Goal: Task Accomplishment & Management: Manage account settings

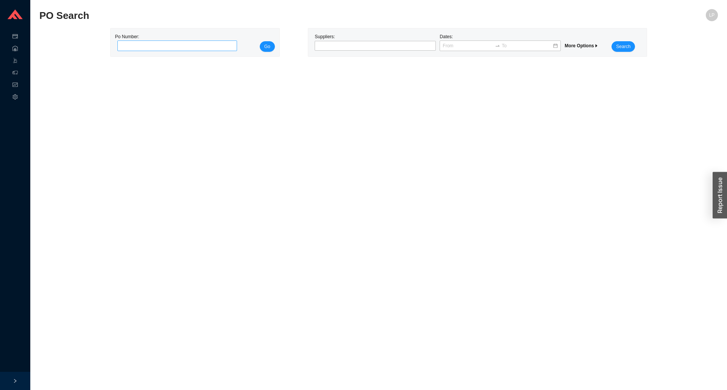
click at [218, 51] on input "tel" at bounding box center [177, 46] width 120 height 11
click at [196, 48] on input "21375" at bounding box center [177, 46] width 120 height 11
paste input "985700"
type input "985700"
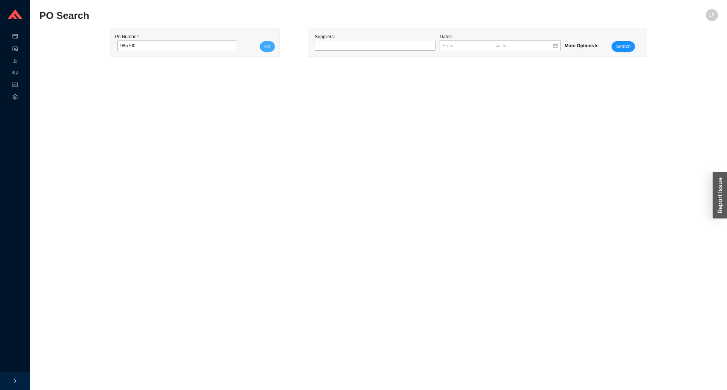
click at [266, 50] on span "Go" at bounding box center [267, 47] width 6 height 8
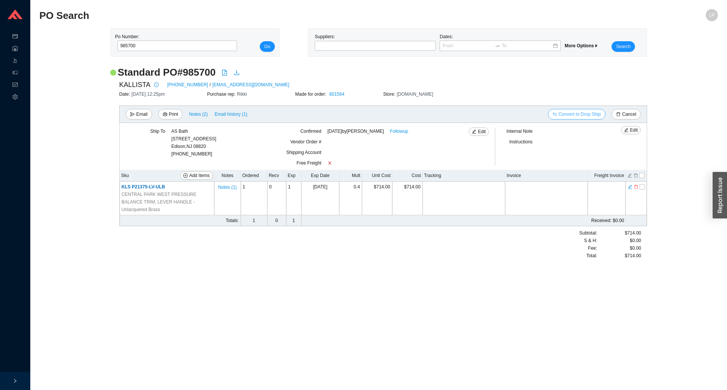
click at [572, 114] on span "Convert to Drop Ship" at bounding box center [580, 115] width 42 height 8
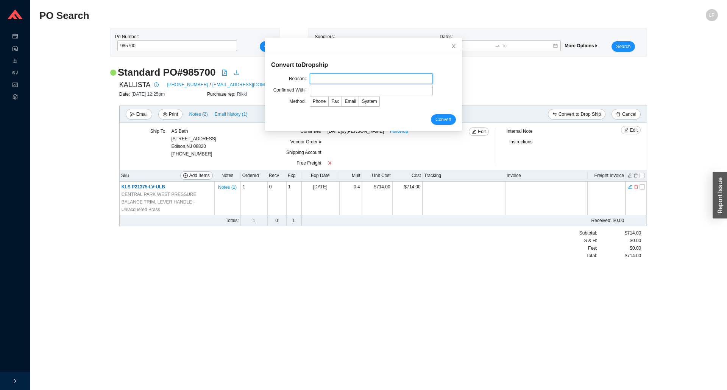
click at [348, 77] on input "text" at bounding box center [371, 78] width 123 height 11
type input "wh lost it"
click at [333, 91] on input "text" at bounding box center [371, 90] width 123 height 11
type input "laura"
click at [298, 121] on div "Convert" at bounding box center [363, 119] width 185 height 11
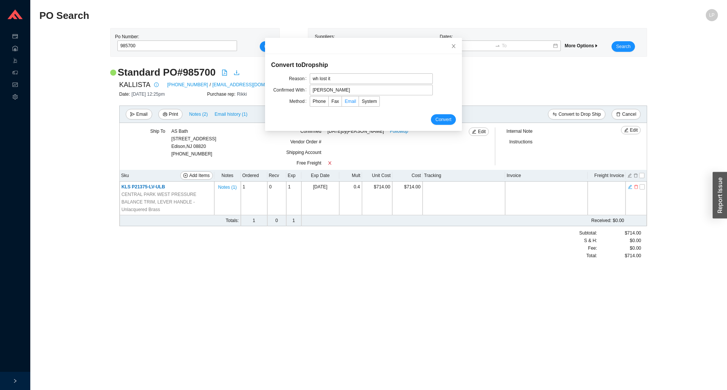
click at [345, 101] on span "Email" at bounding box center [350, 101] width 11 height 5
click at [342, 103] on input "Email" at bounding box center [342, 103] width 0 height 0
click at [436, 119] on span "Convert" at bounding box center [444, 120] width 16 height 8
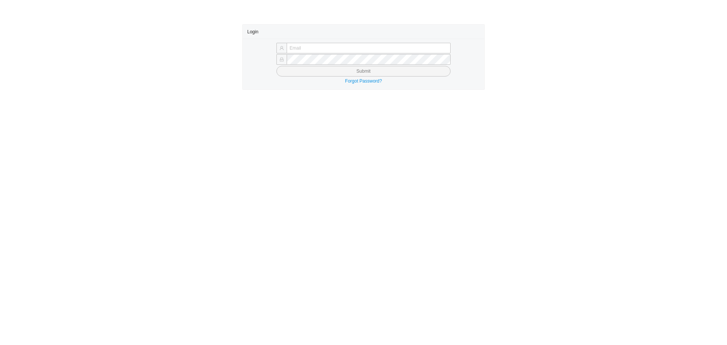
type input "laylap@qualitybath.com"
click at [352, 70] on button "Submit" at bounding box center [363, 71] width 174 height 11
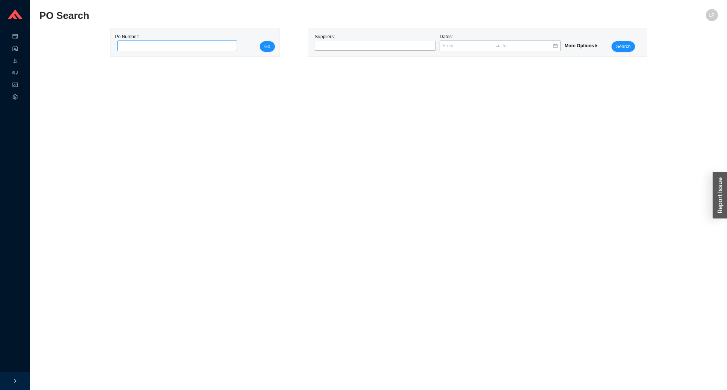
click at [156, 43] on input "tel" at bounding box center [177, 46] width 120 height 11
type input "980138"
click at [265, 47] on span "Go" at bounding box center [267, 47] width 6 height 8
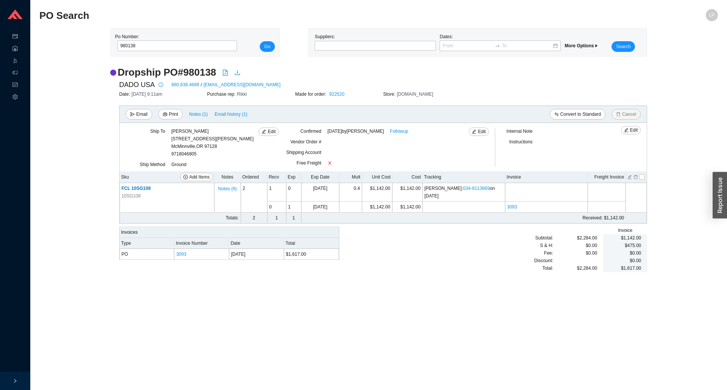
click at [342, 355] on main "PO Search LP Po Number: 980138 Go Suppliers: Dates: More Options Search Dropshi…" at bounding box center [378, 199] width 679 height 381
click at [337, 94] on link "922520" at bounding box center [336, 94] width 15 height 5
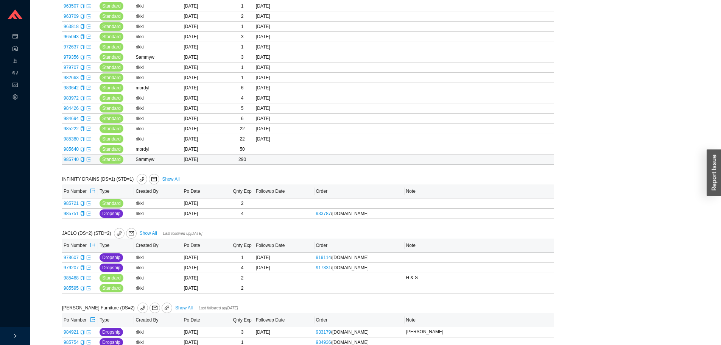
scroll to position [568, 0]
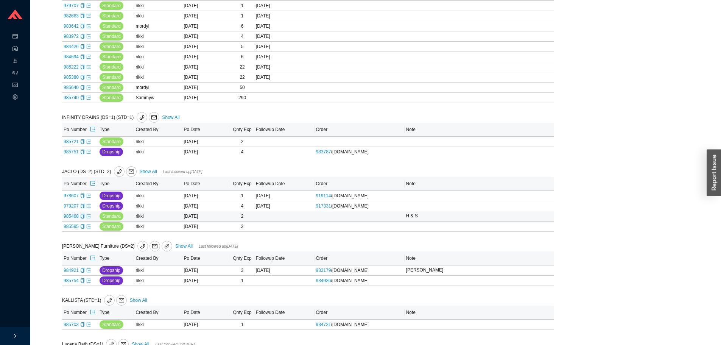
click at [86, 217] on icon "export" at bounding box center [88, 216] width 5 height 5
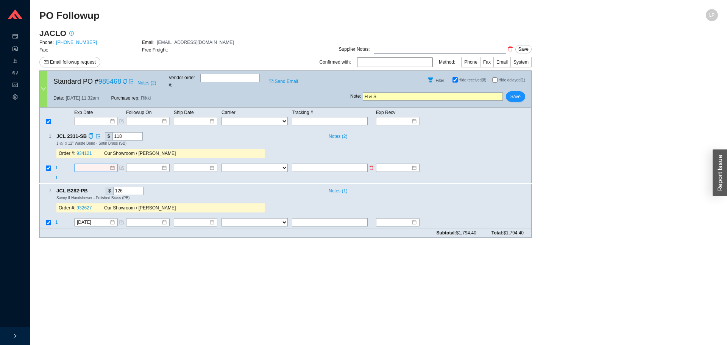
click at [90, 164] on input at bounding box center [93, 168] width 33 height 8
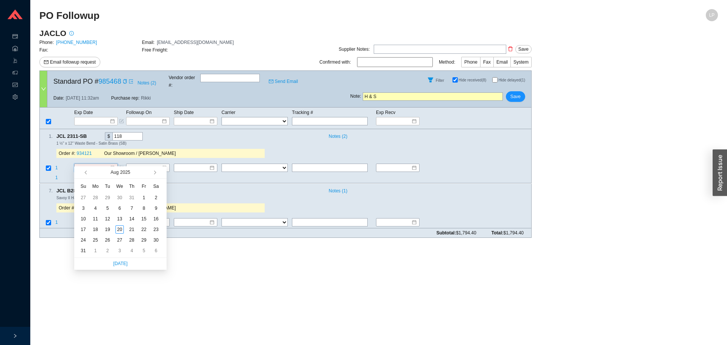
click at [344, 236] on div "JACLO Phone: [PHONE_NUMBER] Email: [EMAIL_ADDRESS][DOMAIN_NAME] Fax: Free Freig…" at bounding box center [285, 136] width 492 height 216
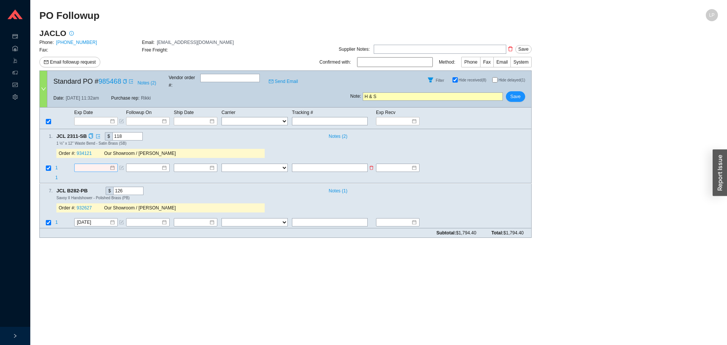
click at [106, 164] on input at bounding box center [93, 168] width 33 height 8
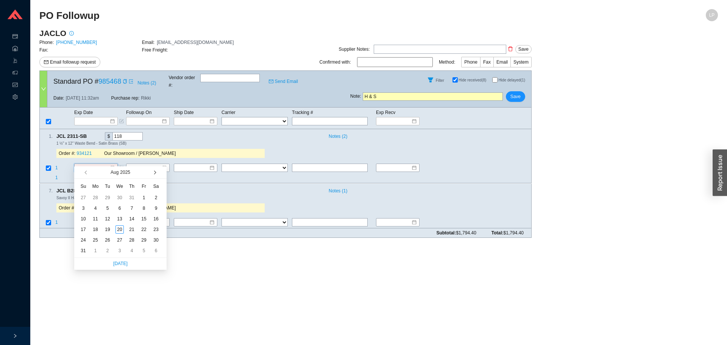
click at [154, 170] on button "button" at bounding box center [154, 172] width 7 height 12
drag, startPoint x: 150, startPoint y: 230, endPoint x: 160, endPoint y: 226, distance: 10.3
click at [150, 230] on td "25" at bounding box center [156, 229] width 12 height 11
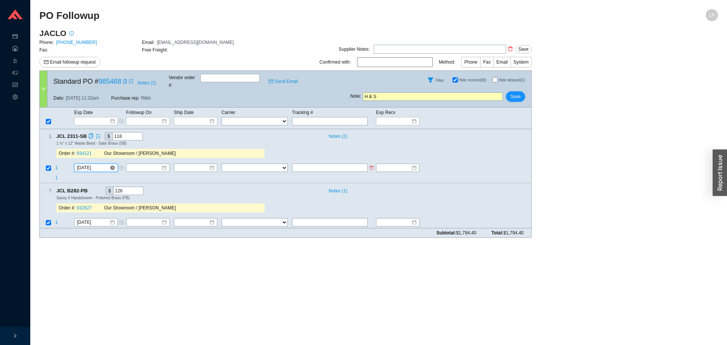
click at [96, 164] on input "10/25/2025" at bounding box center [93, 168] width 33 height 8
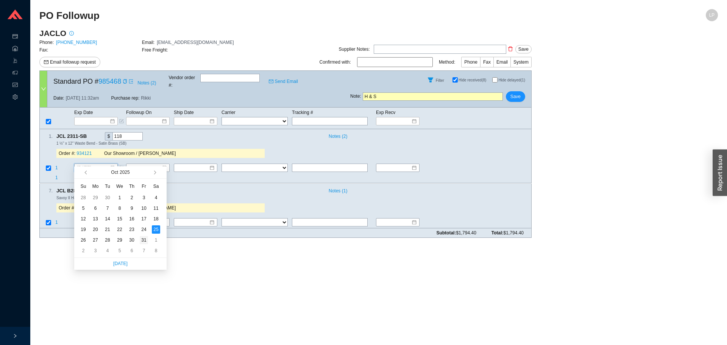
type input "10/31/2025"
click at [142, 239] on div "31" at bounding box center [144, 240] width 8 height 8
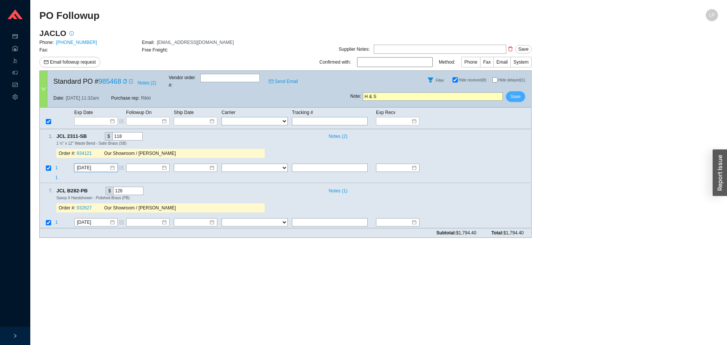
click at [516, 94] on span "Save" at bounding box center [516, 97] width 10 height 8
click at [542, 70] on span "Yes" at bounding box center [544, 70] width 8 height 8
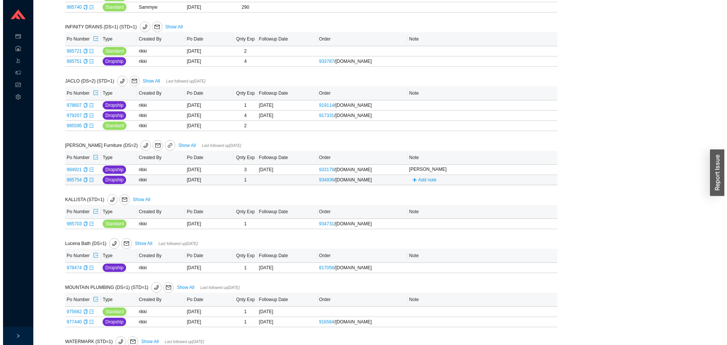
scroll to position [695, 0]
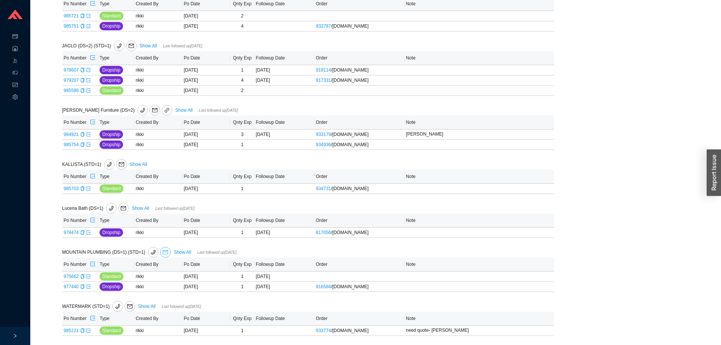
click at [166, 251] on icon "mail" at bounding box center [165, 252] width 5 height 5
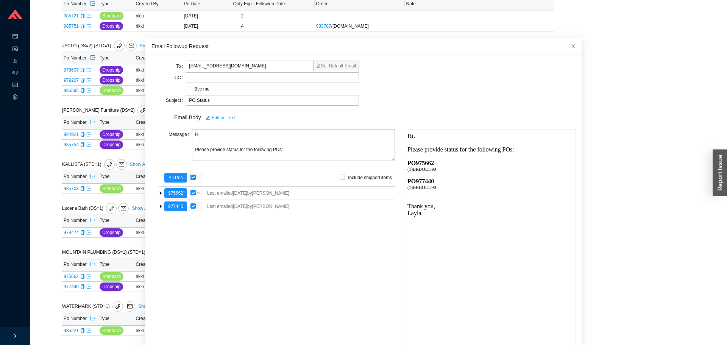
scroll to position [0, 0]
drag, startPoint x: 203, startPoint y: 131, endPoint x: 167, endPoint y: 122, distance: 36.4
click at [165, 137] on div "Message Hi, Please provide status for the following POs:" at bounding box center [273, 145] width 244 height 33
click at [210, 134] on textarea "Good mronign, Please provide status for the following POs:" at bounding box center [293, 145] width 203 height 32
click at [227, 151] on textarea "Good morning, Please provide status for the following POs:" at bounding box center [293, 145] width 203 height 32
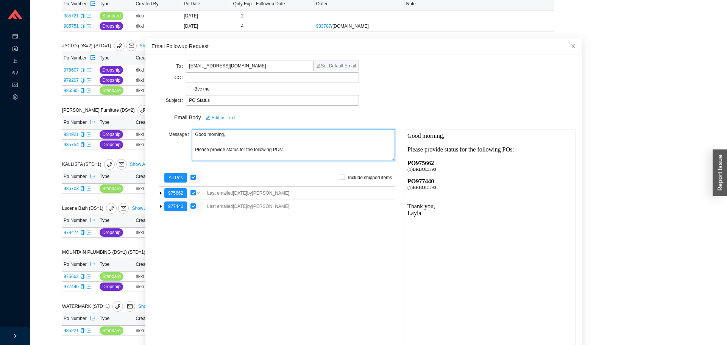
click at [221, 153] on textarea "Good morning, Please provide status for the following POs:" at bounding box center [293, 145] width 203 height 32
click at [224, 151] on textarea "Good morning, Please provide status for the following POs:" at bounding box center [293, 145] width 203 height 32
click at [226, 150] on textarea "Good morning, Please provide te status for the following POs:" at bounding box center [293, 145] width 203 height 32
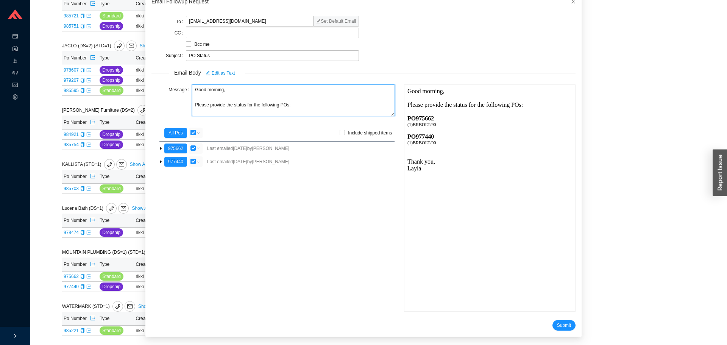
scroll to position [45, 0]
type textarea "Good morning, Please provide the status for the following POs:"
click at [545, 319] on form "To customerservice@mountainplumbing.com Set Default Email CC Bcc me Subject PO …" at bounding box center [363, 173] width 424 height 314
click at [557, 325] on span "Submit" at bounding box center [564, 325] width 14 height 8
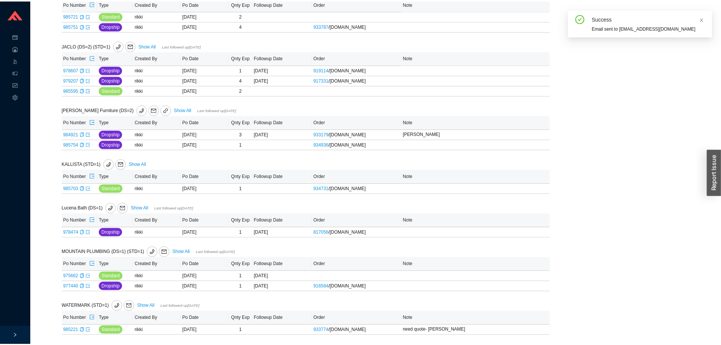
scroll to position [7, 0]
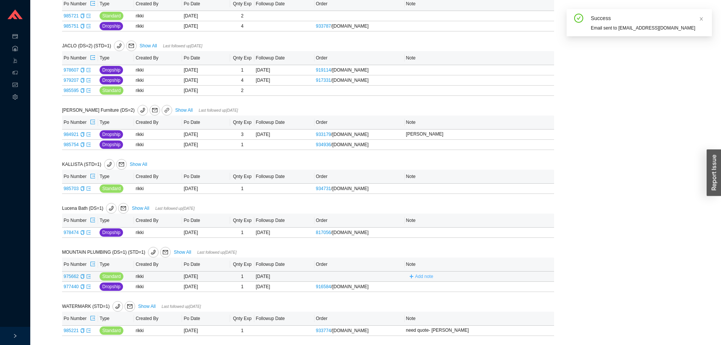
click at [408, 277] on button "Add note" at bounding box center [421, 276] width 30 height 8
click at [413, 277] on input "text" at bounding box center [467, 276] width 118 height 11
type input "emailed"
click at [512, 285] on button "Save" at bounding box center [517, 287] width 16 height 8
click at [428, 282] on td "Add note" at bounding box center [480, 287] width 150 height 10
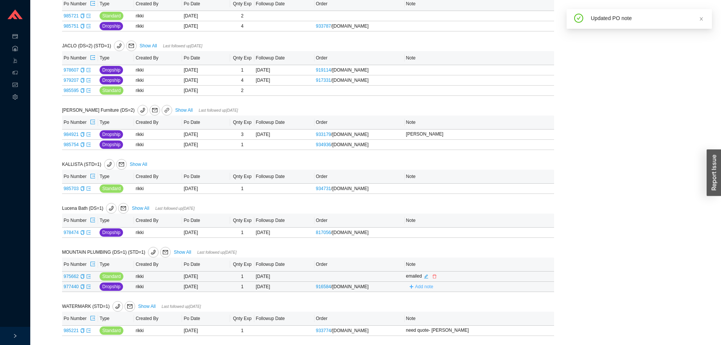
click at [425, 285] on span "Add note" at bounding box center [424, 287] width 18 height 8
click at [442, 312] on th "Note" at bounding box center [480, 319] width 150 height 14
click at [400, 287] on td "916584 / QualityBath.com" at bounding box center [360, 287] width 90 height 10
click at [415, 288] on span "Add note" at bounding box center [421, 286] width 30 height 5
drag, startPoint x: 415, startPoint y: 288, endPoint x: 422, endPoint y: 288, distance: 6.1
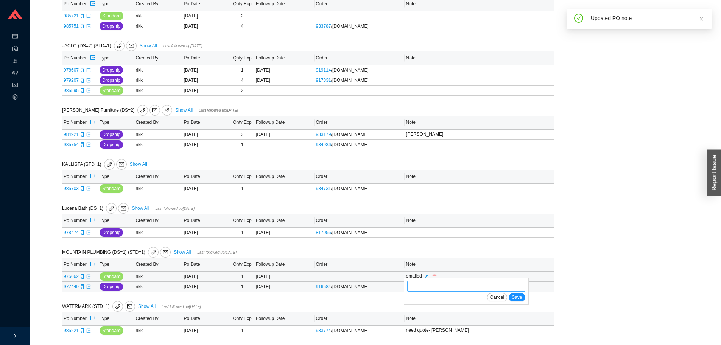
click at [422, 288] on input "text" at bounding box center [467, 286] width 118 height 11
type input "emailed"
click at [520, 296] on span "Save" at bounding box center [517, 298] width 10 height 8
click at [91, 234] on td "978474" at bounding box center [80, 233] width 36 height 10
click at [87, 234] on icon "export" at bounding box center [88, 232] width 5 height 5
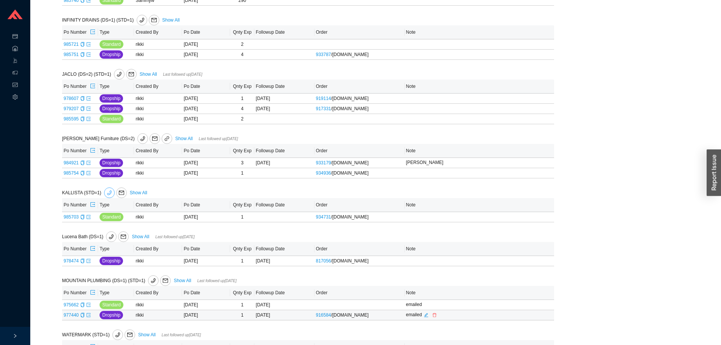
scroll to position [657, 0]
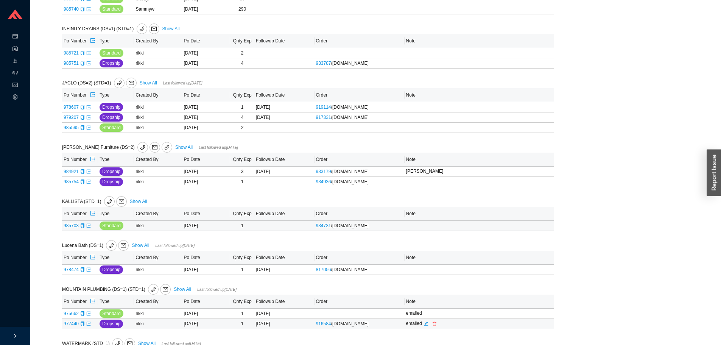
click at [91, 226] on td "985703" at bounding box center [80, 226] width 36 height 10
click at [89, 226] on icon "export" at bounding box center [89, 225] width 4 height 4
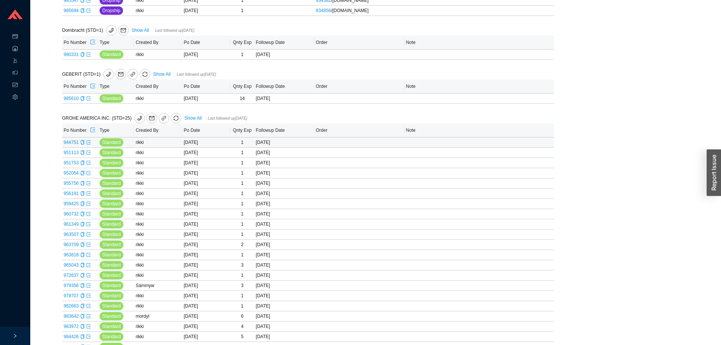
scroll to position [164, 0]
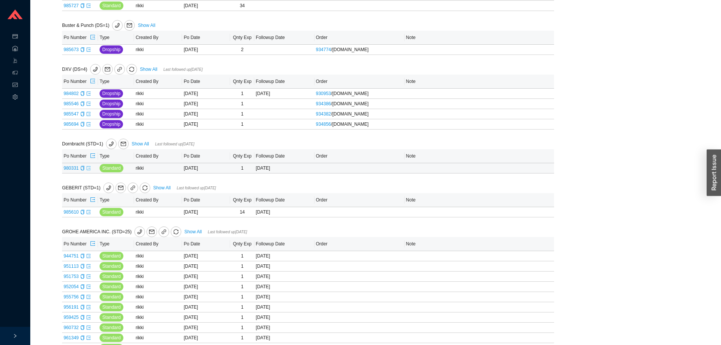
click at [88, 169] on icon "export" at bounding box center [89, 168] width 4 height 4
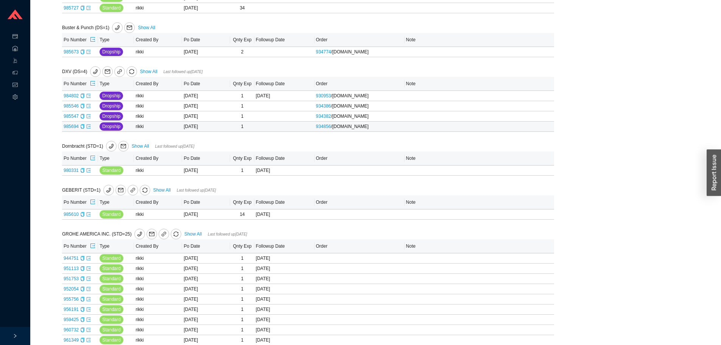
scroll to position [89, 0]
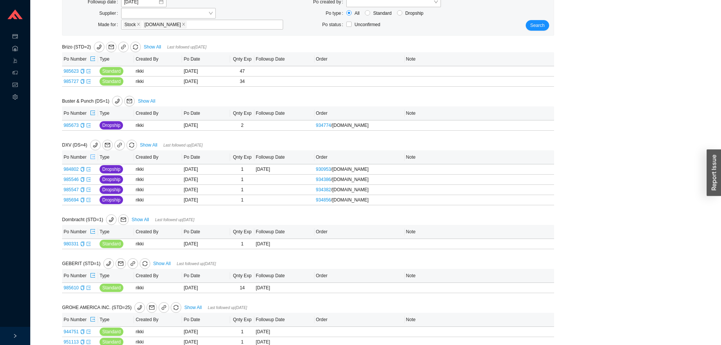
click at [90, 156] on button "button" at bounding box center [93, 157] width 6 height 11
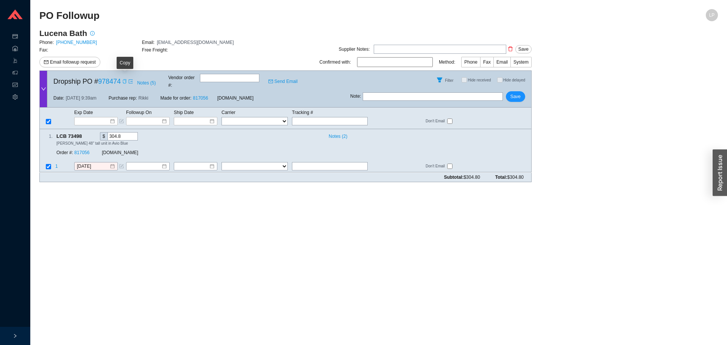
click at [125, 79] on icon "copy" at bounding box center [124, 81] width 5 height 5
click at [376, 92] on input "text" at bounding box center [433, 96] width 140 height 8
type input "emailed"
click at [514, 93] on span "Save" at bounding box center [516, 97] width 10 height 8
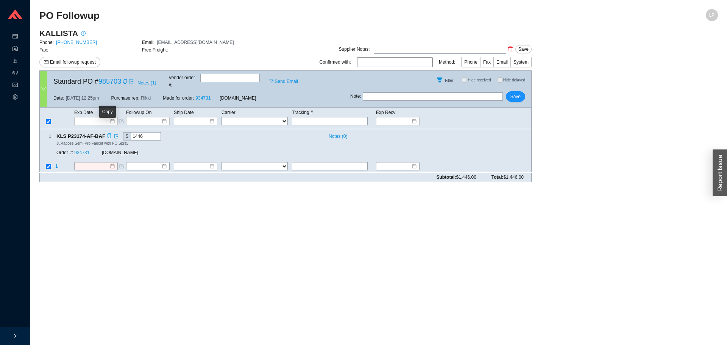
click at [107, 134] on icon "copy" at bounding box center [109, 136] width 5 height 5
click at [79, 150] on link "934731" at bounding box center [81, 152] width 15 height 5
click at [73, 162] on td "1" at bounding box center [64, 167] width 19 height 10
click at [88, 163] on input at bounding box center [93, 167] width 33 height 8
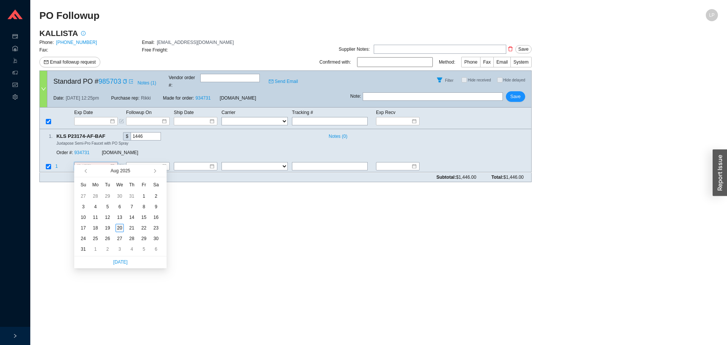
type input "[DATE]"
click at [120, 228] on div "20" at bounding box center [120, 228] width 8 height 8
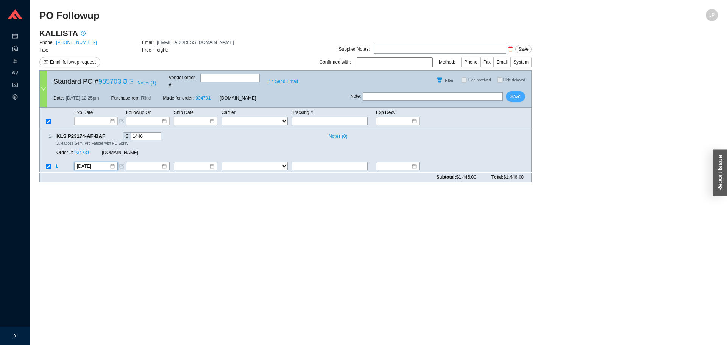
click at [518, 93] on span "Save" at bounding box center [516, 97] width 10 height 8
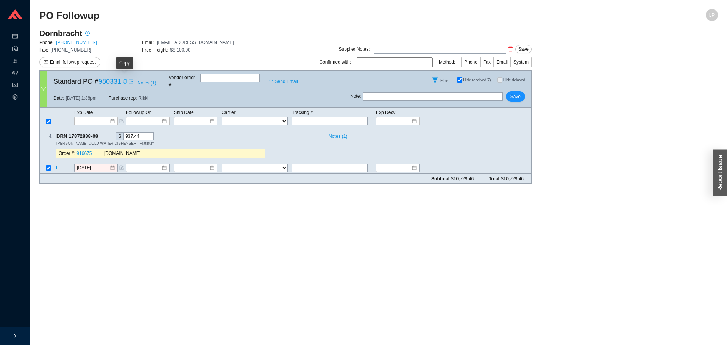
click at [123, 80] on icon "copy" at bounding box center [125, 81] width 5 height 5
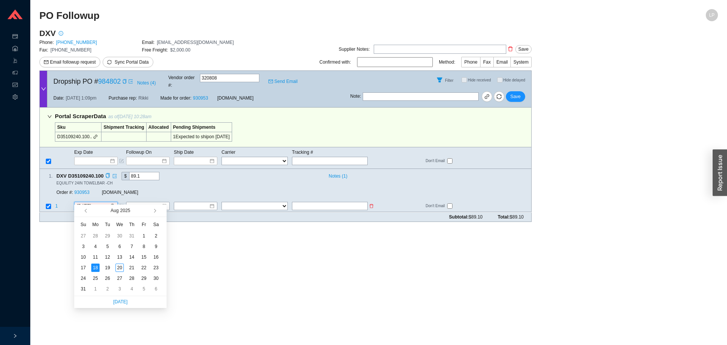
click at [87, 203] on input "[DATE]" at bounding box center [93, 207] width 33 height 8
type input "[DATE]"
click at [98, 280] on div "25" at bounding box center [95, 278] width 8 height 8
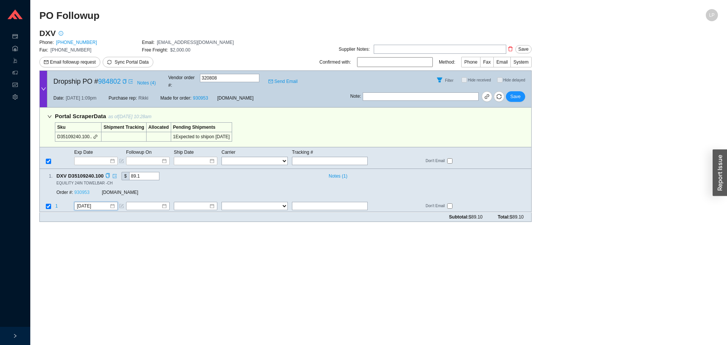
click at [84, 190] on link "930953" at bounding box center [81, 192] width 15 height 5
click at [109, 173] on icon "copy" at bounding box center [108, 175] width 4 height 5
click at [517, 93] on span "Save" at bounding box center [516, 97] width 10 height 8
click at [109, 173] on icon "copy" at bounding box center [107, 175] width 5 height 5
drag, startPoint x: 515, startPoint y: 91, endPoint x: 465, endPoint y: 38, distance: 73.4
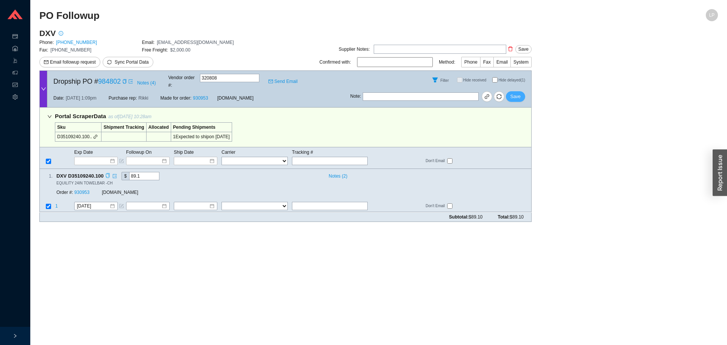
click at [515, 93] on span "Save" at bounding box center [516, 97] width 10 height 8
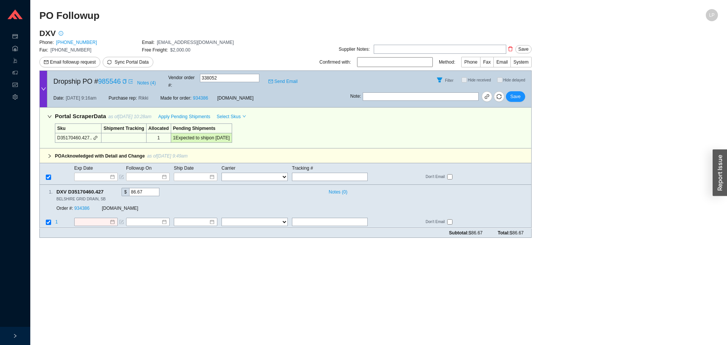
click at [174, 124] on td "Pending Shipments" at bounding box center [201, 128] width 61 height 9
click at [183, 113] on span "Apply Pending Shipments" at bounding box center [184, 117] width 52 height 8
click at [84, 206] on link "934386" at bounding box center [81, 208] width 15 height 5
click at [89, 218] on td "8/20/2025" at bounding box center [100, 223] width 52 height 10
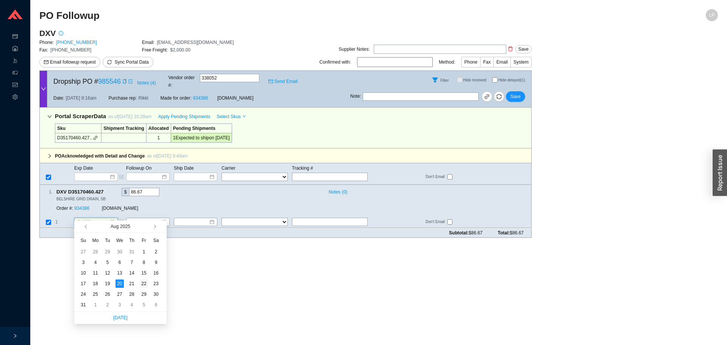
type input "8/22/2025"
click at [143, 283] on div "22" at bounding box center [144, 283] width 8 height 8
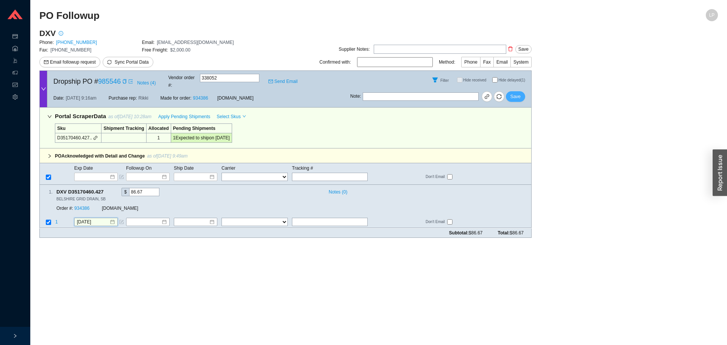
click at [514, 93] on span "Save" at bounding box center [516, 97] width 10 height 8
click at [193, 113] on span "Apply Pending Shipments" at bounding box center [184, 117] width 52 height 8
click at [80, 206] on link "934382" at bounding box center [81, 208] width 15 height 5
click at [514, 93] on span "Save" at bounding box center [516, 97] width 10 height 8
click at [195, 113] on span "Apply Pending Shipments" at bounding box center [184, 117] width 52 height 8
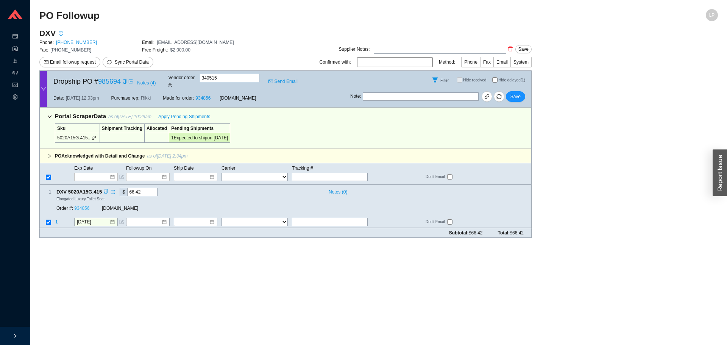
click at [87, 206] on link "934856" at bounding box center [81, 208] width 15 height 5
click at [91, 219] on input "[DATE]" at bounding box center [93, 223] width 33 height 8
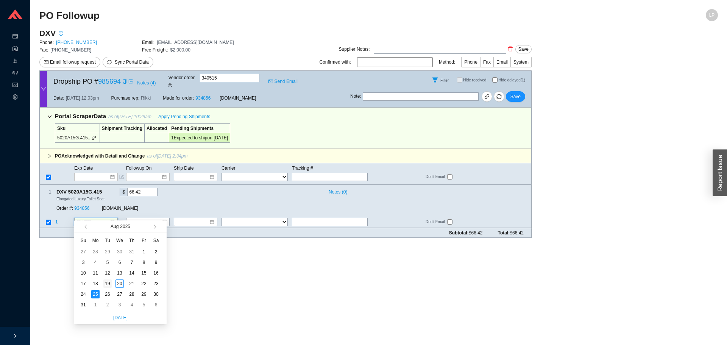
click at [105, 287] on div "19" at bounding box center [107, 283] width 8 height 8
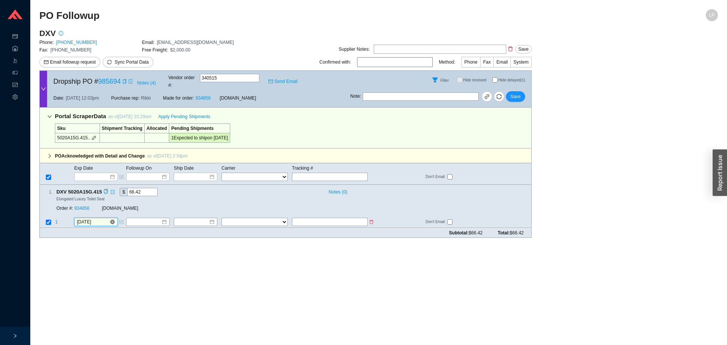
click at [96, 219] on input "[DATE]" at bounding box center [93, 223] width 33 height 8
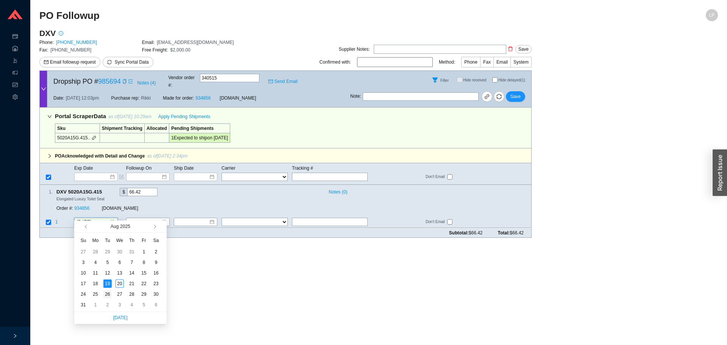
type input "[DATE]"
click at [109, 295] on div "26" at bounding box center [107, 294] width 8 height 8
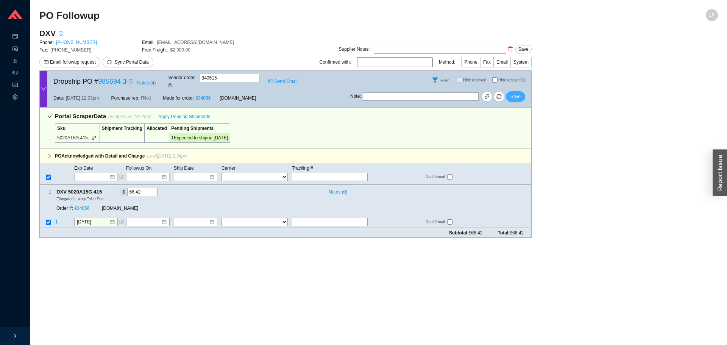
click at [522, 91] on button "Save" at bounding box center [515, 96] width 19 height 11
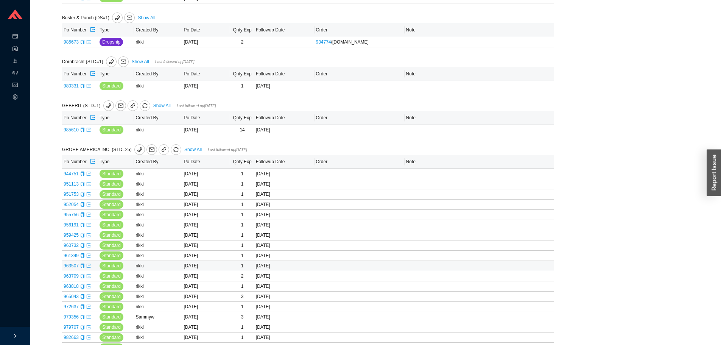
scroll to position [3, 0]
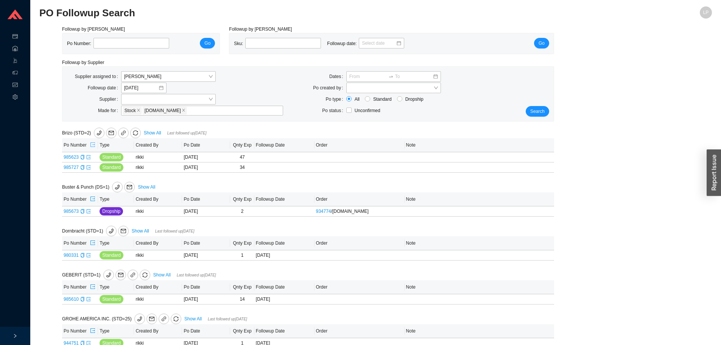
click at [92, 146] on icon "export" at bounding box center [92, 144] width 5 height 5
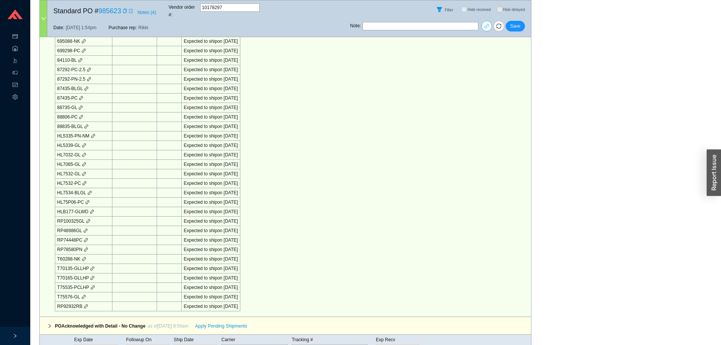
scroll to position [303, 0]
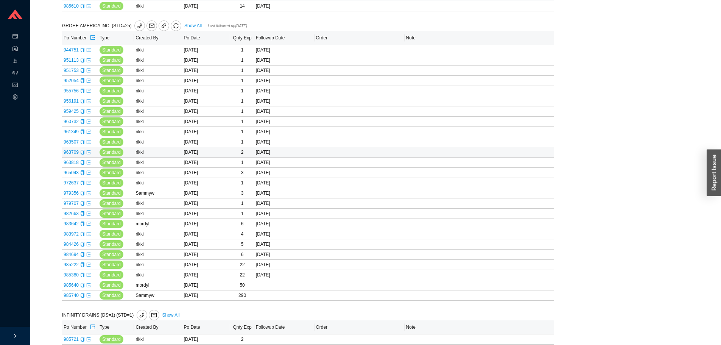
scroll to position [379, 0]
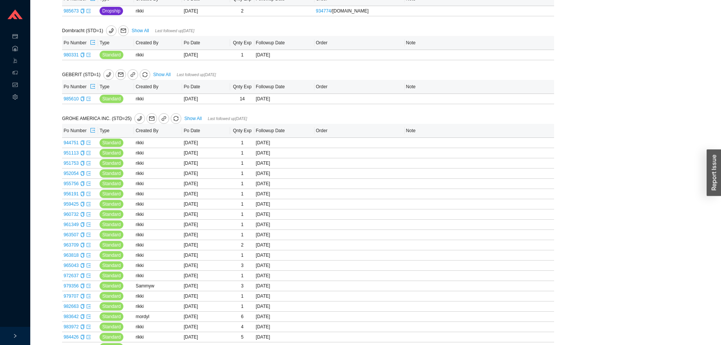
scroll to position [189, 0]
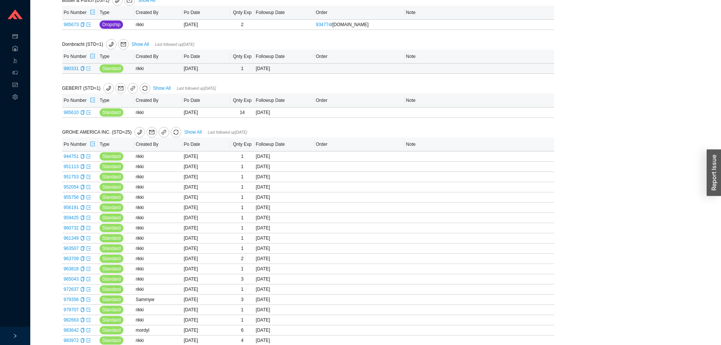
click at [87, 69] on icon "export" at bounding box center [88, 68] width 5 height 5
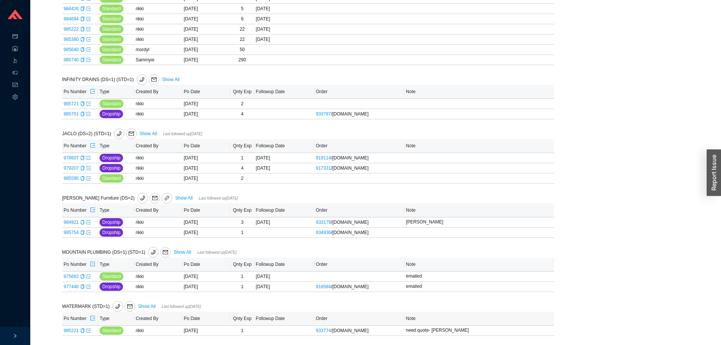
scroll to position [306, 0]
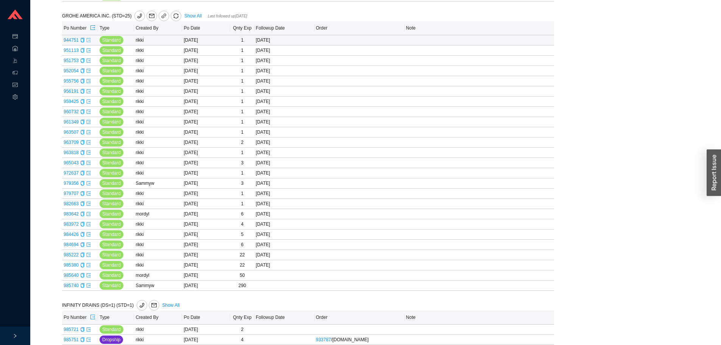
click at [87, 42] on icon "export" at bounding box center [88, 40] width 5 height 5
click at [88, 52] on icon "export" at bounding box center [88, 50] width 5 height 5
click at [89, 62] on icon "export" at bounding box center [88, 60] width 5 height 5
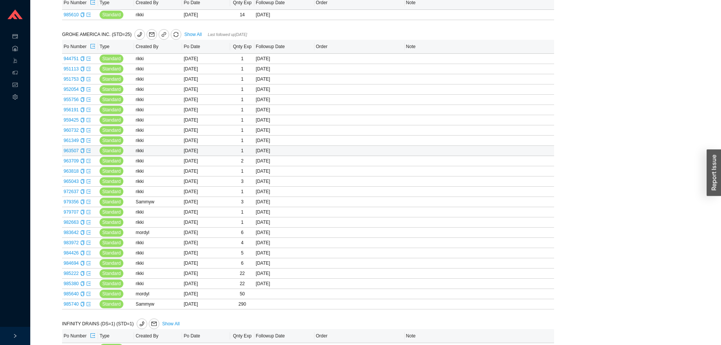
scroll to position [192, 0]
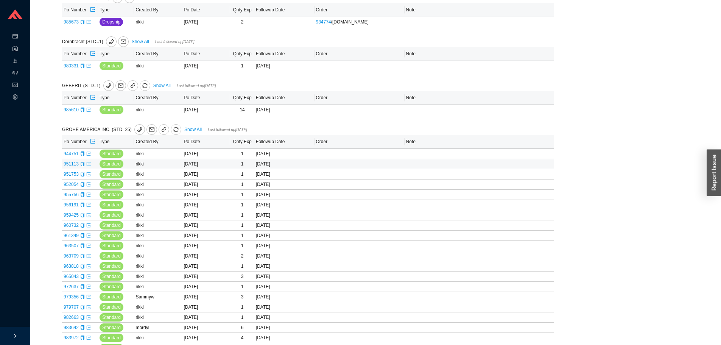
click at [87, 164] on icon "export" at bounding box center [88, 164] width 5 height 5
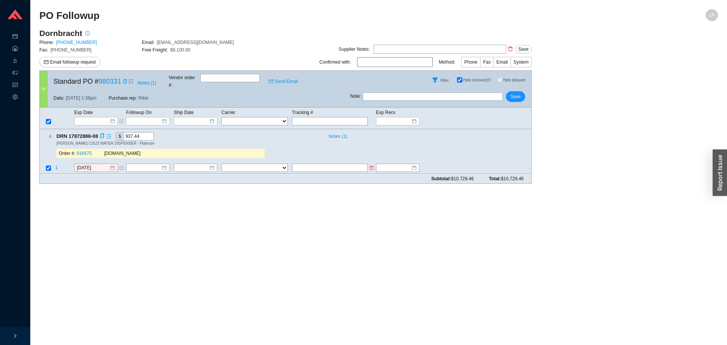
click at [317, 164] on input "text" at bounding box center [330, 168] width 76 height 8
type input "8/25"
click at [340, 133] on span "Notes ( 1 )" at bounding box center [338, 137] width 19 height 8
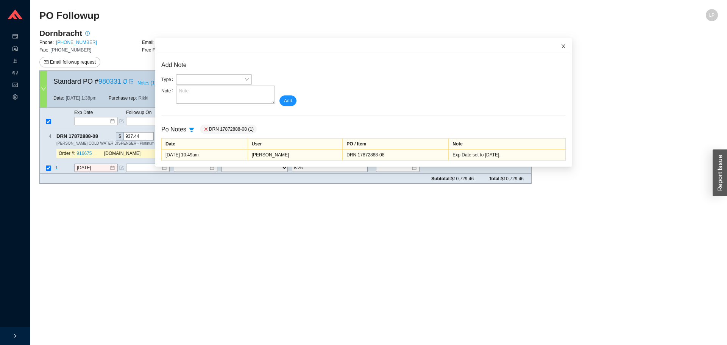
click at [561, 46] on icon "close" at bounding box center [563, 46] width 5 height 5
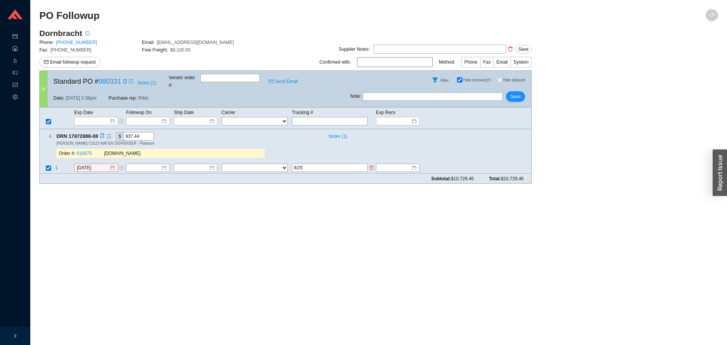
click at [315, 164] on input "8/25" at bounding box center [330, 168] width 76 height 8
click at [339, 133] on span "Notes ( 1 )" at bounding box center [338, 137] width 19 height 8
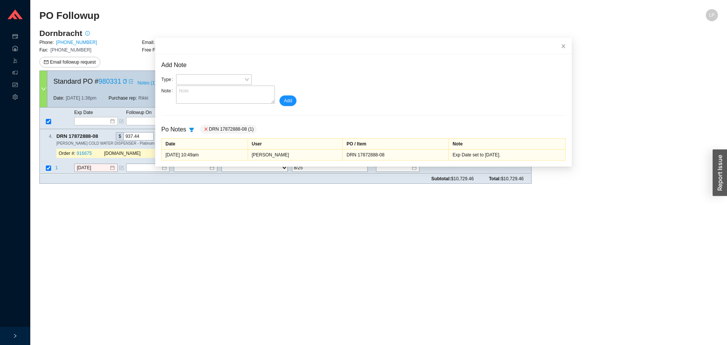
click at [361, 252] on main "PO Followup LP Dornbracht Phone: 800-774-1181 Email: orders@dornbrachtgroup.com…" at bounding box center [378, 177] width 679 height 336
click at [561, 48] on icon "close" at bounding box center [563, 46] width 5 height 5
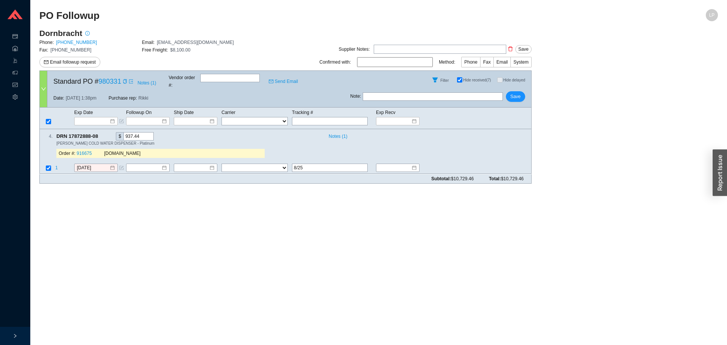
click at [169, 248] on main "PO Followup LP Dornbracht Phone: 800-774-1181 Email: orders@dornbrachtgroup.com…" at bounding box center [378, 177] width 679 height 336
click at [88, 151] on link "916675" at bounding box center [84, 153] width 15 height 5
click at [94, 164] on input "8/15/2025" at bounding box center [93, 168] width 33 height 8
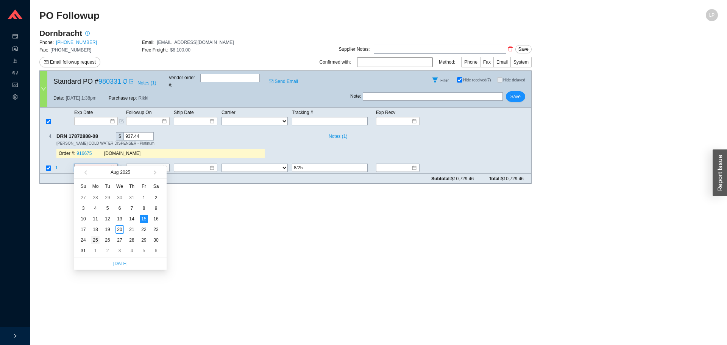
type input "8/25/2025"
click at [98, 238] on div "25" at bounding box center [95, 240] width 8 height 8
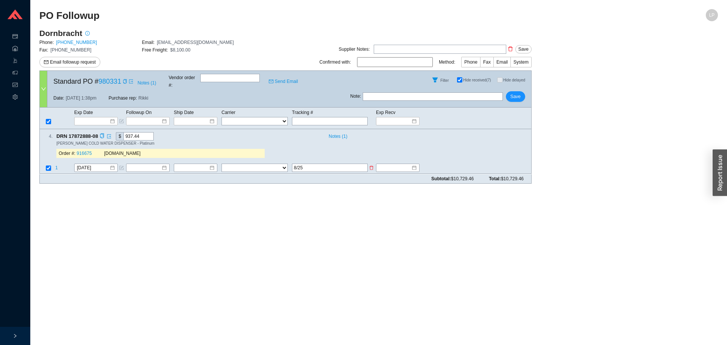
drag, startPoint x: 314, startPoint y: 159, endPoint x: 282, endPoint y: 166, distance: 32.2
click at [282, 166] on tr "1 8/25/2025 FedEx UPS ---------------- 2 Day Transportation INC A&B Freight A. …" at bounding box center [286, 169] width 492 height 10
click at [509, 91] on button "Save" at bounding box center [515, 96] width 19 height 11
click at [104, 134] on icon "copy" at bounding box center [102, 136] width 4 height 5
click at [89, 151] on link "916675" at bounding box center [84, 153] width 15 height 5
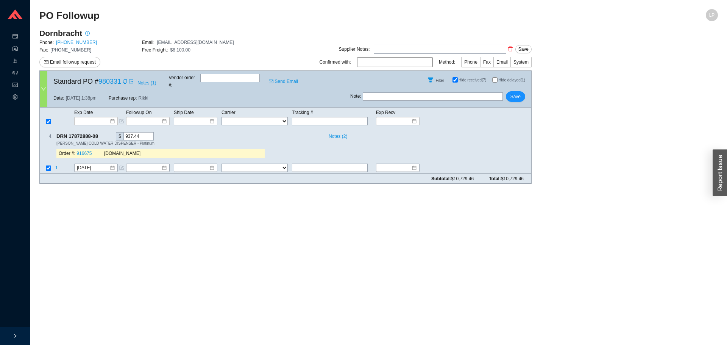
click at [515, 97] on div "Note : Save" at bounding box center [440, 98] width 181 height 18
click at [518, 94] on span "Save" at bounding box center [516, 97] width 10 height 8
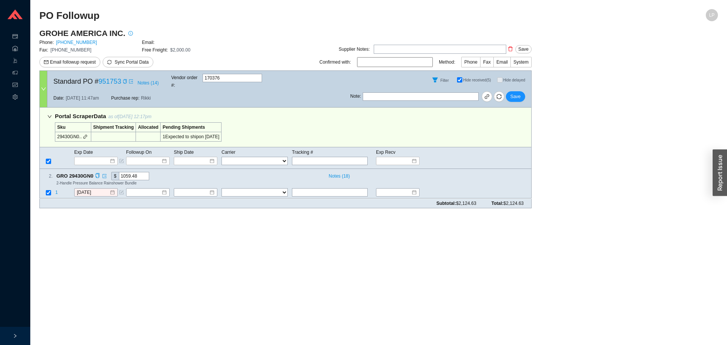
click at [103, 180] on div "2 . GRO 29430GN0 $ 1059.48 Notes ( 18 ) 2-Handle Pressure Balance Rainshower Bu…" at bounding box center [285, 184] width 492 height 30
click at [102, 189] on div "[DATE]" at bounding box center [96, 193] width 44 height 8
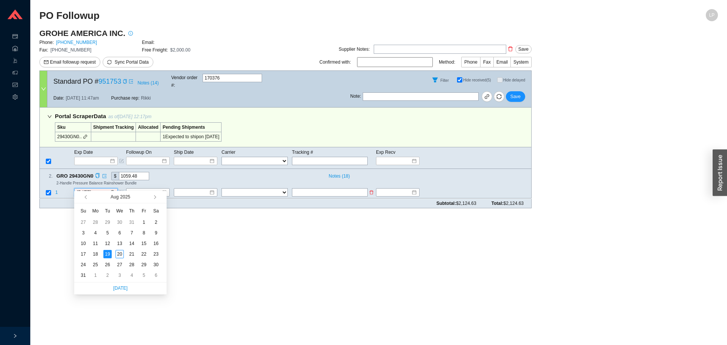
click at [95, 189] on input "[DATE]" at bounding box center [93, 193] width 33 height 8
click at [153, 196] on button "button" at bounding box center [154, 197] width 7 height 12
click at [95, 245] on div "15" at bounding box center [95, 243] width 8 height 8
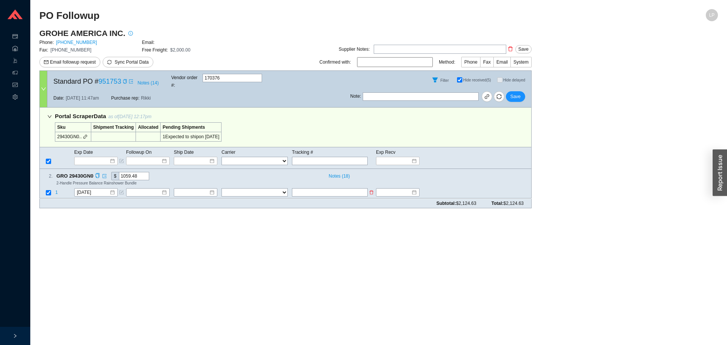
click at [57, 190] on span "1" at bounding box center [56, 192] width 3 height 5
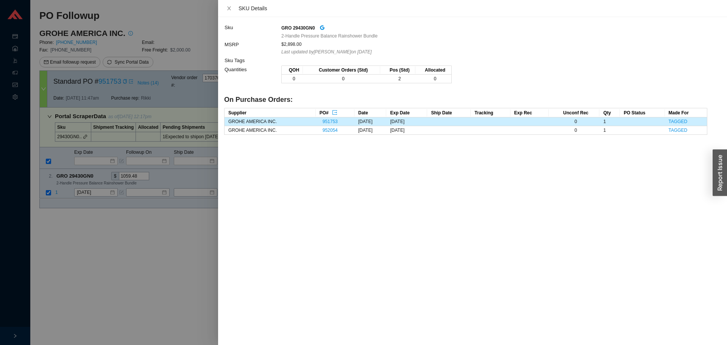
click at [68, 244] on div at bounding box center [363, 172] width 727 height 345
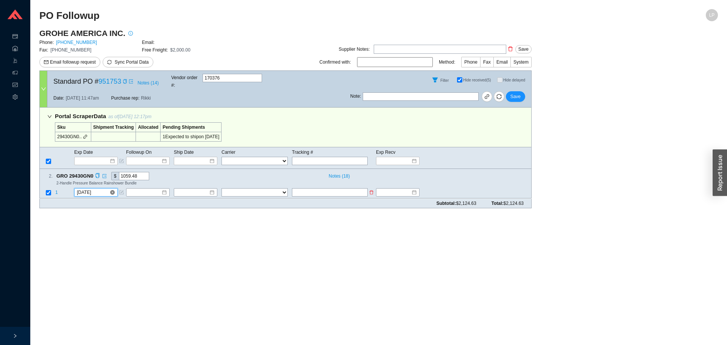
click at [86, 189] on input "[DATE]" at bounding box center [93, 193] width 33 height 8
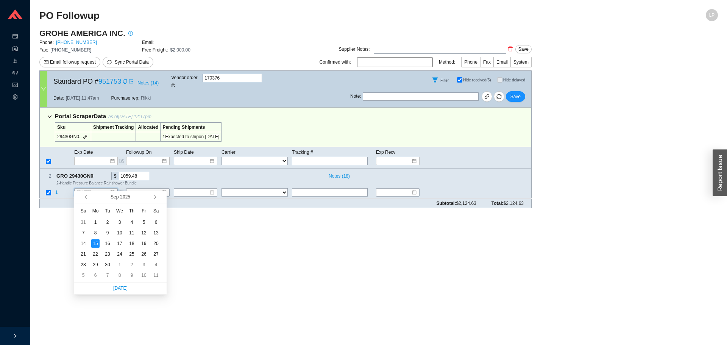
type input "[DATE]"
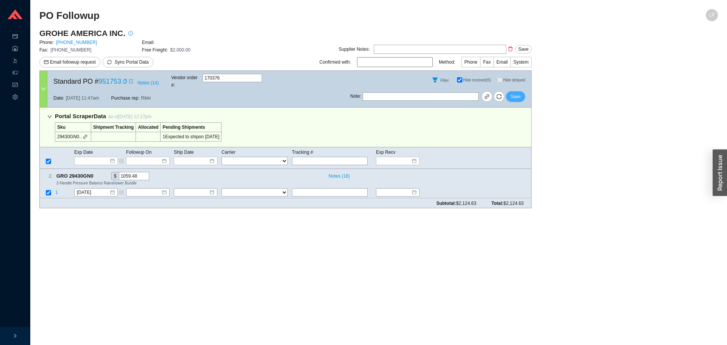
click at [517, 93] on span "Save" at bounding box center [516, 97] width 10 height 8
click at [85, 189] on input "[DATE]" at bounding box center [93, 193] width 33 height 8
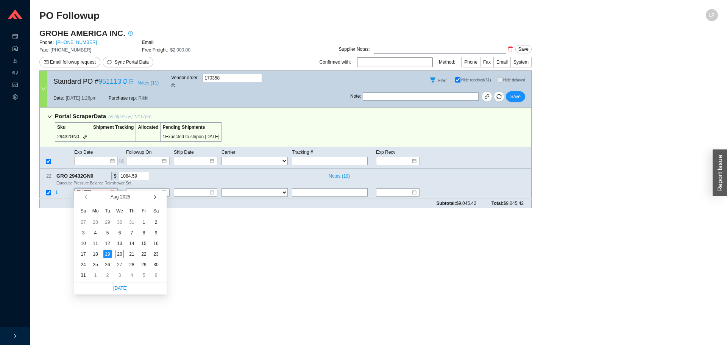
click at [155, 195] on button "button" at bounding box center [154, 197] width 7 height 12
type input "[DATE]"
click at [97, 244] on div "15" at bounding box center [95, 243] width 8 height 8
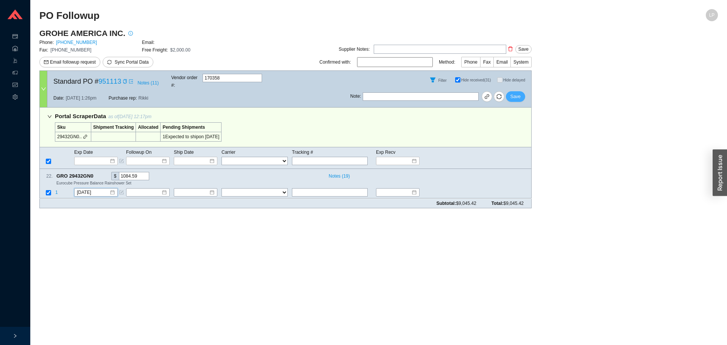
click at [516, 93] on span "Save" at bounding box center [516, 97] width 10 height 8
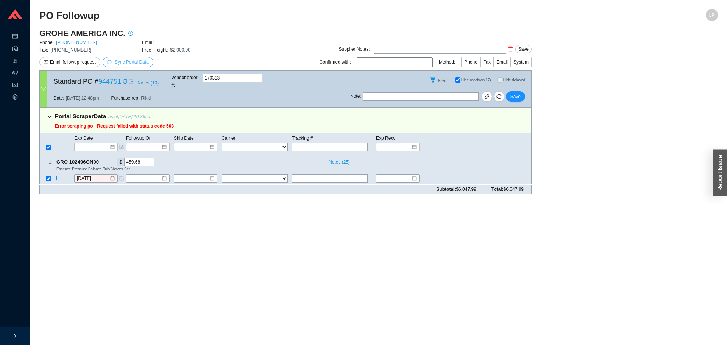
click at [143, 62] on span "Sync Portal Data" at bounding box center [132, 61] width 34 height 5
click at [169, 43] on span "OK" at bounding box center [168, 41] width 6 height 8
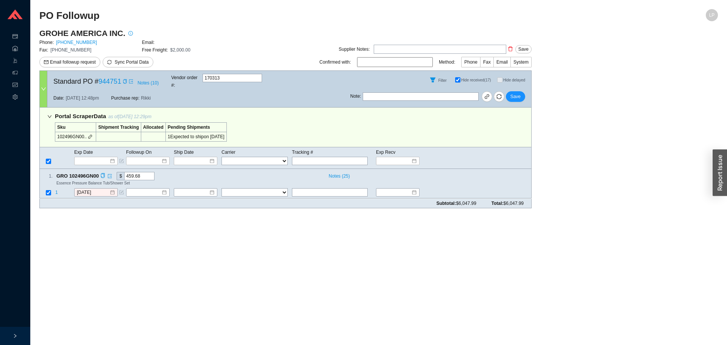
click at [73, 178] on div "1 . GRO 102496GN00 $ 459.68 Notes ( 25 ) Essence Pressure Balance Tub/Shower Se…" at bounding box center [285, 184] width 492 height 30
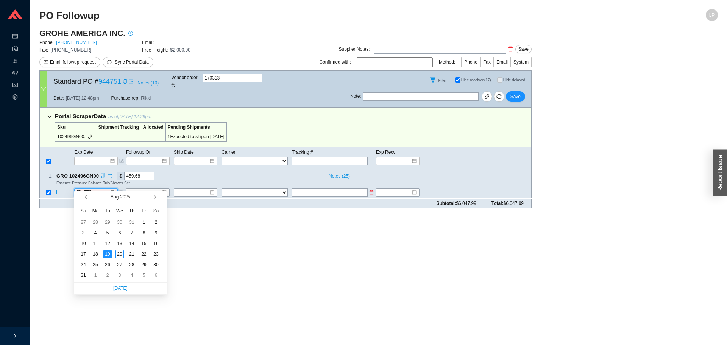
click at [92, 189] on input "8/19/2025" at bounding box center [93, 193] width 33 height 8
click at [156, 196] on button "button" at bounding box center [154, 197] width 7 height 12
type input "[DATE]"
click at [91, 242] on div "15" at bounding box center [95, 243] width 8 height 8
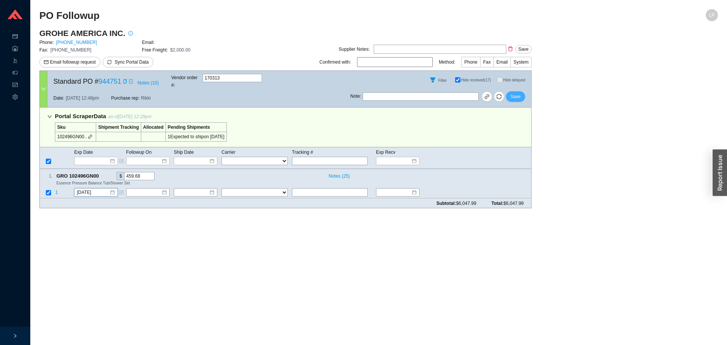
click at [518, 93] on span "Save" at bounding box center [516, 97] width 10 height 8
click at [101, 189] on div "[DATE]" at bounding box center [96, 193] width 44 height 8
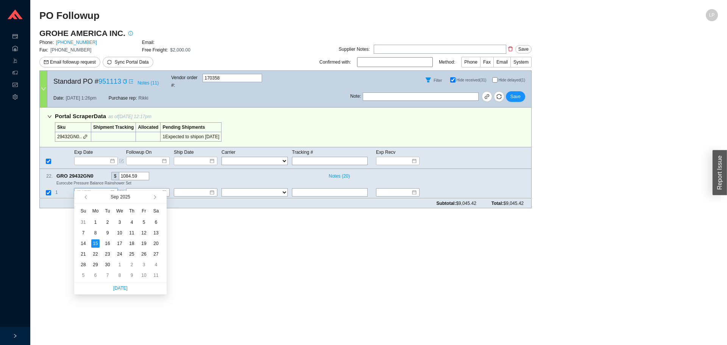
type input "9/15/2025"
click at [98, 243] on div "15" at bounding box center [95, 243] width 8 height 8
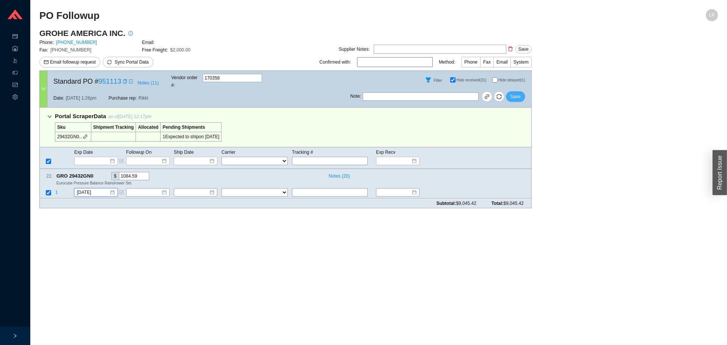
click at [517, 93] on span "Save" at bounding box center [516, 97] width 10 height 8
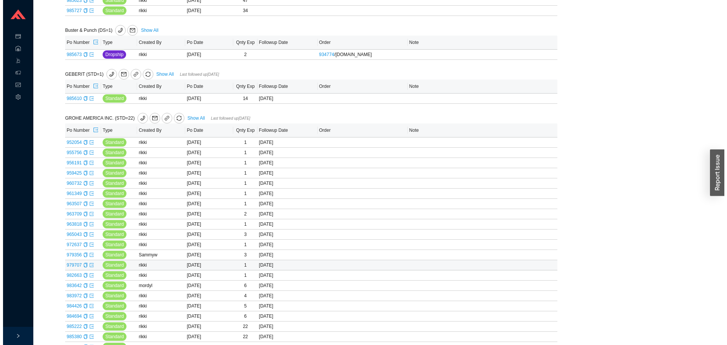
scroll to position [227, 0]
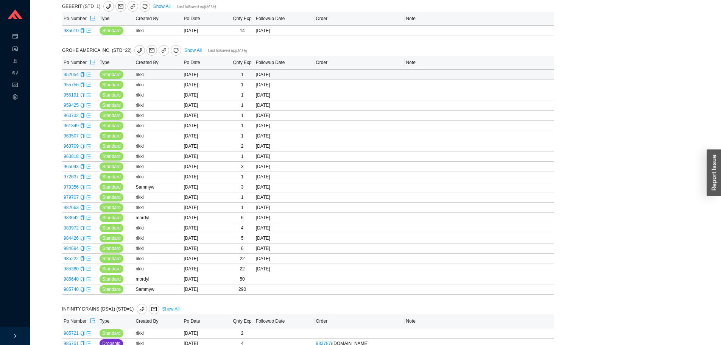
click at [88, 75] on icon "export" at bounding box center [88, 74] width 5 height 5
click at [89, 86] on icon "export" at bounding box center [88, 85] width 5 height 5
click at [88, 95] on icon "export" at bounding box center [89, 95] width 4 height 4
click at [88, 108] on td "959425" at bounding box center [80, 105] width 36 height 10
click at [89, 106] on icon "export" at bounding box center [89, 105] width 4 height 4
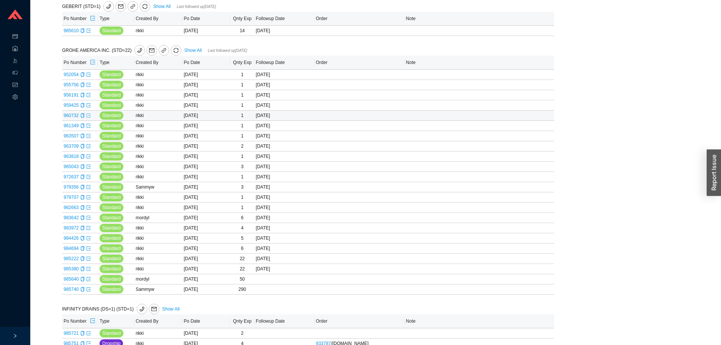
click at [88, 114] on icon "export" at bounding box center [88, 115] width 5 height 5
click at [173, 50] on icon "sync" at bounding box center [175, 50] width 5 height 5
click at [202, 31] on span "OK" at bounding box center [205, 29] width 6 height 8
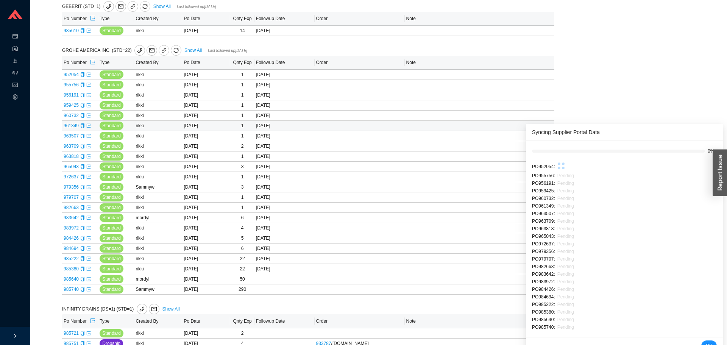
drag, startPoint x: 390, startPoint y: 43, endPoint x: 259, endPoint y: 128, distance: 156.8
click at [650, 129] on div "Syncing Supplier Portal Data" at bounding box center [624, 132] width 185 height 8
drag, startPoint x: 676, startPoint y: 83, endPoint x: 694, endPoint y: 58, distance: 31.0
click at [689, 59] on div "Followup by PO Po Number: Go Followup by Sku Sku: Followup date: Go Followup by…" at bounding box center [375, 188] width 673 height 774
drag, startPoint x: 726, startPoint y: 48, endPoint x: 740, endPoint y: 137, distance: 90.5
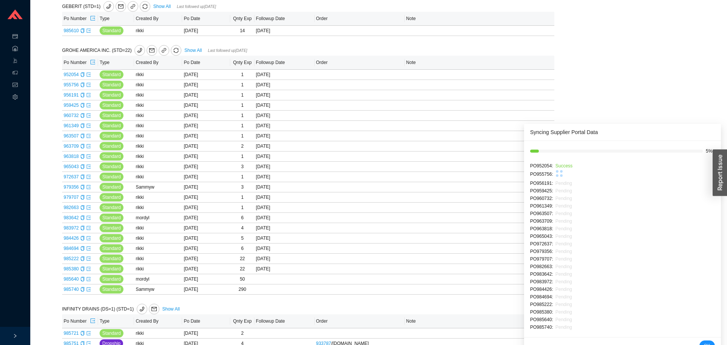
click at [42, 39] on div "Followup by PO Po Number: Go Followup by Sku Sku: Followup date: Go Followup by…" at bounding box center [375, 188] width 673 height 774
click at [89, 30] on icon "export" at bounding box center [88, 30] width 5 height 5
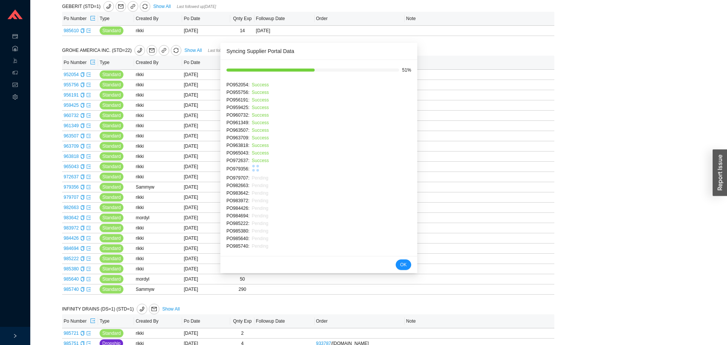
drag, startPoint x: 642, startPoint y: 133, endPoint x: 351, endPoint y: 53, distance: 302.2
click at [338, 52] on div "Syncing Supplier Portal Data" at bounding box center [318, 51] width 185 height 8
drag, startPoint x: 659, startPoint y: 105, endPoint x: 675, endPoint y: 175, distance: 71.5
click at [689, 177] on div "Followup by PO Po Number: Go Followup by Sku Sku: Followup date: Go Followup by…" at bounding box center [375, 188] width 673 height 774
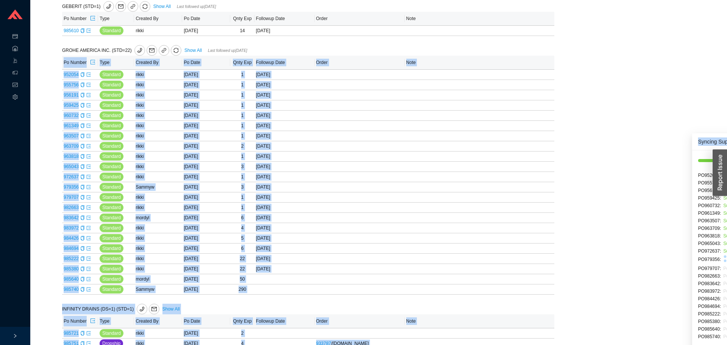
drag, startPoint x: 359, startPoint y: 52, endPoint x: 1132, endPoint y: 140, distance: 778.7
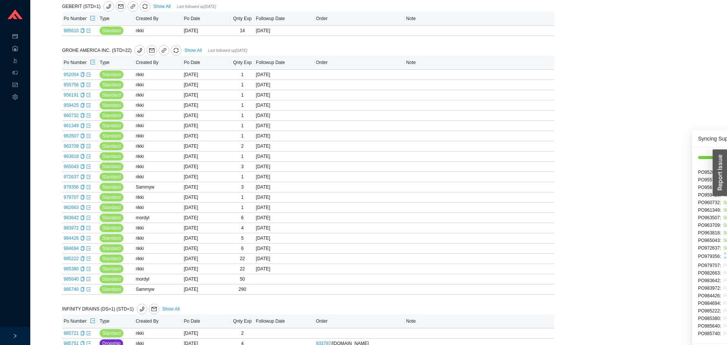
click at [51, 157] on div "Followup by PO Po Number: Go Followup by Sku Sku: Followup date: Go Followup by…" at bounding box center [375, 188] width 673 height 774
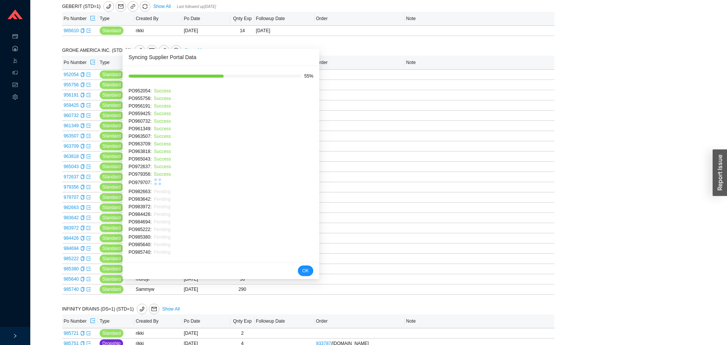
drag, startPoint x: 706, startPoint y: 139, endPoint x: 136, endPoint y: 58, distance: 575.4
click at [136, 58] on div "Syncing Supplier Portal Data" at bounding box center [221, 57] width 185 height 8
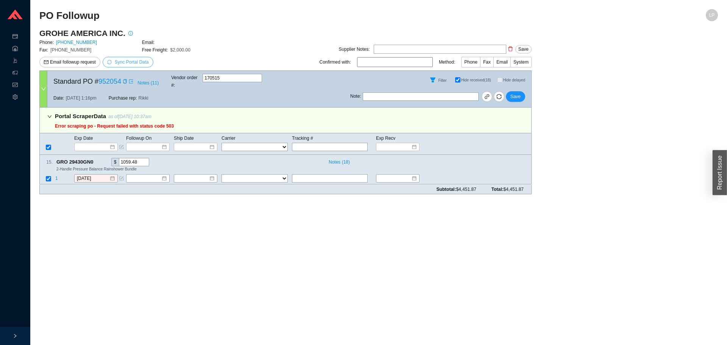
click at [125, 58] on button "Sync Portal Data" at bounding box center [128, 62] width 51 height 11
click at [168, 43] on span "OK" at bounding box center [168, 41] width 6 height 8
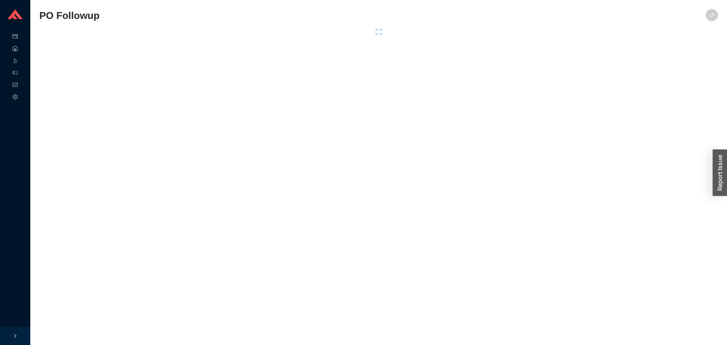
select select "2"
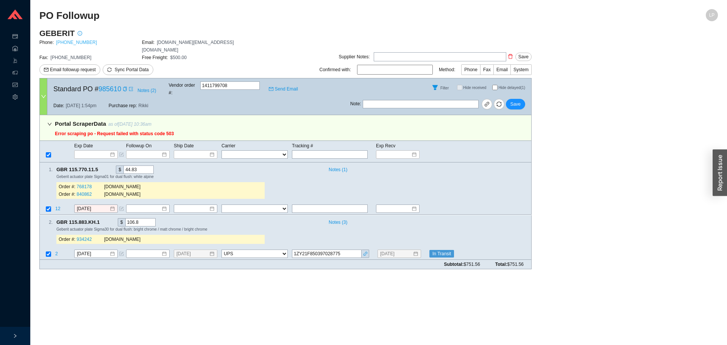
click at [72, 43] on link "800-566-2100" at bounding box center [76, 42] width 41 height 5
click at [492, 85] on input "Hide delayed (1)" at bounding box center [494, 87] width 5 height 5
checkbox input "true"
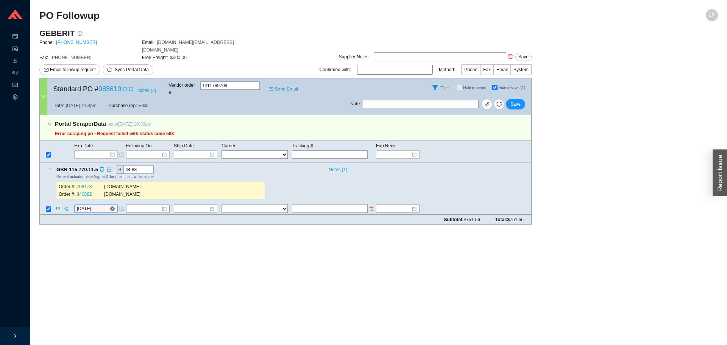
click at [85, 205] on input "[DATE]" at bounding box center [93, 209] width 33 height 8
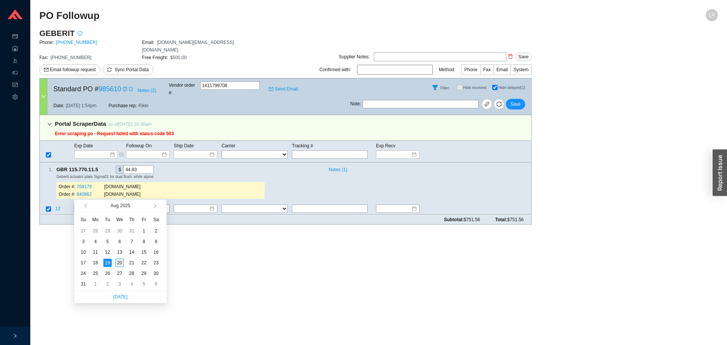
type input "8/20/2025"
click at [123, 264] on div "20" at bounding box center [120, 263] width 8 height 8
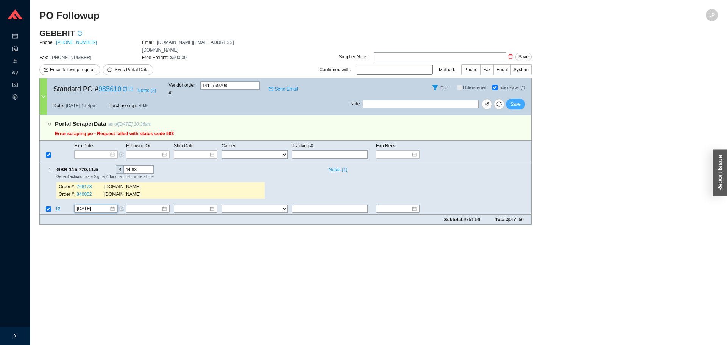
click at [511, 99] on button "Save" at bounding box center [515, 104] width 19 height 11
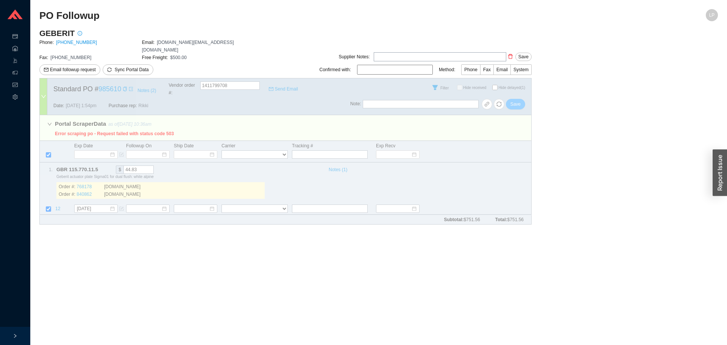
checkbox input "false"
select select "2"
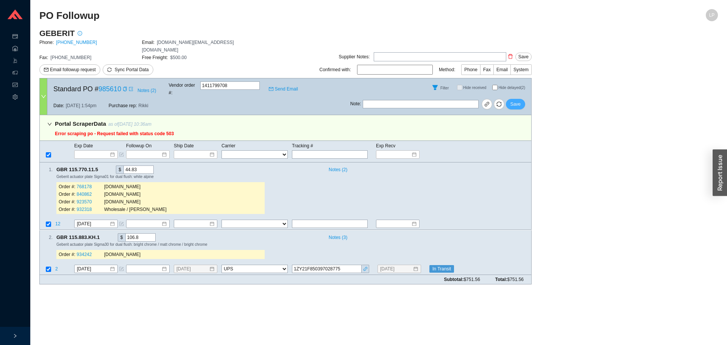
click at [516, 100] on span "Save" at bounding box center [516, 104] width 10 height 8
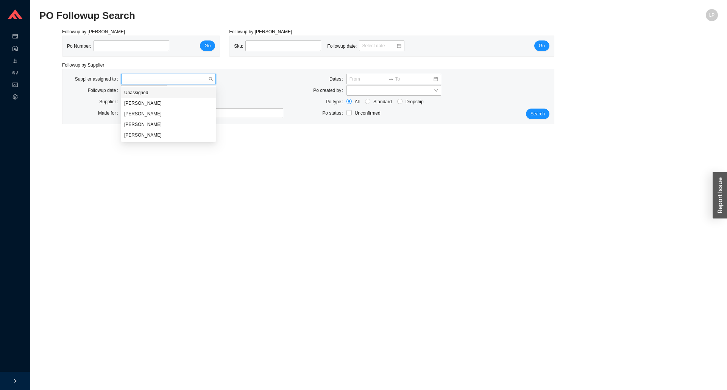
click at [141, 79] on input "search" at bounding box center [166, 79] width 84 height 10
click at [151, 114] on div "Layla Pincus" at bounding box center [168, 114] width 89 height 7
click at [151, 114] on div at bounding box center [199, 113] width 153 height 8
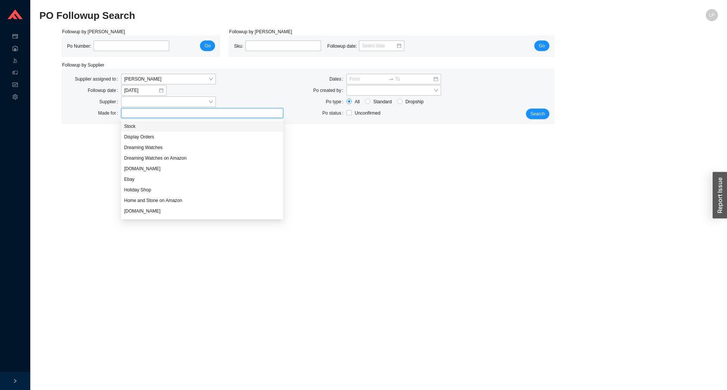
click at [155, 128] on div "Stock" at bounding box center [202, 126] width 156 height 7
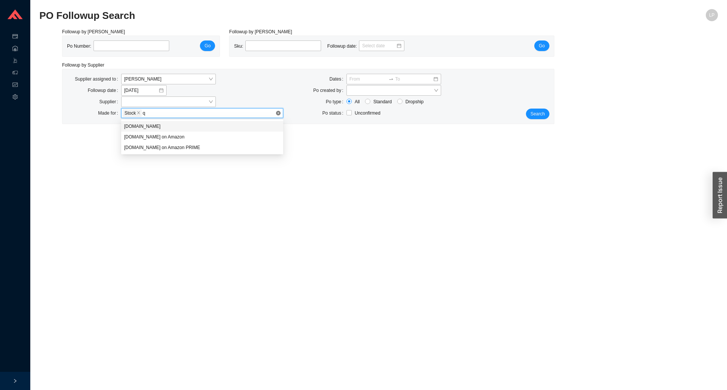
type input "qu"
click at [142, 130] on div "[DOMAIN_NAME]" at bounding box center [202, 126] width 156 height 7
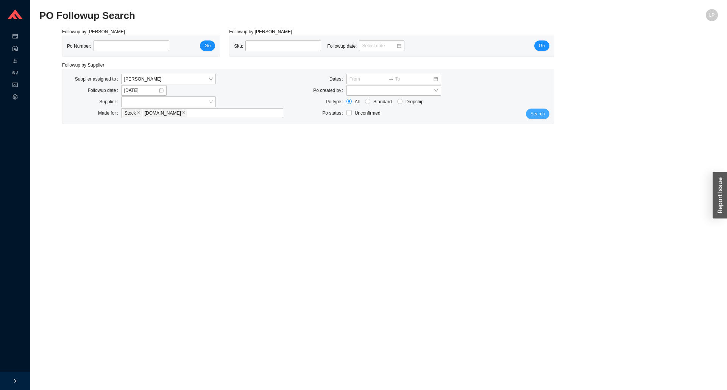
click at [536, 116] on span "Search" at bounding box center [538, 114] width 14 height 8
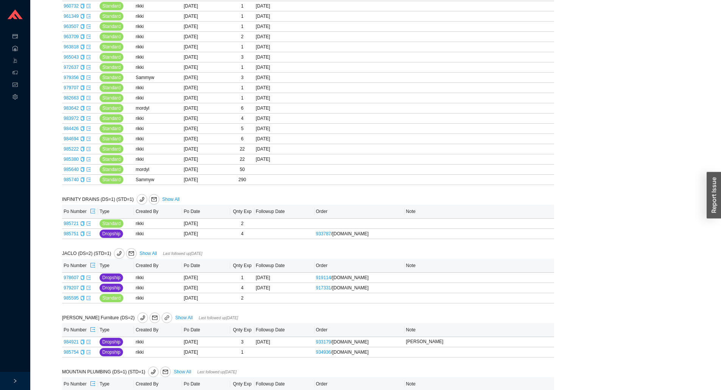
scroll to position [341, 0]
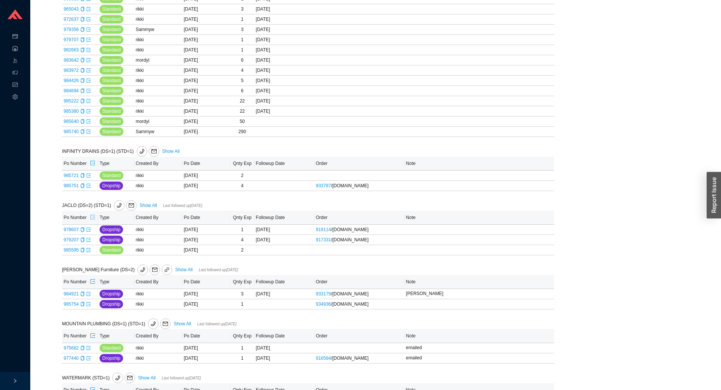
click at [91, 219] on icon "export" at bounding box center [93, 217] width 5 height 5
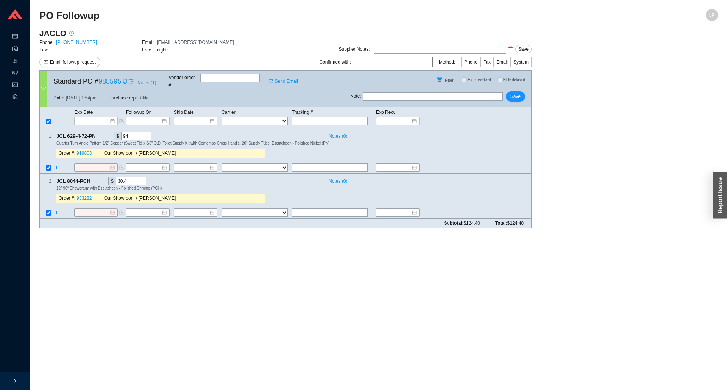
click at [445, 92] on input "text" at bounding box center [433, 96] width 140 height 8
click at [370, 92] on input "HS" at bounding box center [433, 96] width 140 height 8
click at [367, 92] on input "HS" at bounding box center [433, 96] width 140 height 8
type input "H&S"
click at [517, 93] on span "Save" at bounding box center [516, 97] width 10 height 8
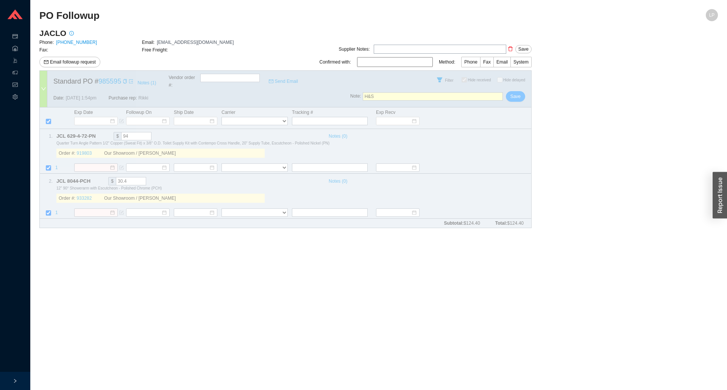
checkbox input "true"
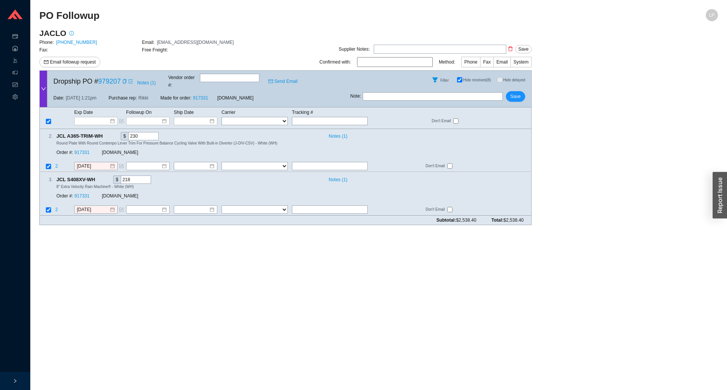
click at [394, 92] on input "text" at bounding box center [433, 96] width 140 height 8
type input "[PERSON_NAME] will email update"
click at [515, 95] on button "Save" at bounding box center [515, 96] width 19 height 11
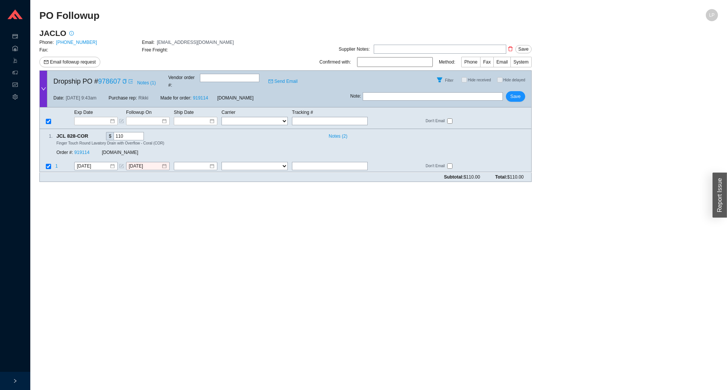
click at [190, 238] on main "PO Followup LP JACLO Phone: (908) 653-4433 Email: orders@jaclo.com Fax: Free Fr…" at bounding box center [378, 199] width 679 height 381
click at [330, 162] on input "text" at bounding box center [330, 166] width 76 height 8
click at [292, 162] on input "ship next 1-2 days" at bounding box center [330, 166] width 76 height 8
click at [363, 162] on input "just became avail . ship next 1-2 days" at bounding box center [330, 166] width 76 height 8
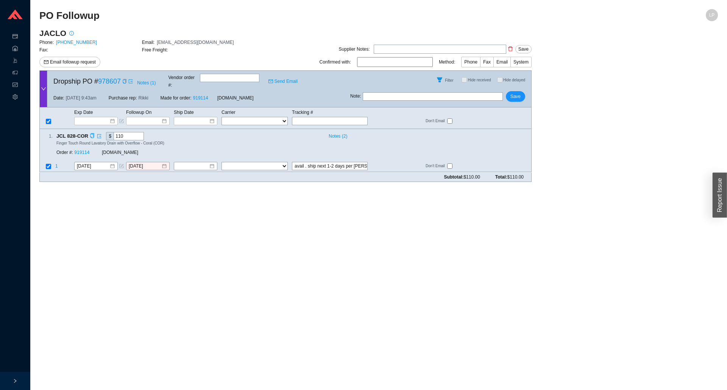
type input "just became avail . ship next 1-2 days per leandra"
click at [336, 149] on div "1 . JCL 828-COR $ 110 Notes ( 2 ) Finger Touch Round Lavatory Drain with Overfl…" at bounding box center [283, 145] width 486 height 27
click at [332, 162] on input "just became avail . ship next 1-2 days per leandra" at bounding box center [330, 166] width 76 height 8
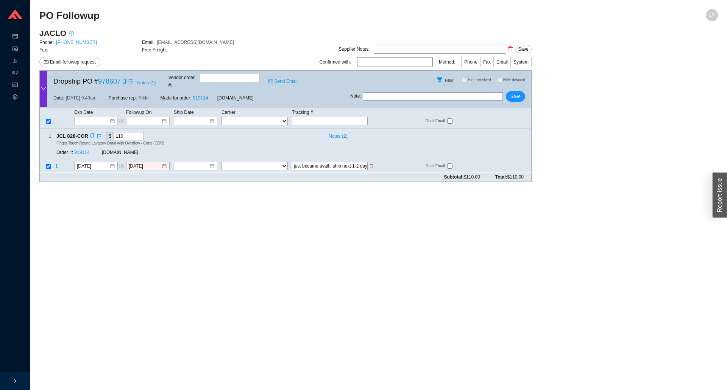
click at [332, 162] on input "just became avail . ship next 1-2 days per leandra" at bounding box center [330, 166] width 76 height 8
click at [120, 164] on icon "form" at bounding box center [121, 166] width 5 height 5
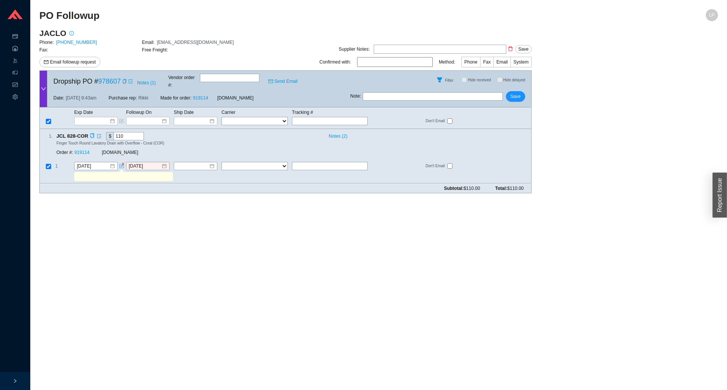
click at [126, 173] on input "text" at bounding box center [123, 177] width 96 height 8
paste input "just became avail . ship next 1-2 days per leandra"
type input "just became avail . ship next 1-2 days per leandra"
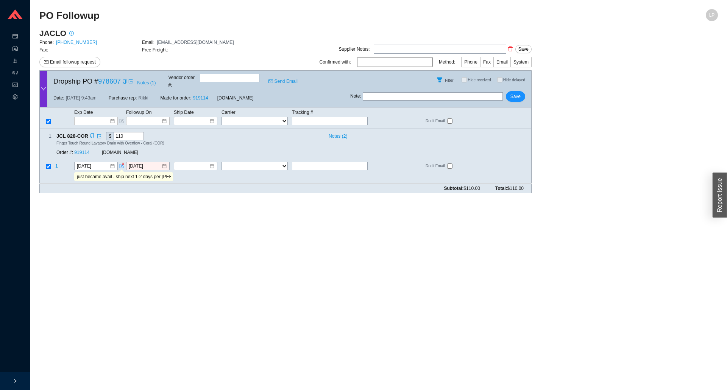
click at [81, 149] on div "Order #: 919114" at bounding box center [78, 153] width 45 height 8
click at [81, 150] on link "919114" at bounding box center [81, 152] width 15 height 5
click at [91, 163] on input "[DATE]" at bounding box center [93, 167] width 33 height 8
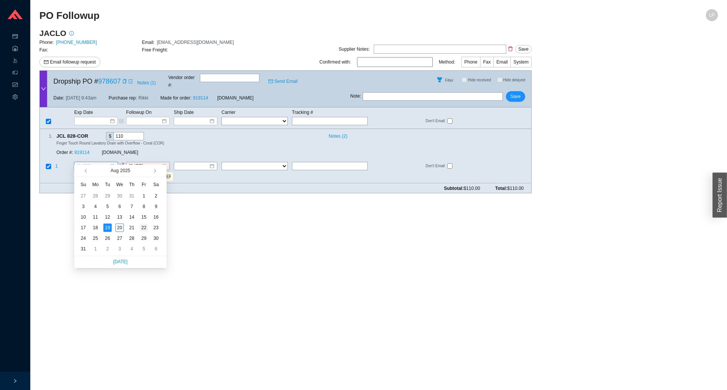
type input "8/22/2025"
click at [142, 229] on div "22" at bounding box center [144, 228] width 8 height 8
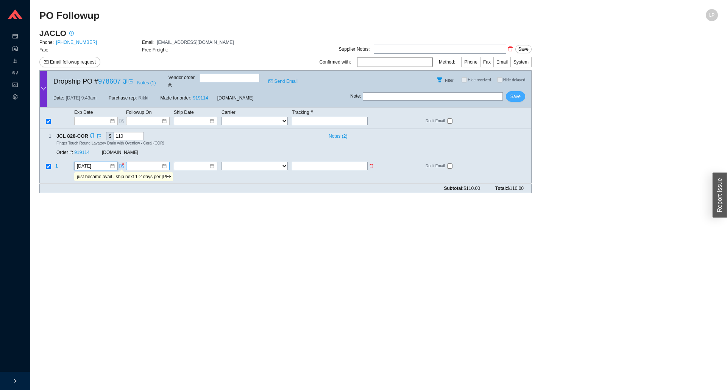
click at [514, 93] on span "Save" at bounding box center [516, 97] width 10 height 8
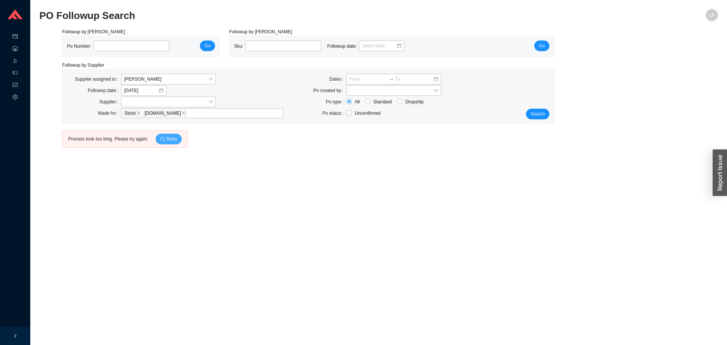
click at [171, 140] on span "Retry" at bounding box center [171, 139] width 11 height 8
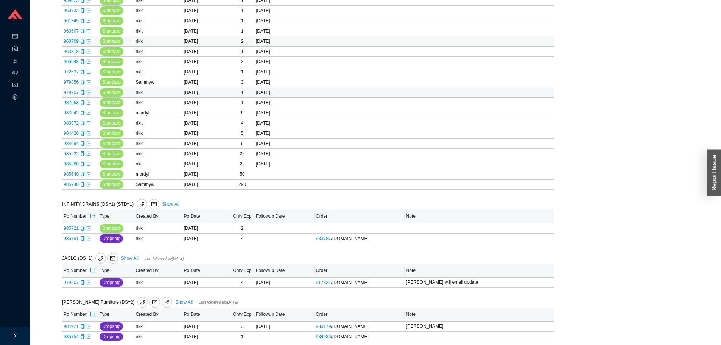
scroll to position [151, 0]
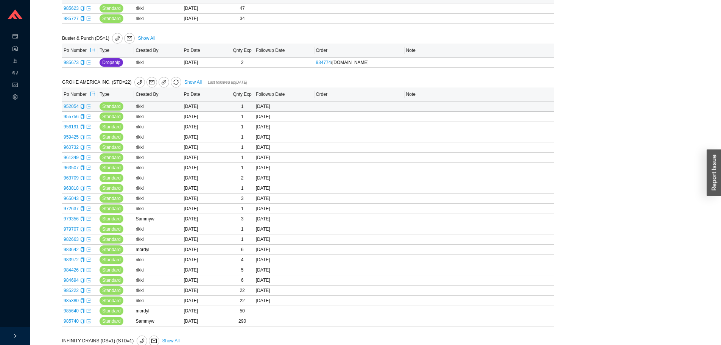
click at [88, 105] on icon "export" at bounding box center [88, 106] width 5 height 5
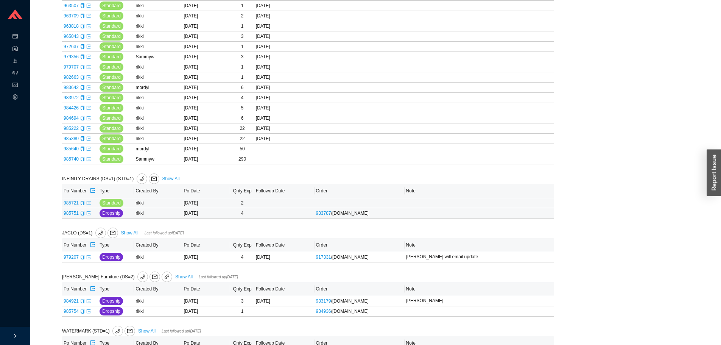
scroll to position [339, 0]
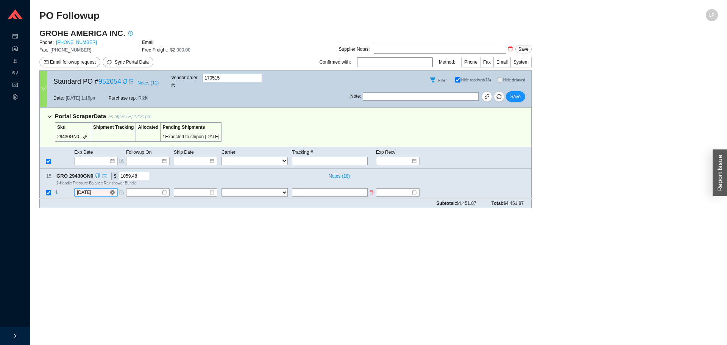
click at [82, 189] on input "[DATE]" at bounding box center [93, 193] width 33 height 8
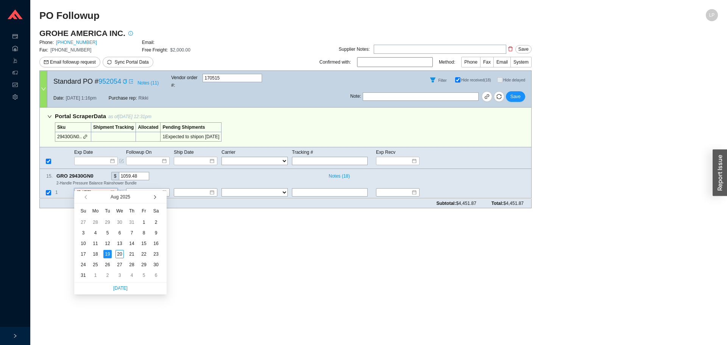
click at [154, 196] on span "button" at bounding box center [154, 197] width 4 height 4
type input "[DATE]"
click at [97, 244] on div "15" at bounding box center [95, 243] width 8 height 8
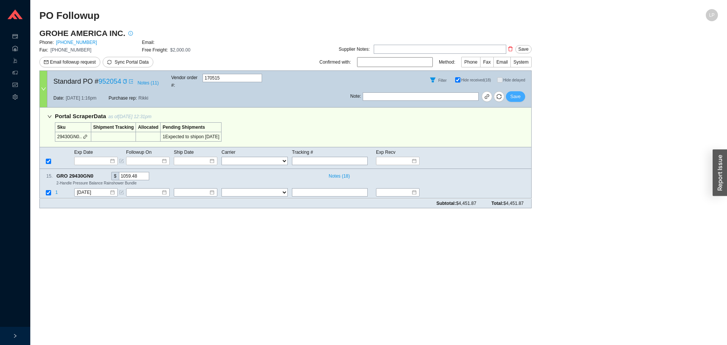
click at [515, 93] on span "Save" at bounding box center [516, 97] width 10 height 8
drag, startPoint x: 519, startPoint y: 89, endPoint x: 519, endPoint y: 83, distance: 5.7
click at [519, 93] on span "Save" at bounding box center [516, 97] width 10 height 8
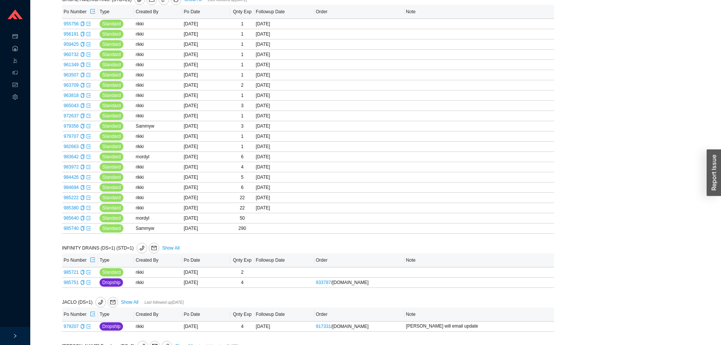
scroll to position [114, 0]
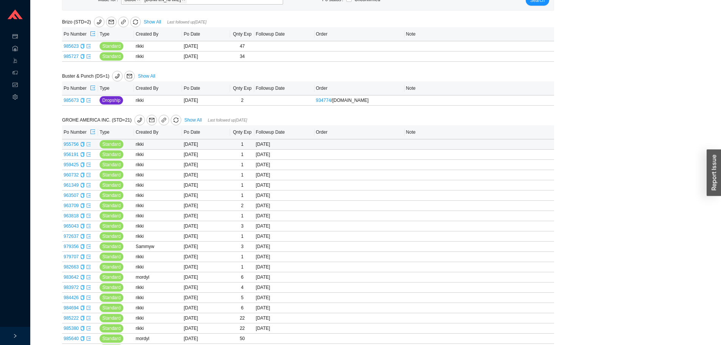
click at [89, 147] on icon "export" at bounding box center [88, 144] width 5 height 5
click at [87, 154] on icon "export" at bounding box center [88, 154] width 5 height 5
click at [87, 165] on icon "export" at bounding box center [88, 164] width 5 height 5
click at [87, 175] on icon "export" at bounding box center [88, 175] width 5 height 5
click at [89, 185] on icon "export" at bounding box center [88, 185] width 5 height 5
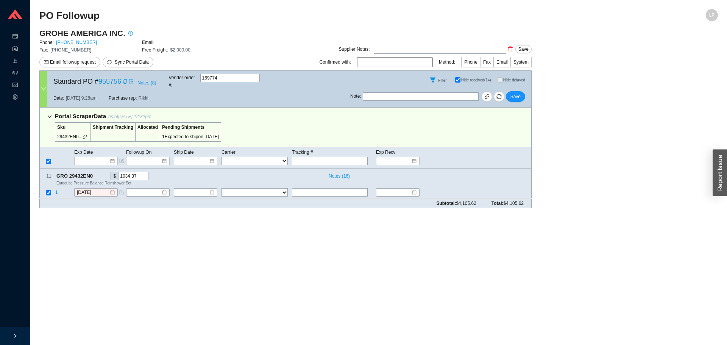
drag, startPoint x: 94, startPoint y: 195, endPoint x: 94, endPoint y: 184, distance: 10.6
click at [94, 199] on div "Subtotal: $4,105.62 Total: $4,105.62" at bounding box center [285, 203] width 492 height 9
click at [95, 189] on input "[DATE]" at bounding box center [93, 193] width 33 height 8
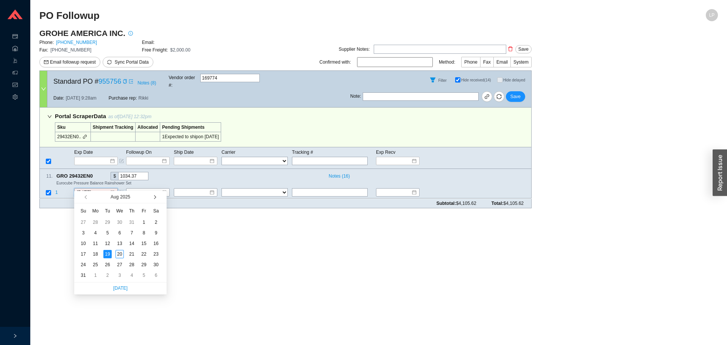
click at [153, 197] on span "button" at bounding box center [154, 197] width 4 height 4
type input "[DATE]"
click at [96, 244] on div "15" at bounding box center [95, 243] width 8 height 8
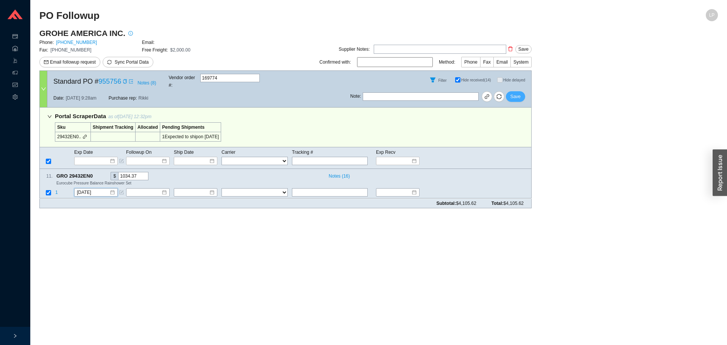
click at [512, 93] on span "Save" at bounding box center [516, 97] width 10 height 8
click at [105, 189] on input "[DATE]" at bounding box center [93, 193] width 33 height 8
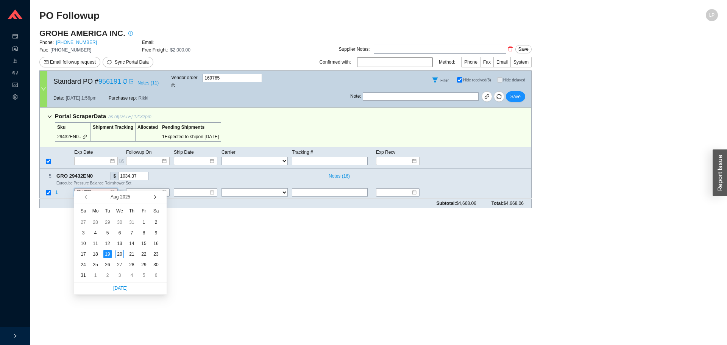
click at [153, 196] on button "button" at bounding box center [154, 197] width 7 height 12
type input "[DATE]"
click at [94, 244] on div "15" at bounding box center [95, 243] width 8 height 8
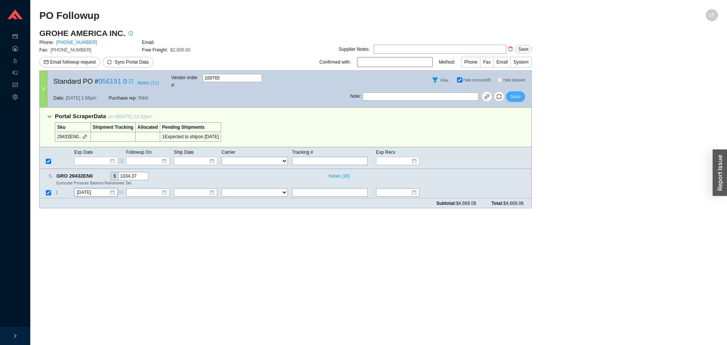
click at [517, 96] on button "Save" at bounding box center [515, 96] width 19 height 11
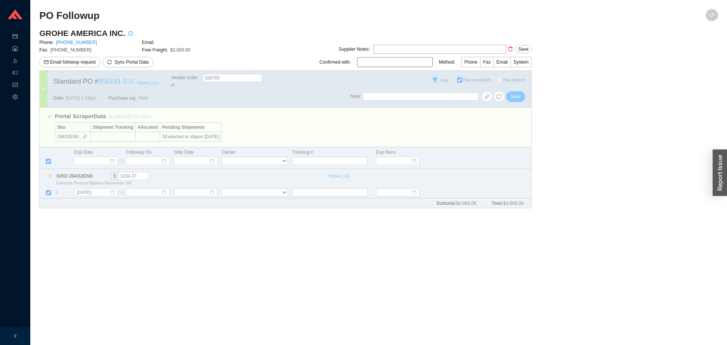
click at [518, 92] on div "GROHE AMERICA INC. Phone: [PHONE_NUMBER] Email: Fax: [PHONE_NUMBER] Free Freigh…" at bounding box center [285, 121] width 492 height 186
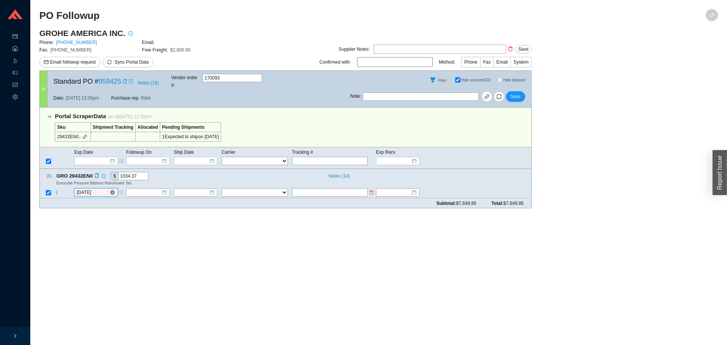
click at [85, 189] on input "[DATE]" at bounding box center [93, 193] width 33 height 8
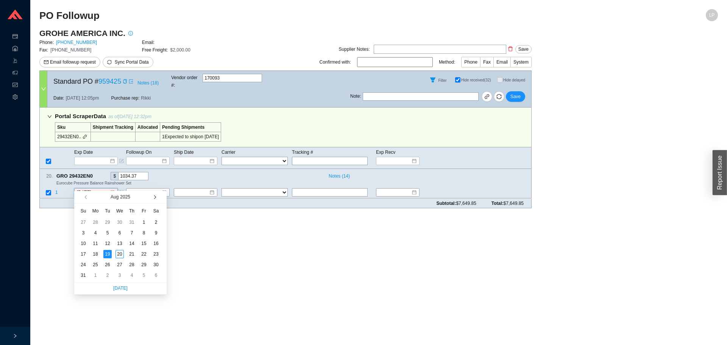
click at [157, 195] on button "button" at bounding box center [154, 197] width 7 height 12
type input "9/15/2025"
click at [98, 244] on div "15" at bounding box center [95, 243] width 8 height 8
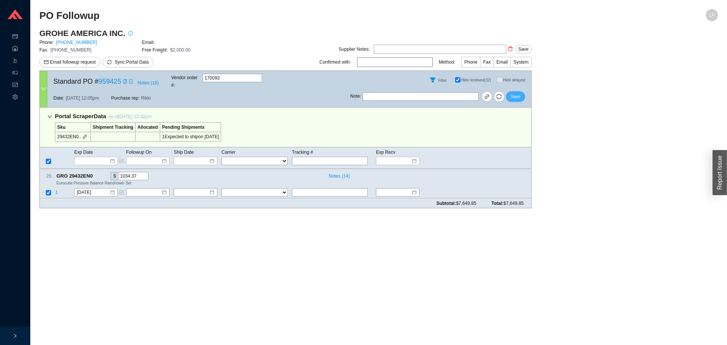
click at [515, 93] on span "Save" at bounding box center [516, 97] width 10 height 8
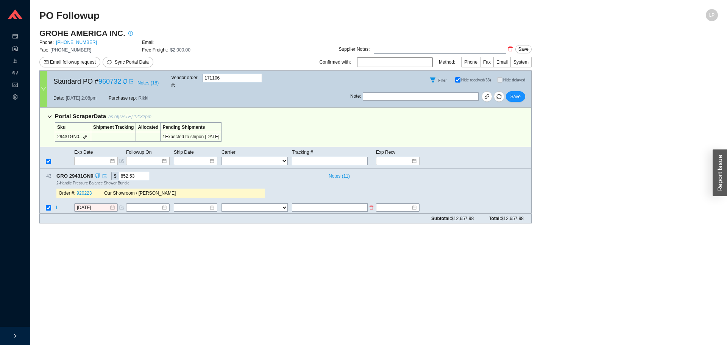
click at [57, 205] on span "1" at bounding box center [56, 207] width 3 height 5
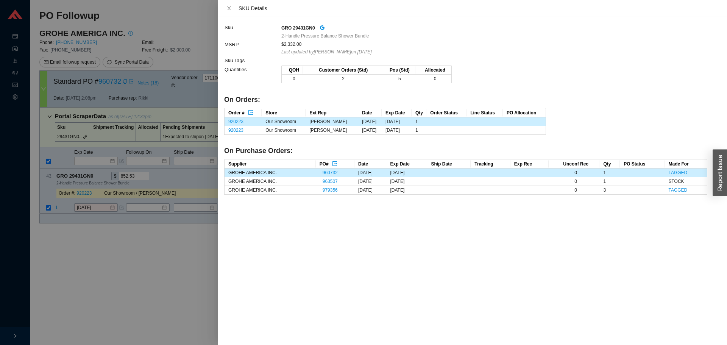
click at [87, 220] on div at bounding box center [363, 172] width 727 height 345
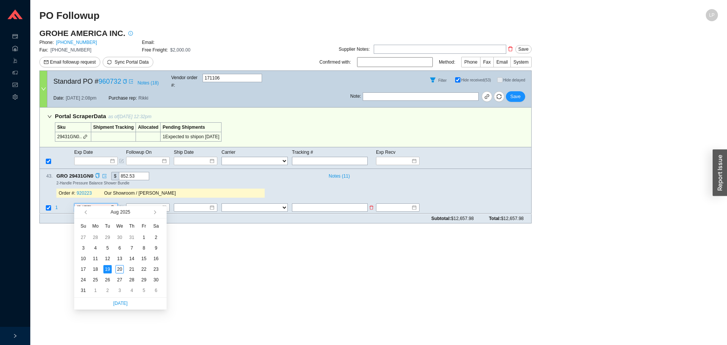
drag, startPoint x: 87, startPoint y: 202, endPoint x: 116, endPoint y: 201, distance: 29.5
click at [88, 204] on input "8/19/2025" at bounding box center [93, 208] width 33 height 8
click at [153, 210] on button "button" at bounding box center [154, 212] width 7 height 12
type input "9/15/2025"
click at [96, 261] on div "15" at bounding box center [95, 259] width 8 height 8
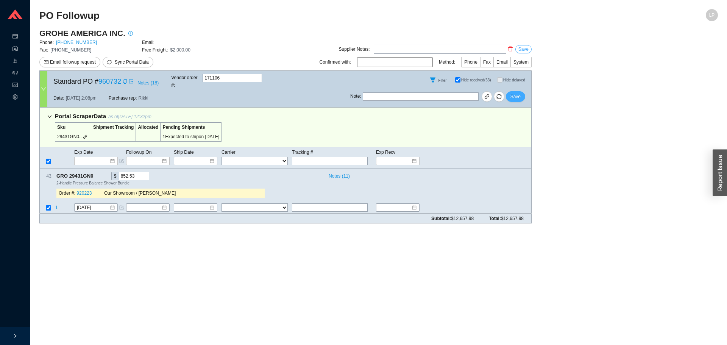
drag, startPoint x: 517, startPoint y: 89, endPoint x: 523, endPoint y: 46, distance: 43.2
click at [517, 93] on span "Save" at bounding box center [516, 97] width 10 height 8
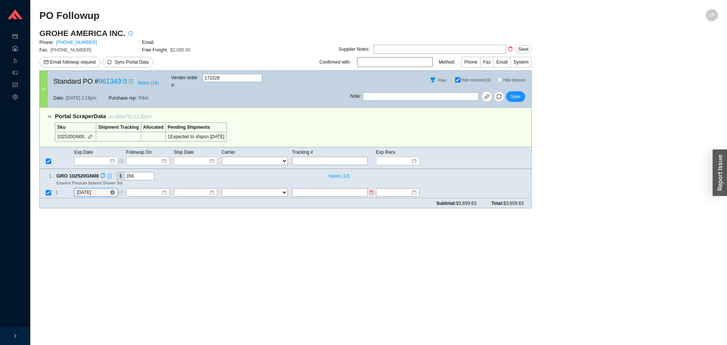
click at [88, 189] on input "[DATE]" at bounding box center [93, 193] width 33 height 8
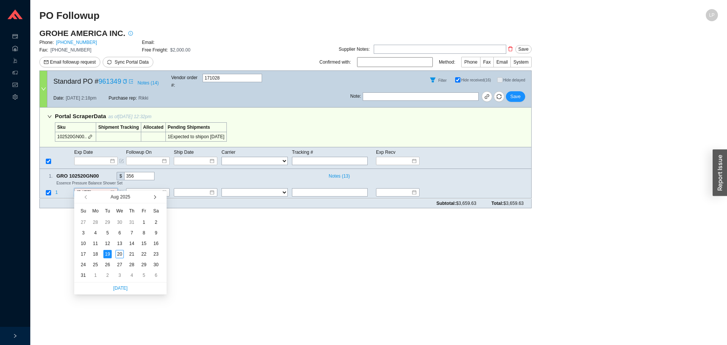
click at [156, 197] on button "button" at bounding box center [154, 197] width 7 height 12
type input "[DATE]"
click at [95, 245] on div "15" at bounding box center [95, 243] width 8 height 8
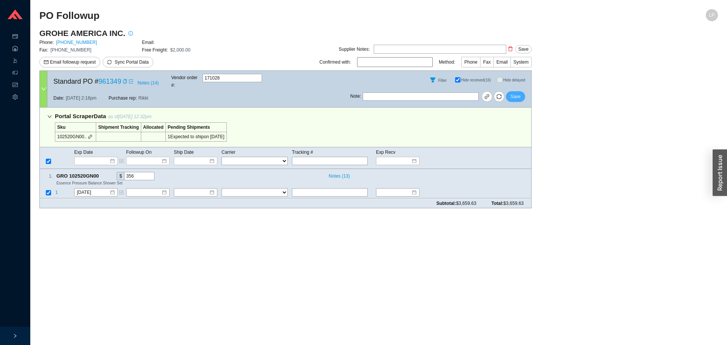
click at [517, 94] on span "Save" at bounding box center [516, 97] width 10 height 8
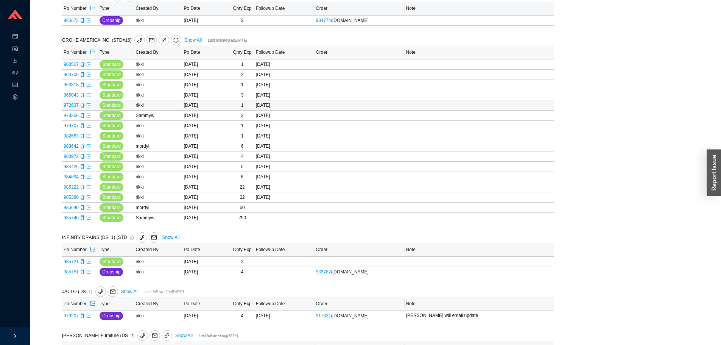
scroll to position [151, 0]
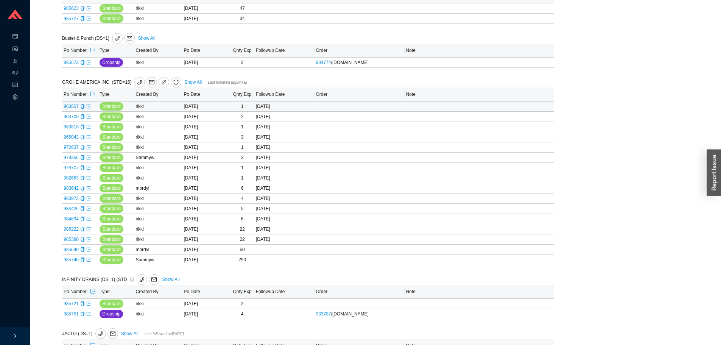
click at [88, 107] on icon "export" at bounding box center [88, 106] width 5 height 5
click at [89, 118] on icon "export" at bounding box center [89, 116] width 4 height 4
click at [89, 128] on icon "export" at bounding box center [88, 127] width 5 height 5
click at [87, 138] on icon "export" at bounding box center [88, 137] width 5 height 5
click at [87, 148] on icon "export" at bounding box center [88, 147] width 5 height 5
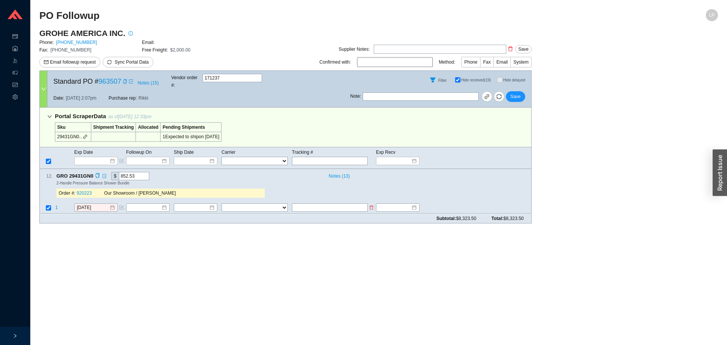
drag, startPoint x: 59, startPoint y: 205, endPoint x: 56, endPoint y: 201, distance: 4.6
click at [59, 205] on td "1" at bounding box center [64, 208] width 19 height 10
click at [56, 205] on span "1" at bounding box center [56, 207] width 3 height 5
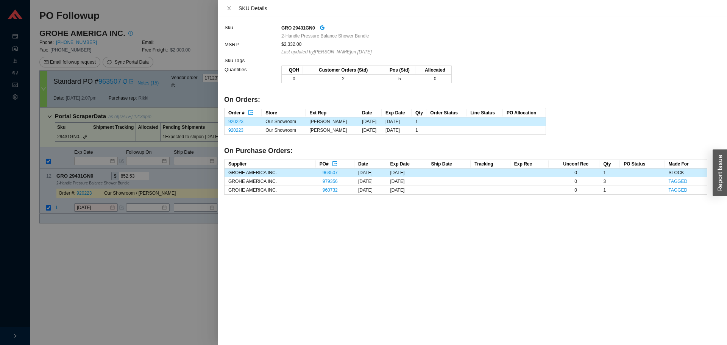
drag, startPoint x: 66, startPoint y: 227, endPoint x: 78, endPoint y: 193, distance: 36.1
click at [66, 227] on div at bounding box center [363, 172] width 727 height 345
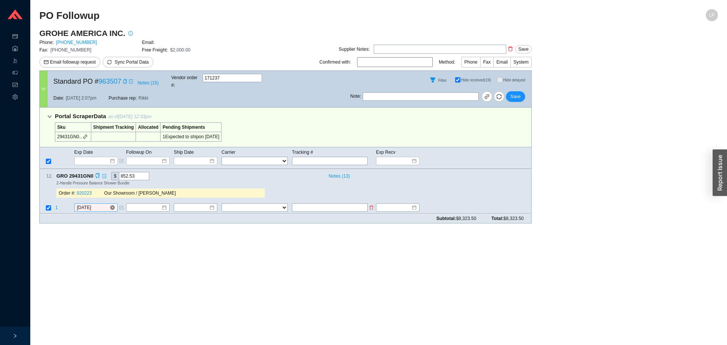
click at [91, 204] on input "[DATE]" at bounding box center [93, 208] width 33 height 8
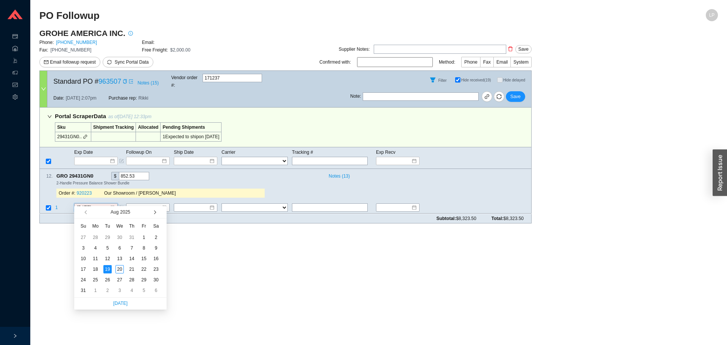
click at [153, 212] on button "button" at bounding box center [154, 212] width 7 height 12
type input "[DATE]"
click at [98, 262] on div "15" at bounding box center [95, 259] width 8 height 8
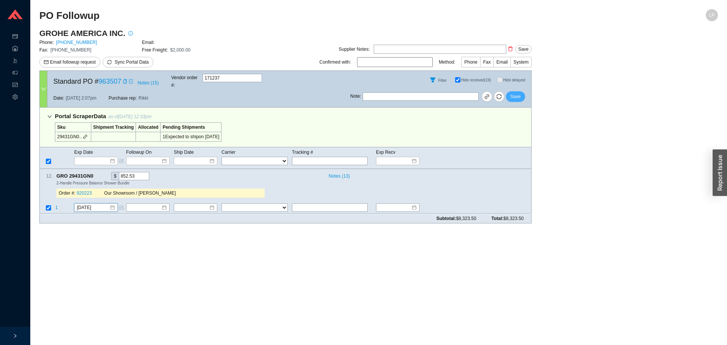
drag, startPoint x: 514, startPoint y: 90, endPoint x: 511, endPoint y: 73, distance: 16.7
click at [514, 93] on span "Save" at bounding box center [516, 97] width 10 height 8
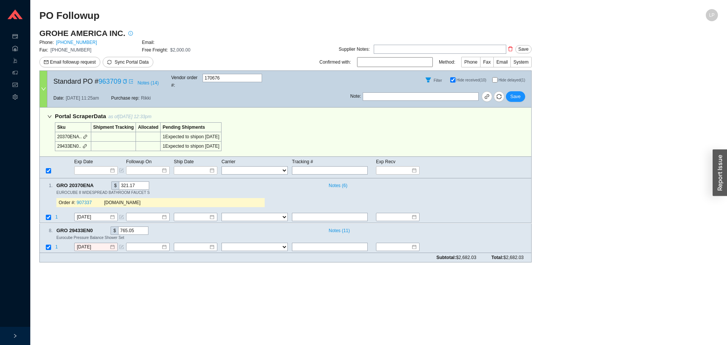
click at [492, 77] on input "Hide delayed (1)" at bounding box center [494, 79] width 5 height 5
checkbox input "true"
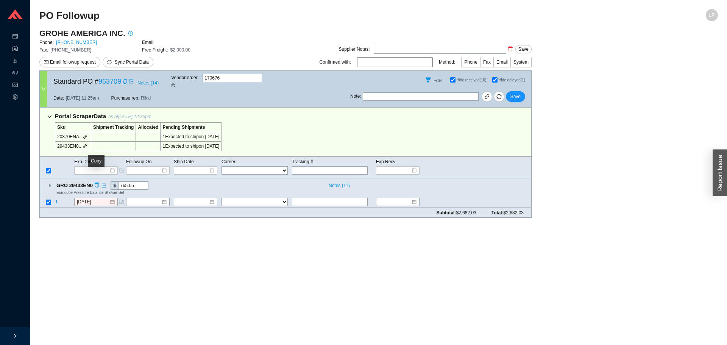
click at [93, 181] on span "GRO 29433EN0" at bounding box center [77, 185] width 43 height 8
click at [98, 183] on icon "copy" at bounding box center [96, 185] width 5 height 5
click at [92, 198] on input "[DATE]" at bounding box center [93, 202] width 33 height 8
paste input "29433EN0"
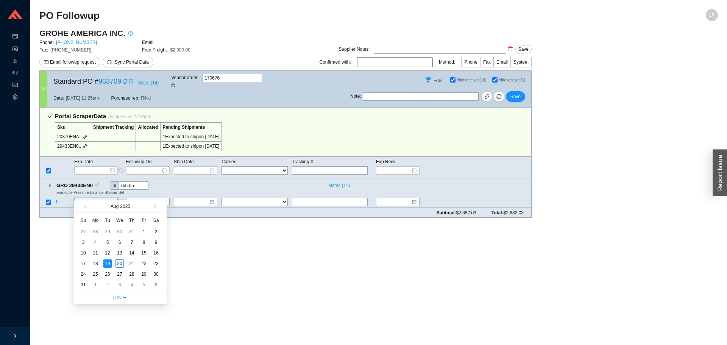
type input "29433EN0"
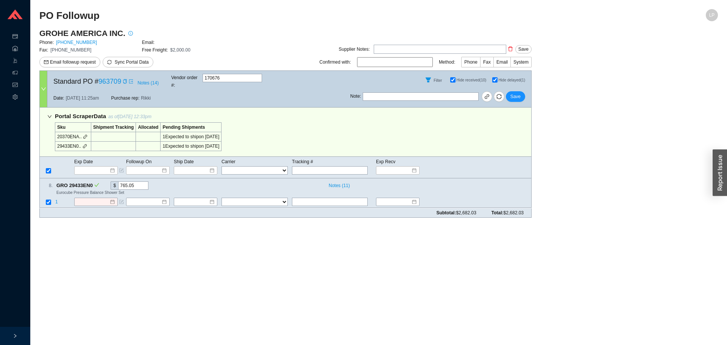
click at [53, 236] on main "PO Followup LP GROHE AMERICA INC. Phone: 800-444-7643 Email: Fax: 800-225-2778 …" at bounding box center [378, 177] width 679 height 336
click at [91, 189] on div "8 . GRO 29433EN0 $ 765.05 Notes ( 11 ) Eurocube Pressure Balance Shower Set 1 F…" at bounding box center [285, 193] width 492 height 30
click at [95, 198] on input at bounding box center [93, 202] width 33 height 8
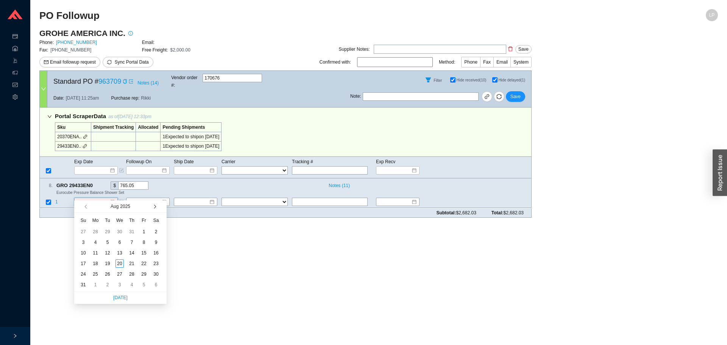
click at [153, 206] on button "button" at bounding box center [154, 206] width 7 height 12
type input "9/15/2025"
drag, startPoint x: 98, startPoint y: 253, endPoint x: 269, endPoint y: 198, distance: 179.5
click at [99, 251] on div "15" at bounding box center [95, 253] width 8 height 8
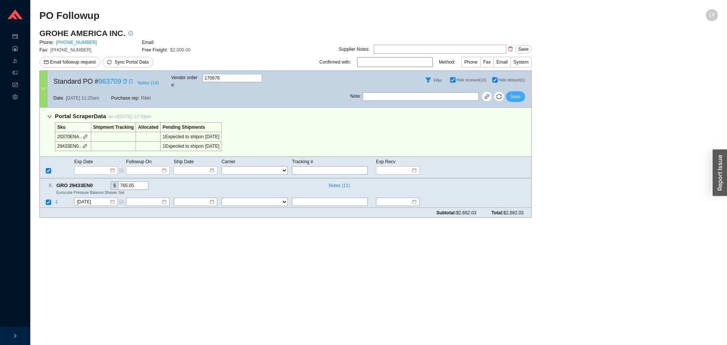
click at [514, 93] on span "Save" at bounding box center [516, 97] width 10 height 8
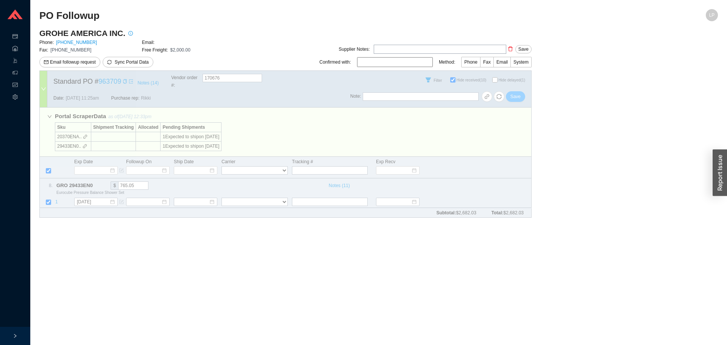
checkbox input "false"
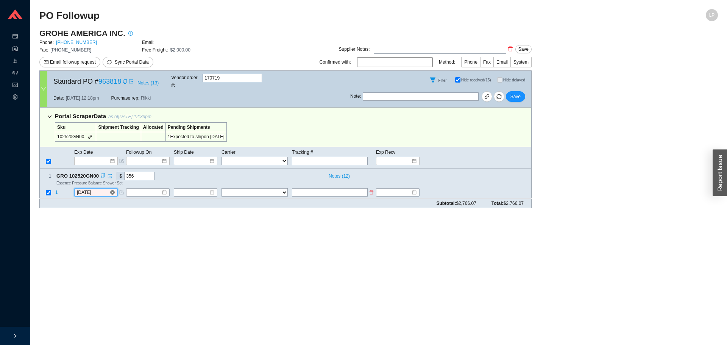
click at [101, 189] on input "[DATE]" at bounding box center [93, 193] width 33 height 8
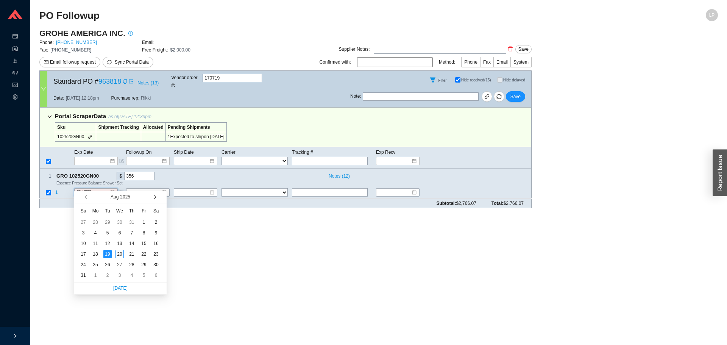
click at [156, 196] on button "button" at bounding box center [154, 197] width 7 height 12
type input "[DATE]"
click at [98, 243] on div "15" at bounding box center [95, 243] width 8 height 8
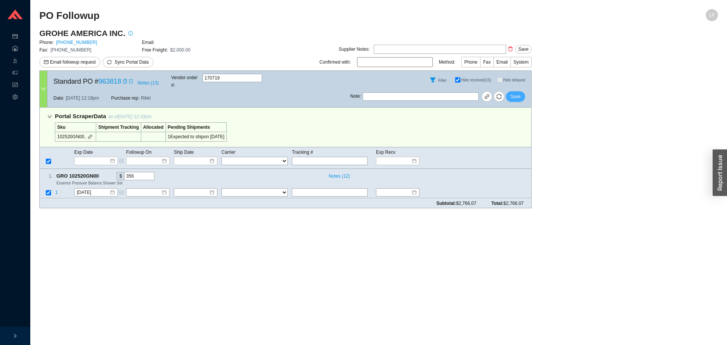
click at [516, 93] on span "Save" at bounding box center [516, 97] width 10 height 8
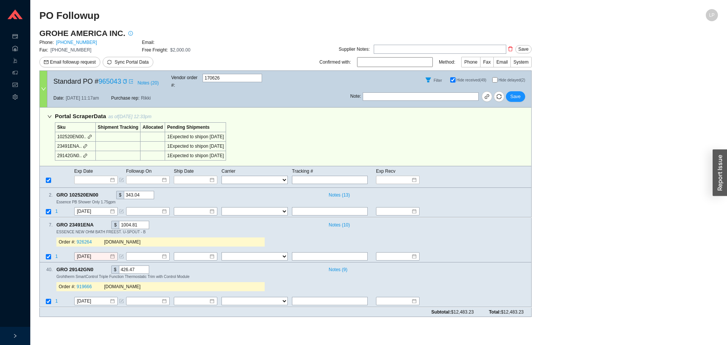
click at [498, 78] on span "Hide delayed (2)" at bounding box center [511, 80] width 27 height 4
click at [498, 77] on input "Hide delayed (2)" at bounding box center [494, 79] width 5 height 5
checkbox input "true"
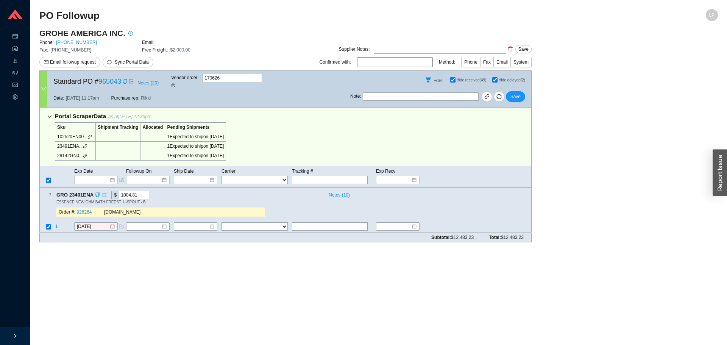
drag, startPoint x: 97, startPoint y: 187, endPoint x: 114, endPoint y: 186, distance: 17.4
click at [97, 192] on icon "copy" at bounding box center [97, 194] width 5 height 5
click at [197, 205] on div "Order #: 926264 QualityBath.com" at bounding box center [160, 212] width 208 height 15
click at [57, 224] on span "1" at bounding box center [56, 226] width 3 height 5
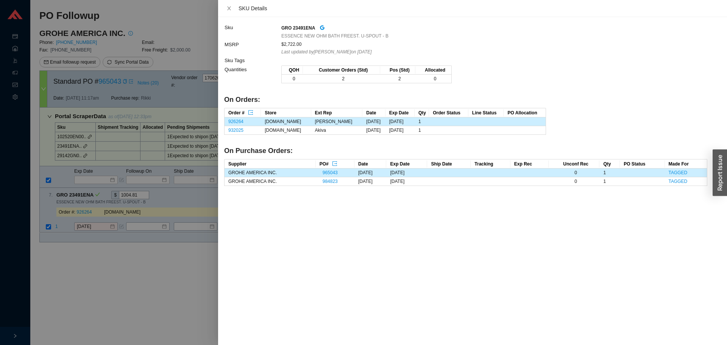
drag, startPoint x: 70, startPoint y: 249, endPoint x: 101, endPoint y: 219, distance: 42.9
click at [70, 248] on div at bounding box center [363, 172] width 727 height 345
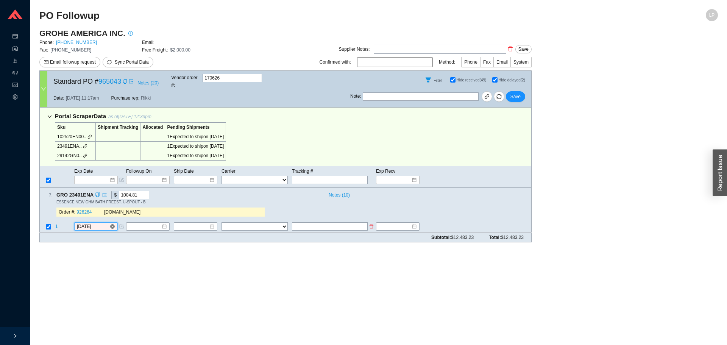
click at [97, 223] on input "[DATE]" at bounding box center [93, 227] width 33 height 8
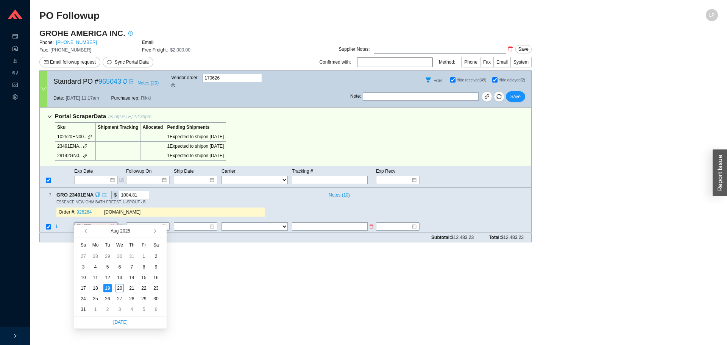
click at [57, 224] on span "1" at bounding box center [56, 226] width 3 height 5
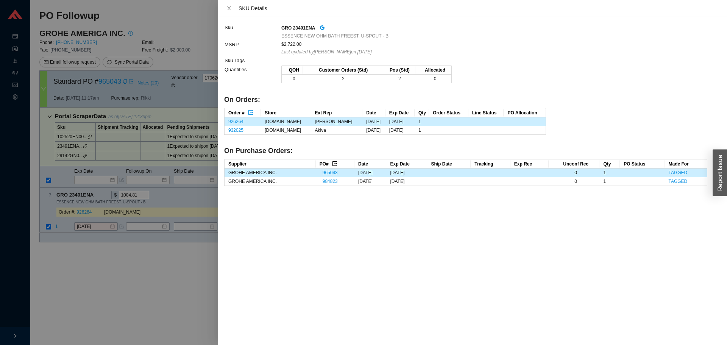
click at [332, 163] on icon "export" at bounding box center [334, 163] width 5 height 5
drag, startPoint x: 86, startPoint y: 276, endPoint x: 92, endPoint y: 246, distance: 30.5
click at [86, 274] on div at bounding box center [363, 172] width 727 height 345
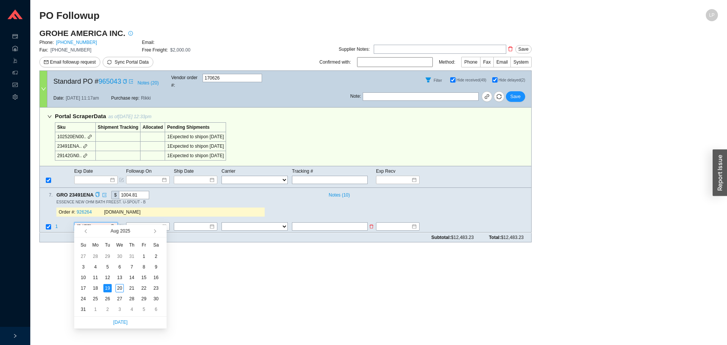
click at [92, 223] on input "[DATE]" at bounding box center [93, 227] width 33 height 8
click at [97, 300] on div "25" at bounding box center [95, 299] width 8 height 8
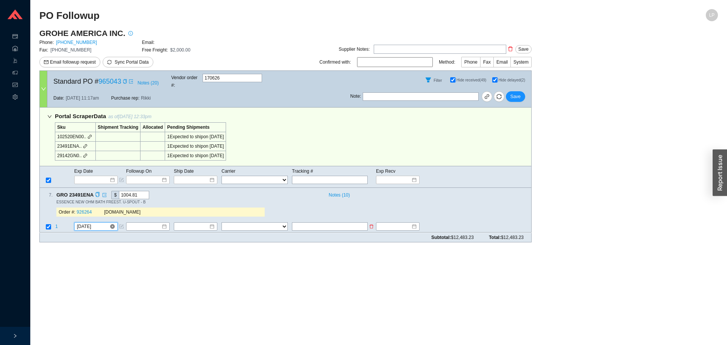
click at [91, 223] on input "8/25/2025" at bounding box center [93, 227] width 33 height 8
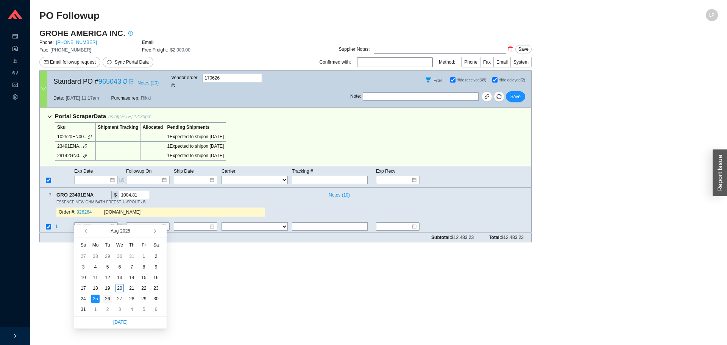
type input "8/26/2025"
click at [106, 298] on div "26" at bounding box center [107, 299] width 8 height 8
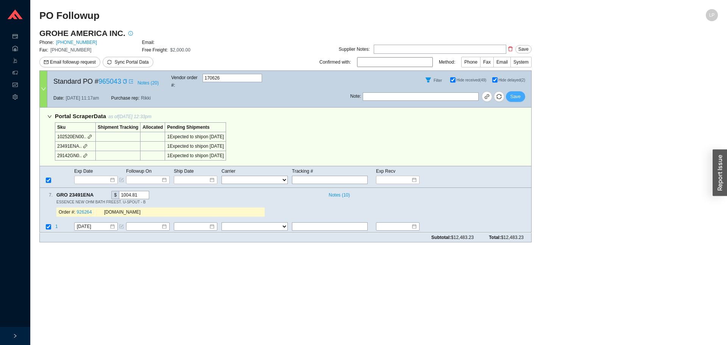
click at [523, 95] on div "Note : Save" at bounding box center [440, 98] width 181 height 18
click at [522, 91] on button "Save" at bounding box center [515, 96] width 19 height 11
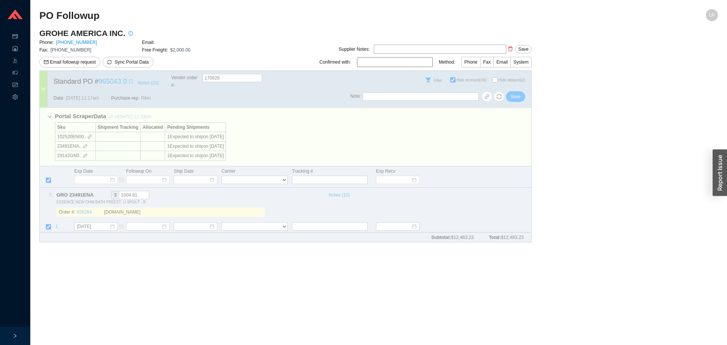
checkbox input "false"
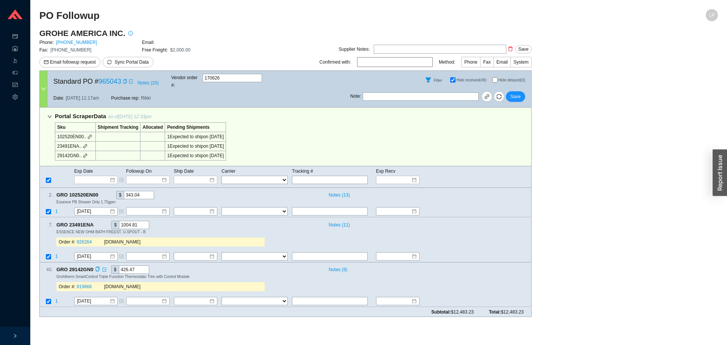
click at [258, 286] on div "Order #: 919666 QualityBath.com" at bounding box center [160, 286] width 208 height 15
click at [57, 254] on span "1" at bounding box center [56, 256] width 3 height 5
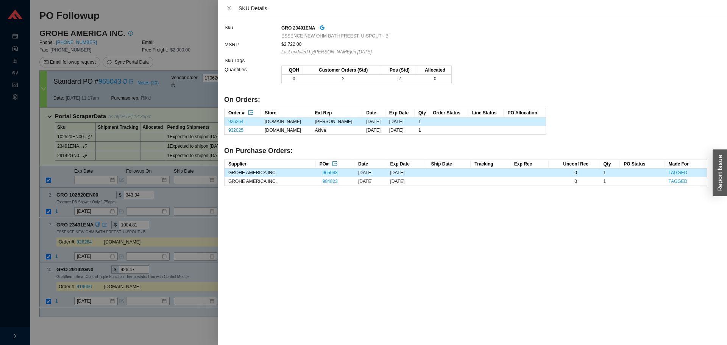
click at [57, 249] on div at bounding box center [363, 172] width 727 height 345
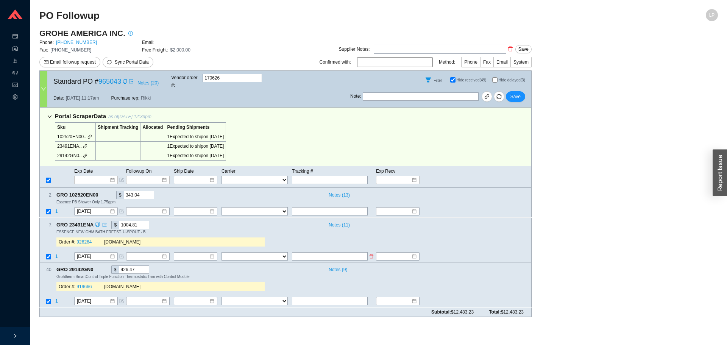
click at [57, 254] on span "1" at bounding box center [56, 256] width 3 height 5
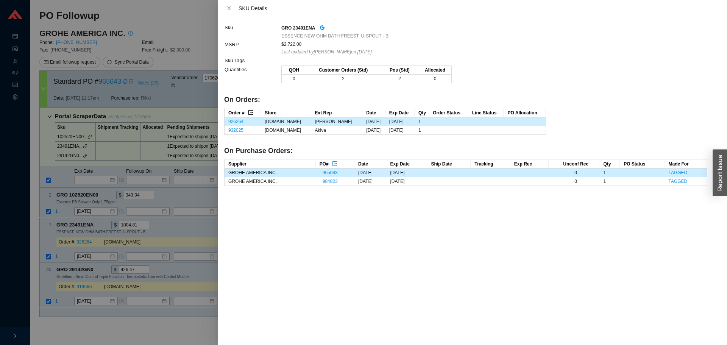
click at [251, 111] on icon "export" at bounding box center [250, 112] width 5 height 5
click at [510, 266] on div "Sku GRO 23491ENA ESSENCE NEW OHM BATH FREEST. U-SPOUT - B MSRP $2,722.00 Last u…" at bounding box center [472, 181] width 509 height 328
click at [126, 204] on div at bounding box center [363, 172] width 727 height 345
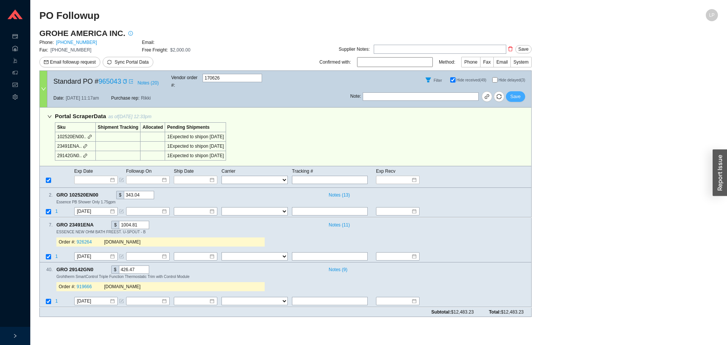
click at [519, 93] on span "Save" at bounding box center [516, 97] width 10 height 8
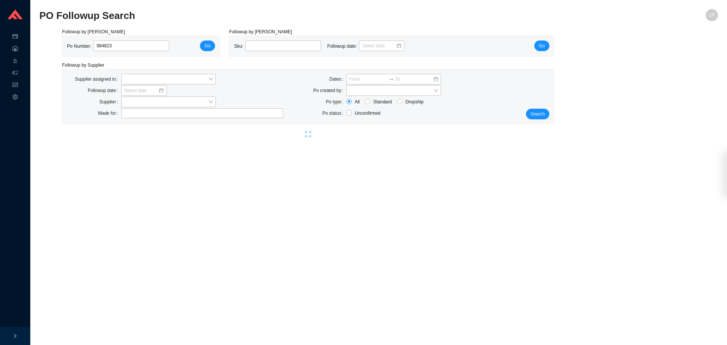
select select "20"
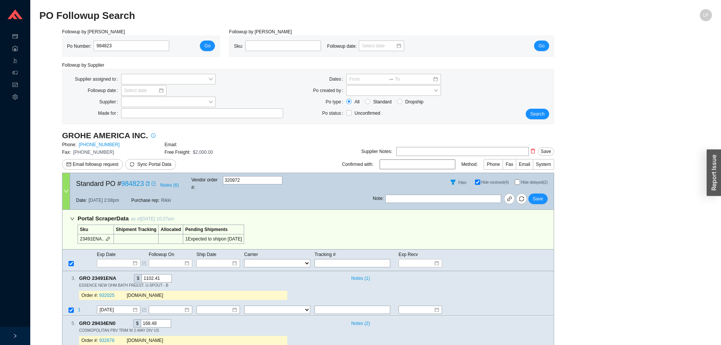
click at [586, 176] on div "Followup by PO Po Number: 984823 Go Followup by Sku Sku: Followup date: Go Foll…" at bounding box center [375, 202] width 673 height 348
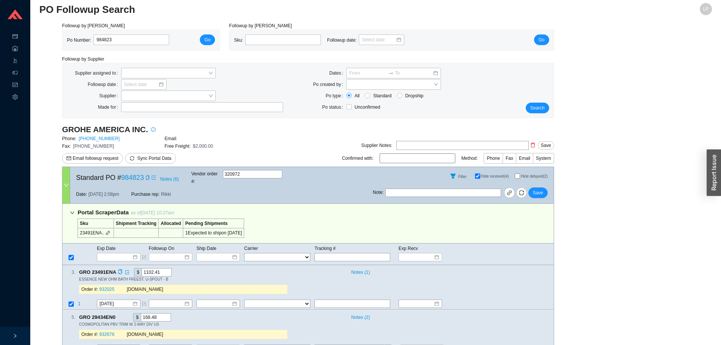
scroll to position [24, 0]
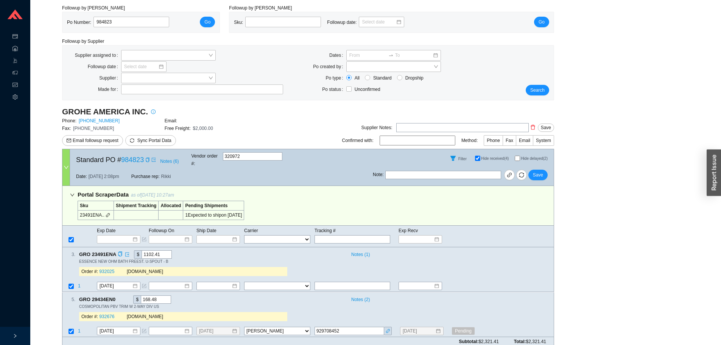
click at [118, 284] on div "3 . GRO 23491ENA $ 1102.41 Notes ( 1 ) ESSENCE NEW OHM BATH FREEST. U-SPOUT - B…" at bounding box center [308, 269] width 492 height 45
click at [117, 283] on input "[DATE]" at bounding box center [116, 287] width 33 height 8
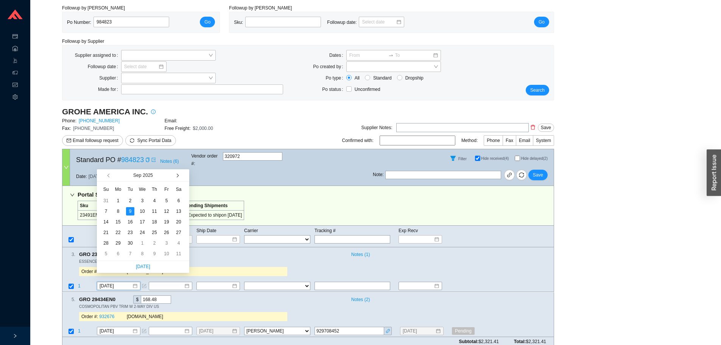
click at [177, 177] on span "button" at bounding box center [177, 175] width 4 height 4
click at [106, 175] on button "button" at bounding box center [109, 175] width 7 height 12
type input "[DATE]"
click at [114, 234] on div "22" at bounding box center [118, 232] width 8 height 8
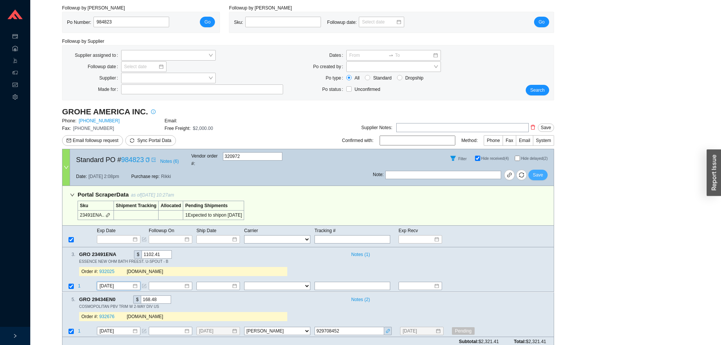
click at [540, 170] on button "Save" at bounding box center [538, 175] width 19 height 11
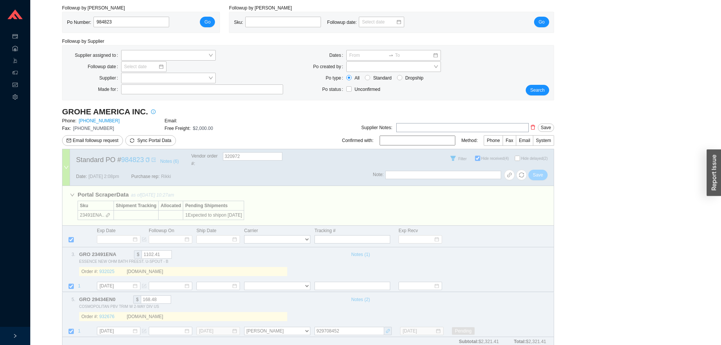
select select "20"
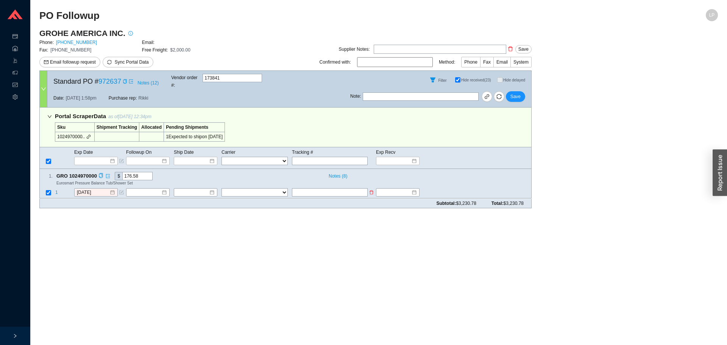
click at [56, 190] on span "1" at bounding box center [56, 192] width 3 height 5
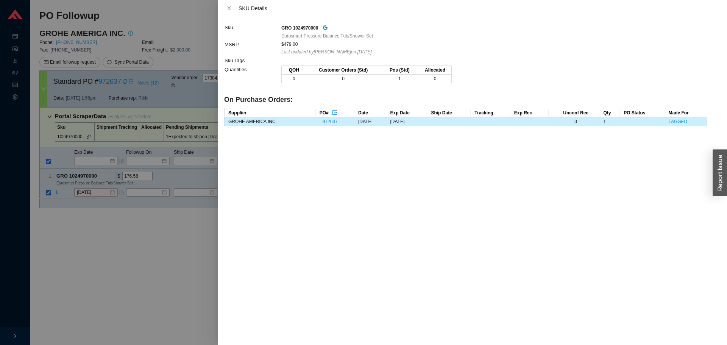
click at [129, 214] on div at bounding box center [363, 172] width 727 height 345
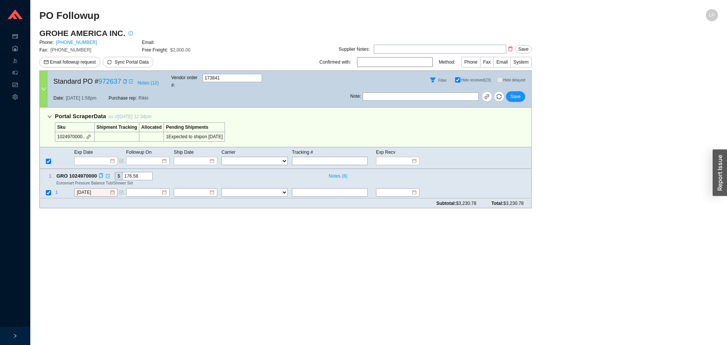
click at [97, 172] on span "GRO 1024970000" at bounding box center [79, 176] width 47 height 8
click at [98, 172] on span "GRO 1024970000" at bounding box center [79, 176] width 47 height 8
click at [100, 173] on icon "copy" at bounding box center [100, 175] width 5 height 5
click at [100, 173] on icon "check" at bounding box center [100, 175] width 5 height 5
click at [102, 230] on main "PO Followup LP GROHE AMERICA INC. Phone: [PHONE_NUMBER] Email: Fax: [PHONE_NUMB…" at bounding box center [378, 177] width 679 height 336
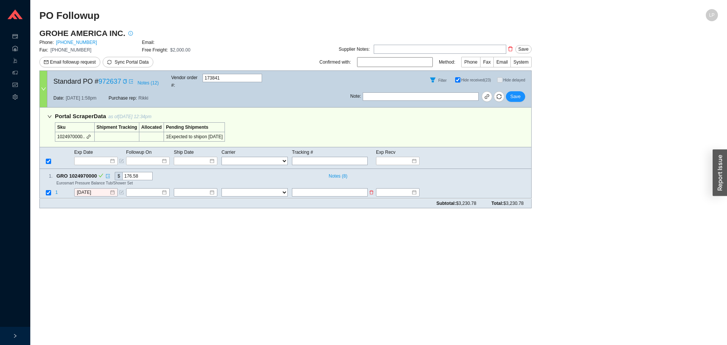
click at [58, 188] on td "1" at bounding box center [64, 193] width 19 height 10
click at [56, 190] on span "1" at bounding box center [56, 192] width 3 height 5
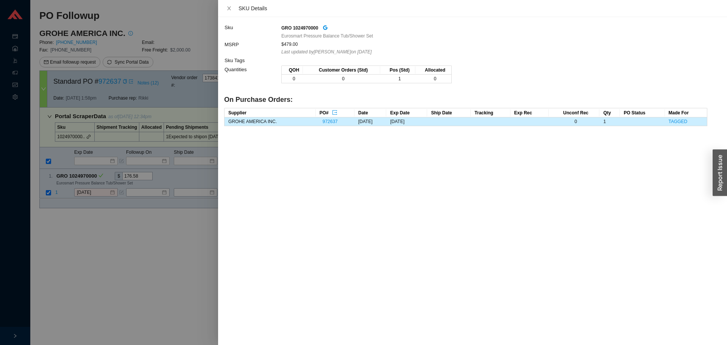
drag, startPoint x: 81, startPoint y: 222, endPoint x: 84, endPoint y: 214, distance: 8.9
click at [81, 221] on div at bounding box center [363, 172] width 727 height 345
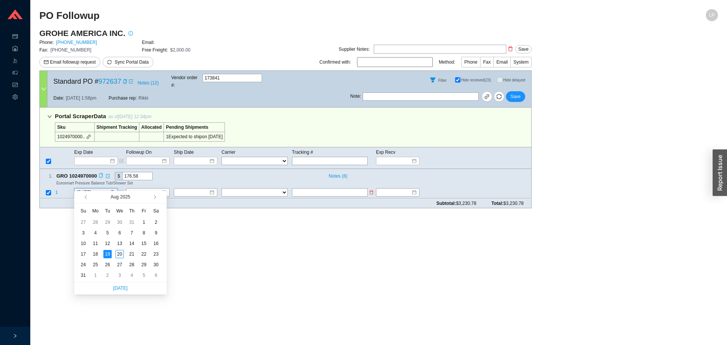
click at [91, 189] on input "8/19/2025" at bounding box center [93, 193] width 33 height 8
click at [154, 197] on span "button" at bounding box center [154, 197] width 4 height 4
type input "[DATE]"
click at [97, 242] on div "15" at bounding box center [95, 243] width 8 height 8
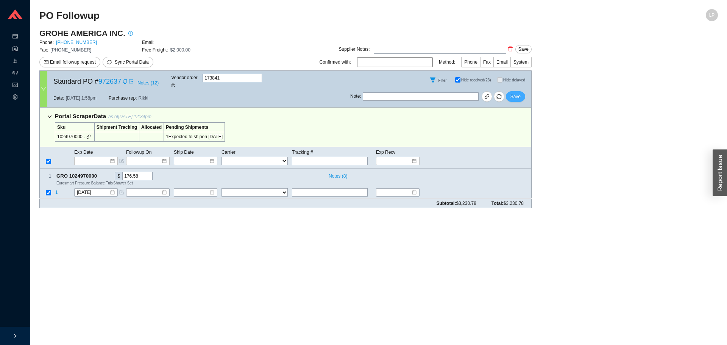
click at [521, 94] on button "Save" at bounding box center [515, 96] width 19 height 11
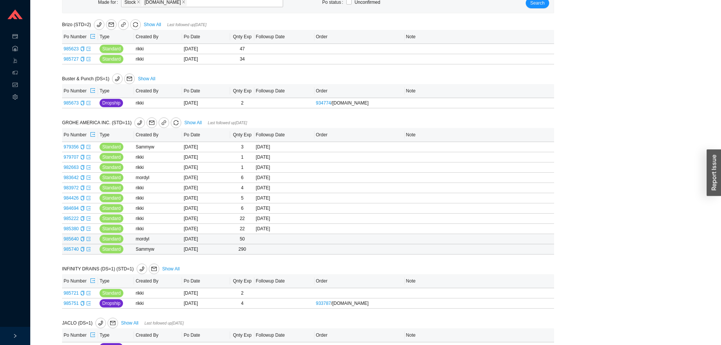
scroll to position [114, 0]
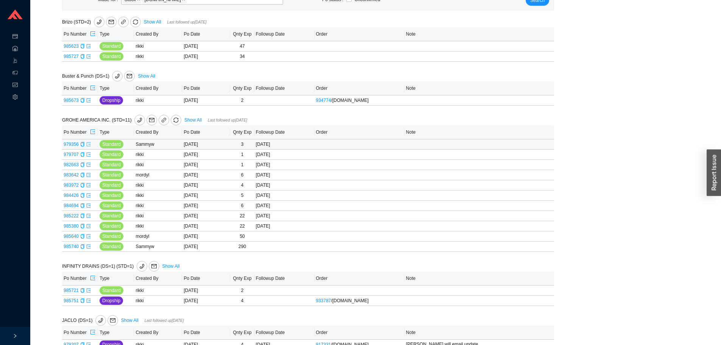
click at [88, 144] on icon "export" at bounding box center [88, 144] width 5 height 5
click at [88, 156] on icon "export" at bounding box center [88, 154] width 5 height 5
click at [88, 166] on icon "export" at bounding box center [88, 164] width 5 height 5
click at [88, 176] on icon "export" at bounding box center [88, 175] width 5 height 5
click at [89, 184] on icon "export" at bounding box center [88, 185] width 5 height 5
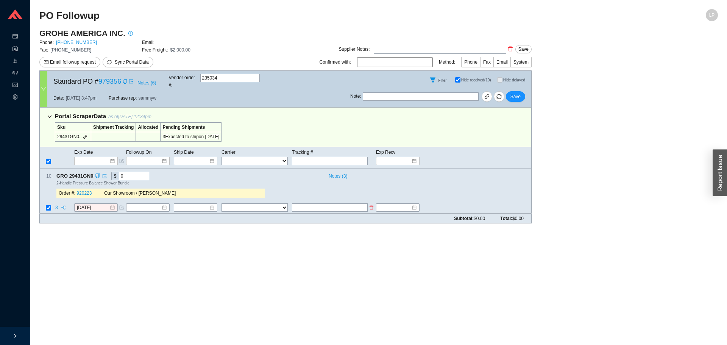
click at [56, 205] on span "3" at bounding box center [57, 207] width 4 height 5
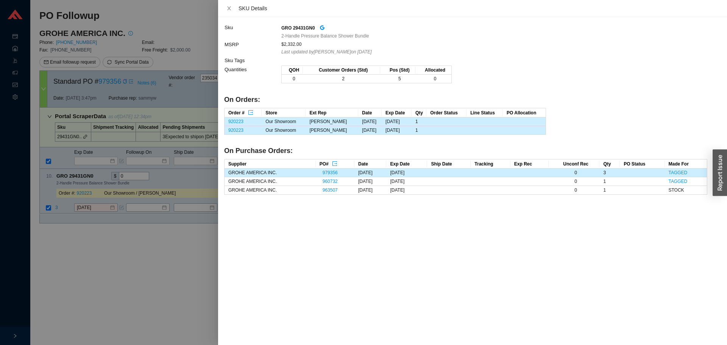
click at [57, 216] on div at bounding box center [363, 172] width 727 height 345
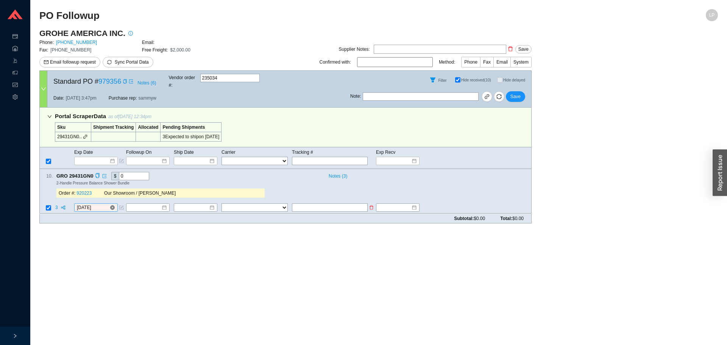
click at [104, 204] on input "[DATE]" at bounding box center [93, 208] width 33 height 8
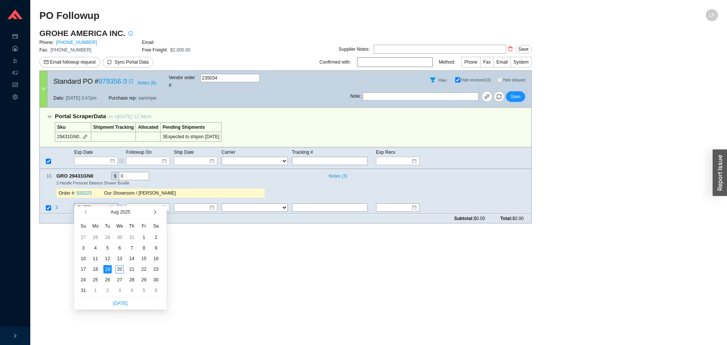
click at [153, 211] on button "button" at bounding box center [154, 212] width 7 height 12
type input "9/16/2025"
drag, startPoint x: 97, startPoint y: 260, endPoint x: 110, endPoint y: 260, distance: 13.6
click at [110, 260] on tr "14 15 16 17 18 19 20" at bounding box center [119, 258] width 85 height 11
click at [110, 260] on div "16" at bounding box center [107, 259] width 8 height 8
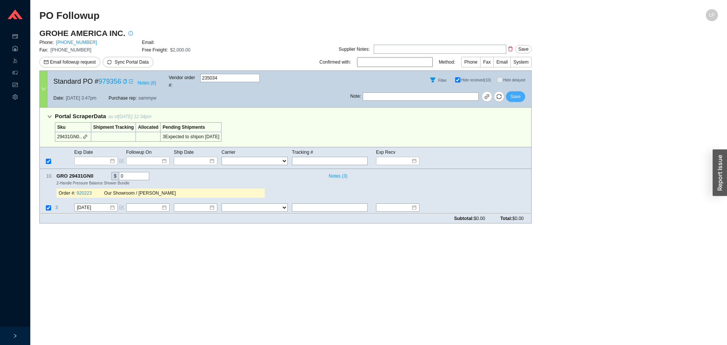
click at [515, 93] on span "Save" at bounding box center [516, 97] width 10 height 8
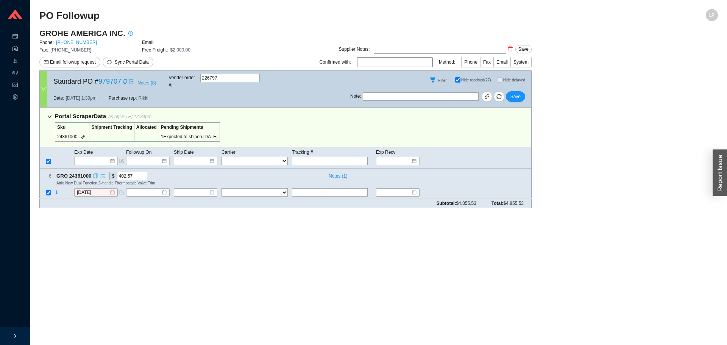
click at [96, 173] on icon "copy" at bounding box center [95, 175] width 5 height 5
click at [91, 221] on main "PO Followup LP GROHE AMERICA INC. Phone: 800-444-7643 Email: Fax: 800-225-2778 …" at bounding box center [378, 177] width 679 height 336
click at [59, 188] on td "1" at bounding box center [64, 193] width 19 height 10
click at [58, 188] on td "1" at bounding box center [64, 193] width 19 height 10
click at [57, 190] on span "1" at bounding box center [56, 192] width 3 height 5
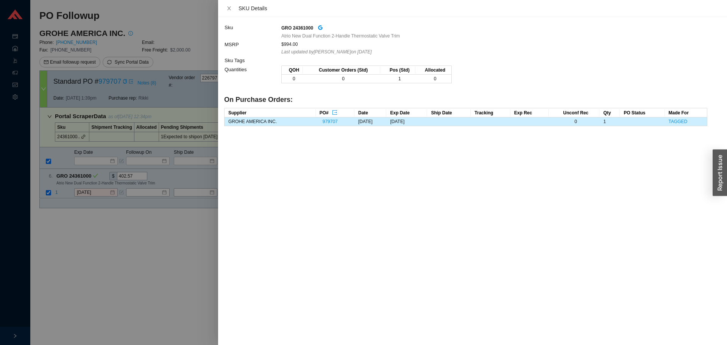
drag, startPoint x: 73, startPoint y: 219, endPoint x: 92, endPoint y: 191, distance: 33.5
click at [73, 218] on div at bounding box center [363, 172] width 727 height 345
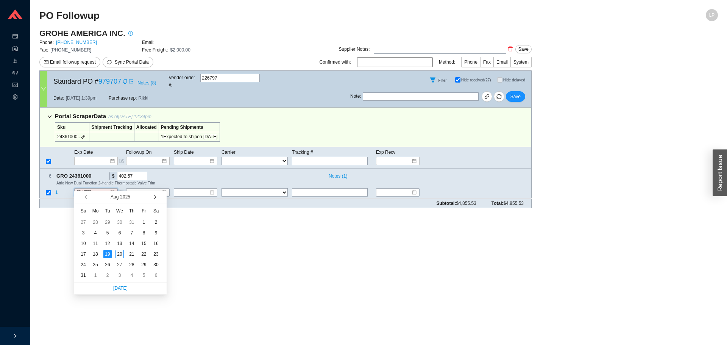
click at [153, 197] on span "button" at bounding box center [154, 197] width 4 height 4
type input "[DATE]"
click at [97, 235] on div "8" at bounding box center [95, 233] width 8 height 8
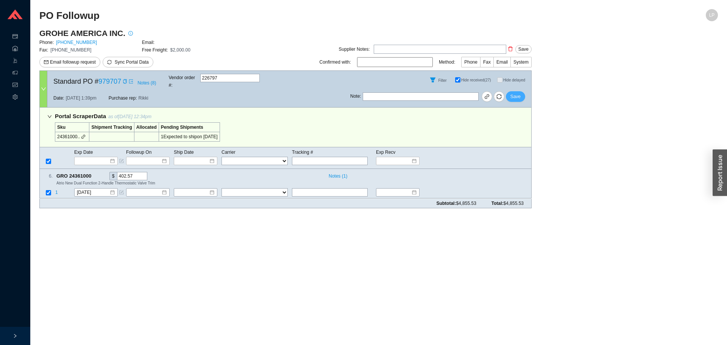
click at [520, 93] on span "Save" at bounding box center [516, 97] width 10 height 8
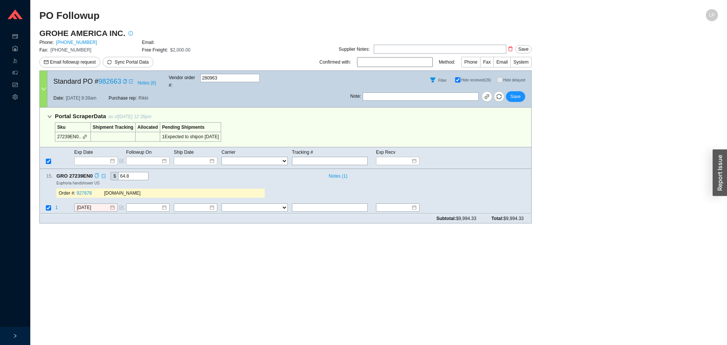
click at [95, 173] on icon "copy" at bounding box center [96, 175] width 5 height 5
click at [83, 237] on main "PO Followup LP GROHE AMERICA INC. Phone: 800-444-7643 Email: Fax: 800-225-2778 …" at bounding box center [378, 177] width 679 height 336
click at [56, 205] on span "1" at bounding box center [56, 207] width 3 height 5
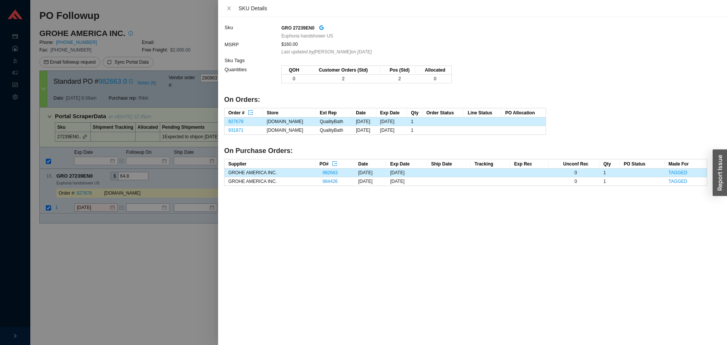
click at [64, 231] on div at bounding box center [363, 172] width 727 height 345
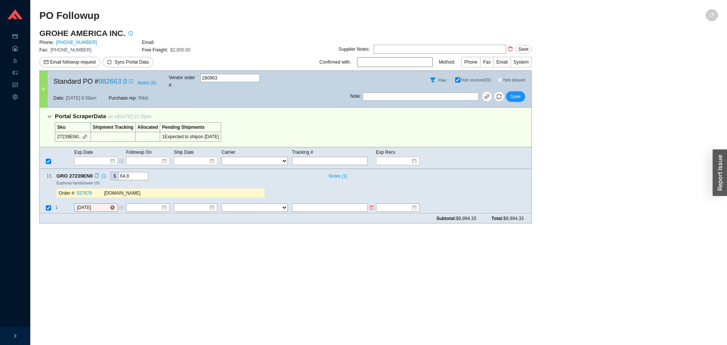
click at [95, 204] on input "[DATE]" at bounding box center [93, 208] width 33 height 8
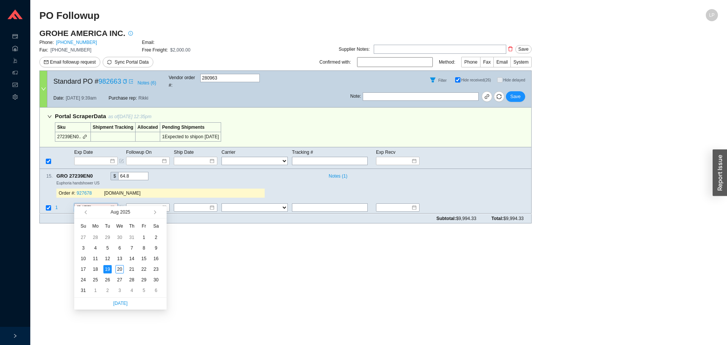
click at [158, 212] on span "button" at bounding box center [161, 212] width 7 height 12
click at [154, 212] on span "button" at bounding box center [154, 212] width 4 height 4
type input "[DATE]"
click at [95, 249] on div "8" at bounding box center [95, 248] width 8 height 8
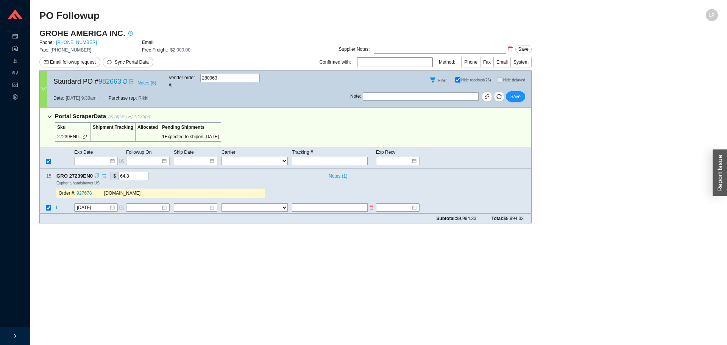
click at [58, 203] on td "1" at bounding box center [64, 208] width 19 height 10
click at [57, 205] on span "1" at bounding box center [56, 207] width 3 height 5
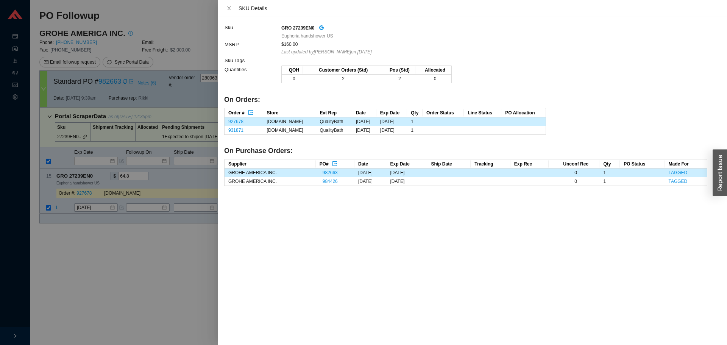
click at [117, 215] on div at bounding box center [363, 172] width 727 height 345
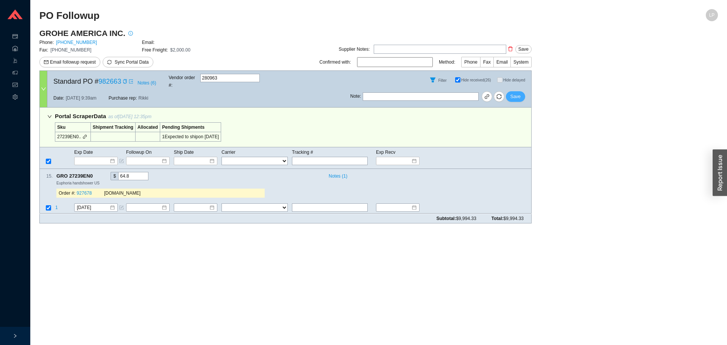
drag, startPoint x: 504, startPoint y: 96, endPoint x: 517, endPoint y: 86, distance: 16.7
click at [506, 93] on div "Note : Save" at bounding box center [440, 98] width 181 height 18
click at [517, 91] on button "Save" at bounding box center [515, 96] width 19 height 11
click at [297, 180] on div "Euphoria handshower US" at bounding box center [290, 182] width 469 height 5
click at [57, 205] on span "1" at bounding box center [56, 207] width 3 height 5
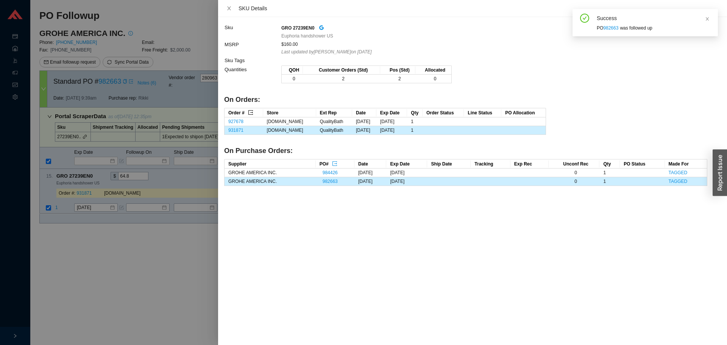
click at [252, 113] on icon "export" at bounding box center [250, 112] width 5 height 5
drag, startPoint x: 222, startPoint y: 305, endPoint x: 188, endPoint y: 315, distance: 35.9
click at [222, 303] on div "Sku GRO 27239EN0 Euphoria handshower US MSRP $160.00 Last updated by Tziporah J…" at bounding box center [472, 181] width 509 height 328
click at [129, 294] on div at bounding box center [363, 172] width 727 height 345
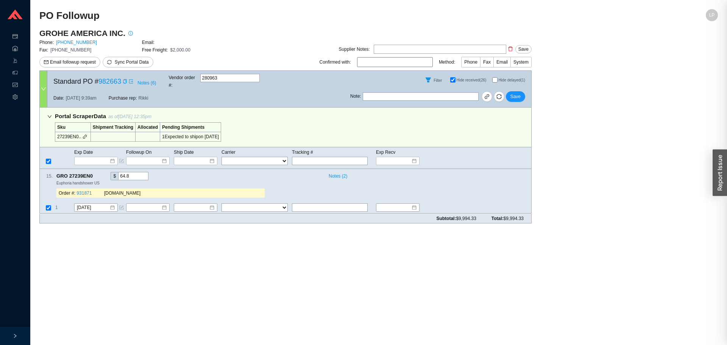
click at [130, 293] on div at bounding box center [363, 172] width 727 height 345
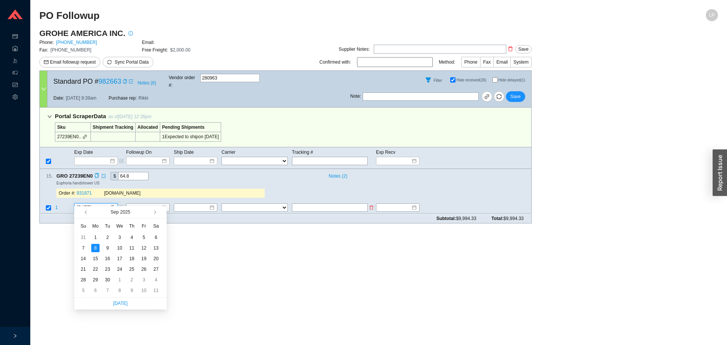
click at [98, 204] on input "[DATE]" at bounding box center [93, 208] width 33 height 8
click at [144, 204] on input at bounding box center [145, 208] width 33 height 8
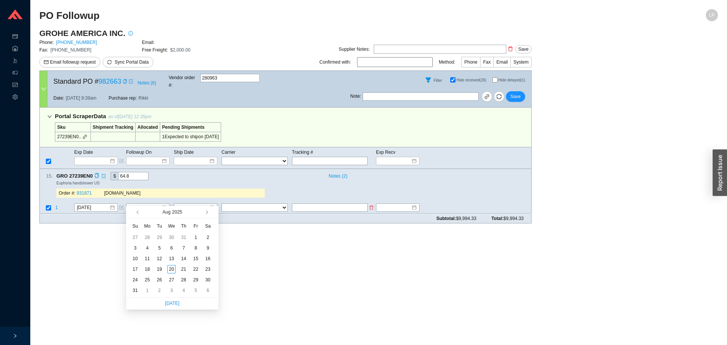
click at [56, 205] on span "1" at bounding box center [56, 207] width 3 height 5
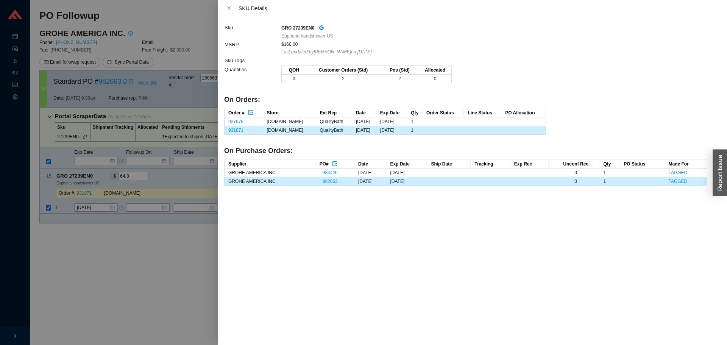
click at [84, 201] on div at bounding box center [363, 172] width 727 height 345
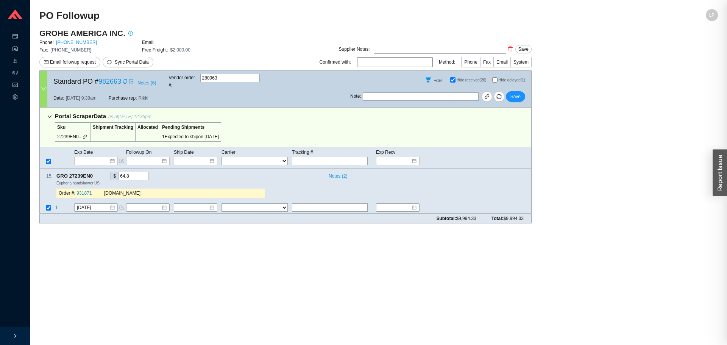
click at [87, 201] on div at bounding box center [363, 172] width 727 height 345
click at [90, 204] on input "[DATE]" at bounding box center [93, 208] width 33 height 8
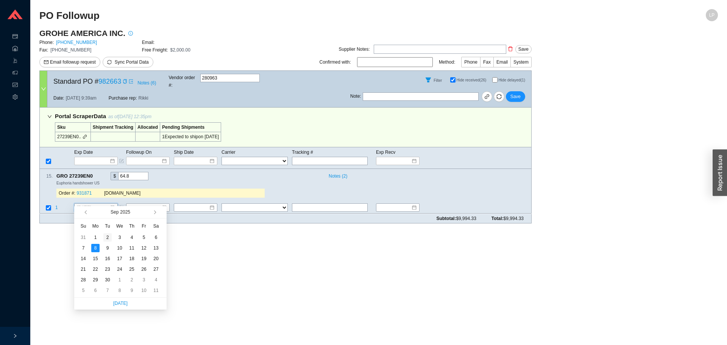
type input "[DATE]"
click at [109, 237] on div "2" at bounding box center [107, 237] width 8 height 8
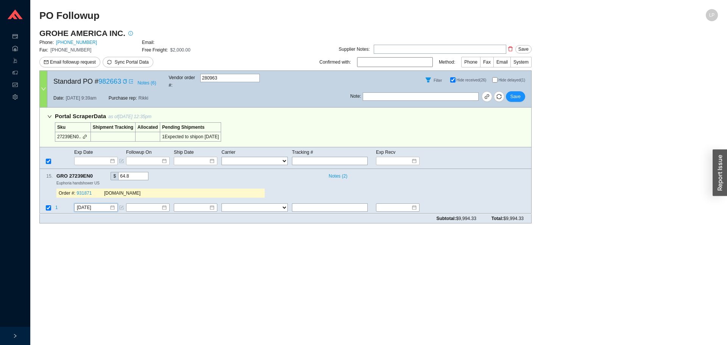
click at [507, 96] on div "Note : Save" at bounding box center [440, 98] width 181 height 18
click at [517, 93] on span "Save" at bounding box center [516, 97] width 10 height 8
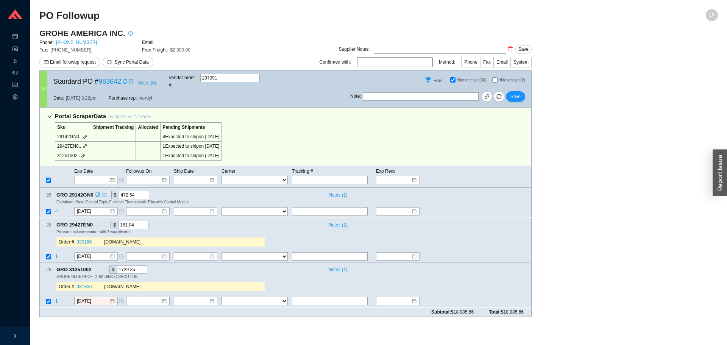
drag, startPoint x: 239, startPoint y: 269, endPoint x: 305, endPoint y: 188, distance: 103.9
click at [240, 266] on div "29 . GRO 31251002 $ 1729.35 Notes ( 1 ) GROHE BLUE PROF. OHM SINK C-SPOUT US Or…" at bounding box center [283, 279] width 486 height 29
click at [492, 78] on input "Hide delayed (2)" at bounding box center [494, 79] width 5 height 5
checkbox input "true"
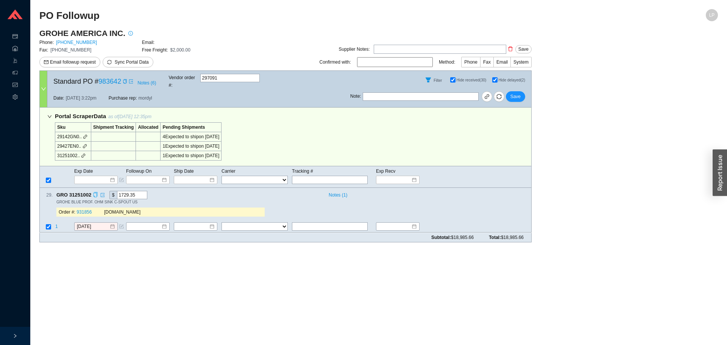
click at [97, 192] on icon "copy" at bounding box center [96, 194] width 4 height 5
click at [149, 191] on div "GRO 31251002 $ 1729.35" at bounding box center [188, 195] width 265 height 8
click at [56, 224] on span "1" at bounding box center [56, 226] width 3 height 5
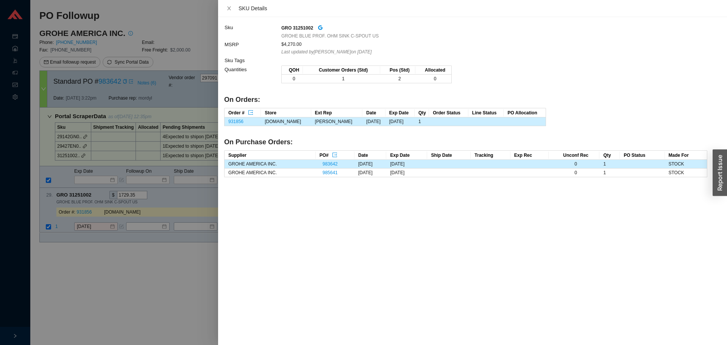
click at [64, 253] on div at bounding box center [363, 172] width 727 height 345
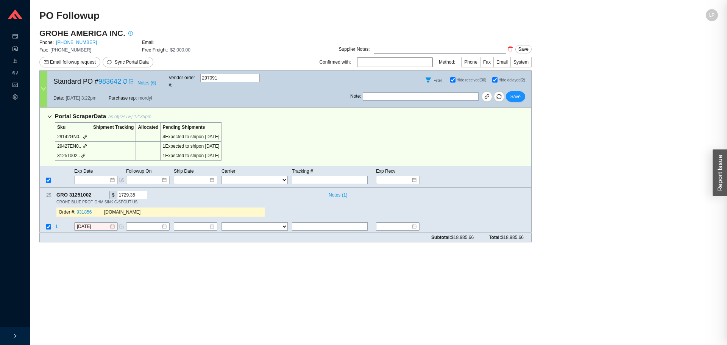
click at [77, 233] on div "Subtotal: $18,985.66 Total: $18,985.66" at bounding box center [285, 237] width 492 height 9
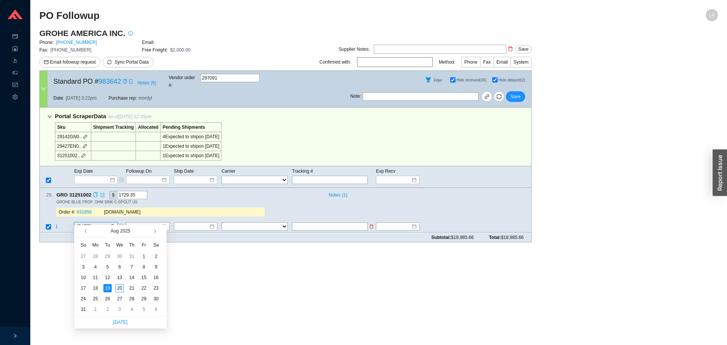
click at [87, 223] on input "[DATE]" at bounding box center [93, 227] width 33 height 8
click at [153, 230] on button "button" at bounding box center [154, 231] width 7 height 12
type input "[DATE]"
click at [93, 263] on div "8" at bounding box center [95, 267] width 8 height 8
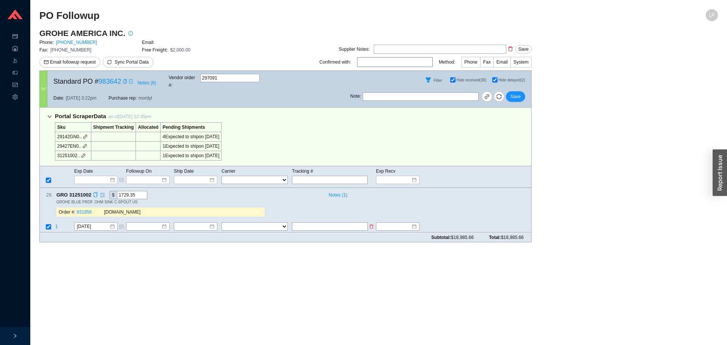
click at [56, 224] on span "1" at bounding box center [56, 226] width 3 height 5
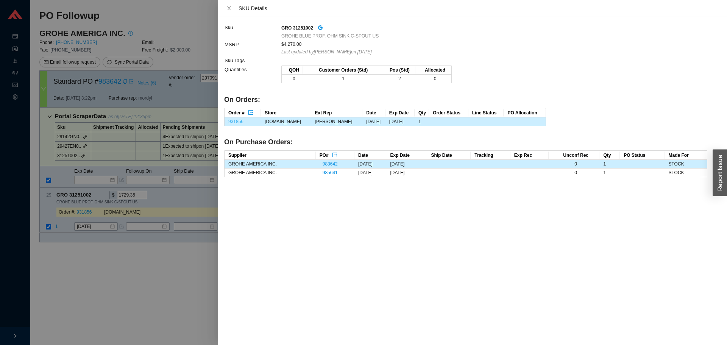
click at [241, 120] on link "931856" at bounding box center [235, 121] width 15 height 5
drag, startPoint x: 86, startPoint y: 251, endPoint x: 141, endPoint y: 240, distance: 56.4
click at [88, 249] on div at bounding box center [363, 172] width 727 height 345
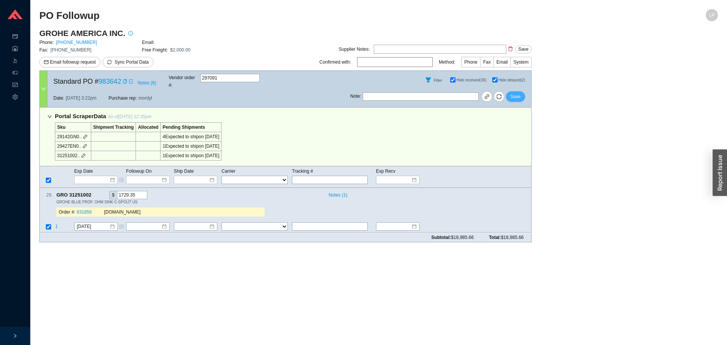
drag, startPoint x: 527, startPoint y: 89, endPoint x: 522, endPoint y: 89, distance: 4.9
click at [525, 89] on div "Note : Save" at bounding box center [440, 98] width 181 height 18
click at [522, 91] on button "Save" at bounding box center [515, 96] width 19 height 11
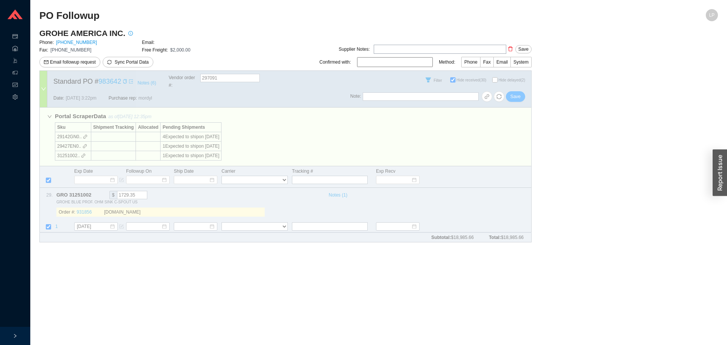
checkbox input "false"
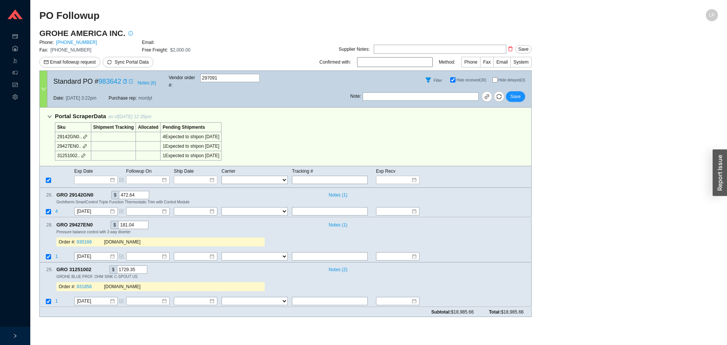
drag, startPoint x: 312, startPoint y: 122, endPoint x: 305, endPoint y: 126, distance: 8.0
click at [311, 122] on div "Portal Scraper Data as of 8/20/25 12:35pm Sku Shipment Tracking Allocated Pendi…" at bounding box center [285, 137] width 492 height 59
click at [125, 79] on icon "copy" at bounding box center [125, 81] width 5 height 5
click at [57, 299] on span "1" at bounding box center [56, 301] width 3 height 5
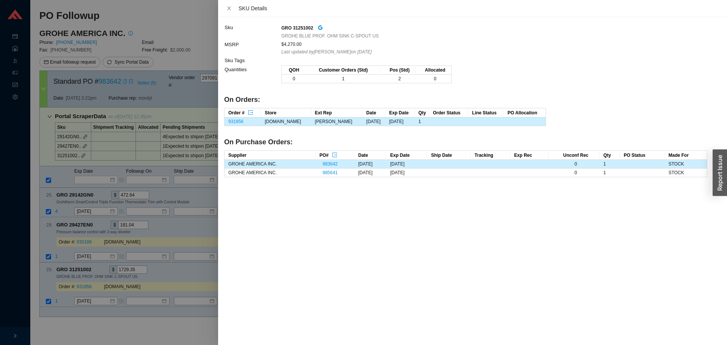
drag, startPoint x: 351, startPoint y: 201, endPoint x: 347, endPoint y: 202, distance: 4.2
click at [350, 200] on div "Sku GRO 31251002 GROHE BLUE PROF. OHM SINK C-SPOUT US MSRP $4,270.00 Last updat…" at bounding box center [472, 181] width 509 height 328
drag, startPoint x: 335, startPoint y: 174, endPoint x: 317, endPoint y: 175, distance: 17.8
click at [317, 175] on td "985641" at bounding box center [335, 173] width 39 height 9
copy link "985641"
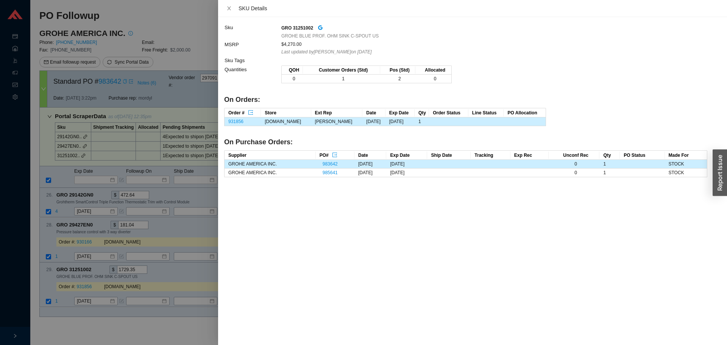
click at [104, 299] on div at bounding box center [363, 172] width 727 height 345
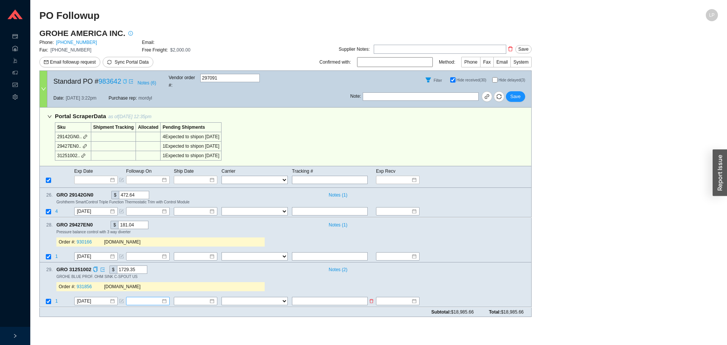
click at [138, 298] on input at bounding box center [145, 302] width 33 height 8
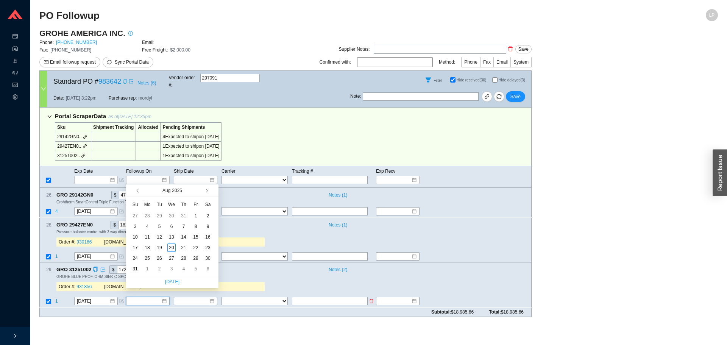
click at [121, 299] on icon "form" at bounding box center [122, 301] width 4 height 4
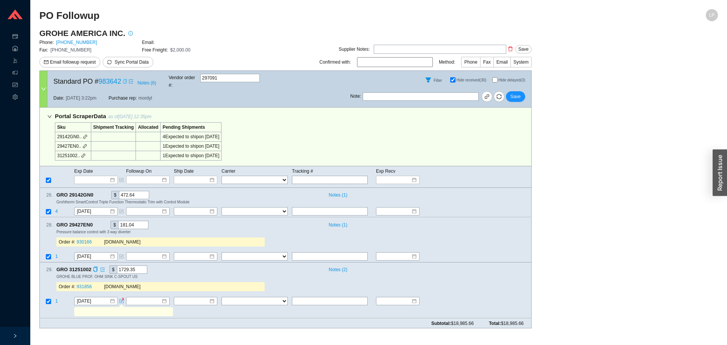
click at [120, 308] on input "text" at bounding box center [123, 312] width 96 height 8
drag, startPoint x: 98, startPoint y: 310, endPoint x: 75, endPoint y: 301, distance: 24.3
drag, startPoint x: 75, startPoint y: 301, endPoint x: 81, endPoint y: 304, distance: 6.6
click at [81, 308] on input "emaield if can ship from diff dc" at bounding box center [123, 312] width 96 height 8
drag, startPoint x: 86, startPoint y: 308, endPoint x: 92, endPoint y: 307, distance: 6.1
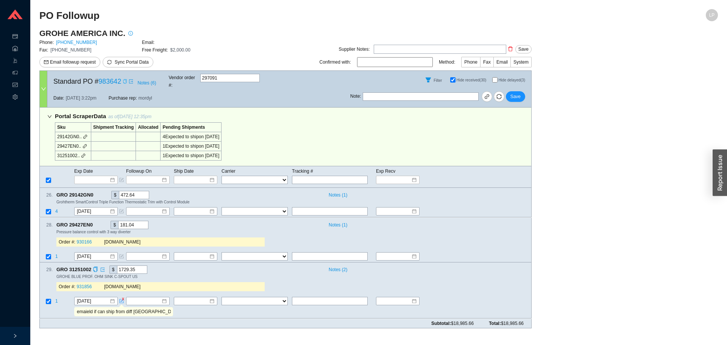
click at [86, 308] on input "emaield if can ship from diff dc" at bounding box center [123, 312] width 96 height 8
click at [92, 308] on input "emaield if can ship from diff dc" at bounding box center [123, 312] width 96 height 8
click at [89, 308] on input "emaield if can ship from diff dc" at bounding box center [123, 312] width 96 height 8
click at [85, 308] on input "emaild if can ship from diff dc" at bounding box center [123, 312] width 96 height 8
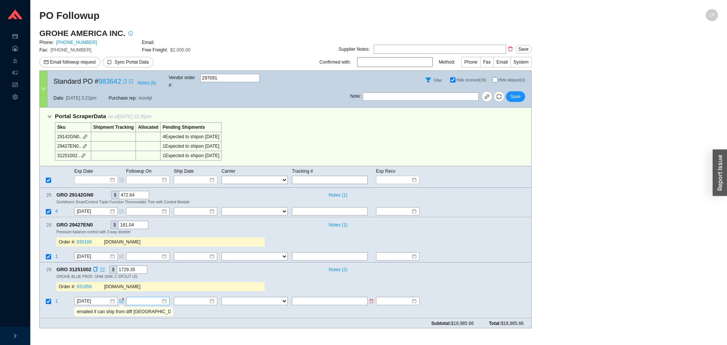
type input "emailed if can ship from diff dc"
click at [134, 298] on input at bounding box center [145, 302] width 33 height 8
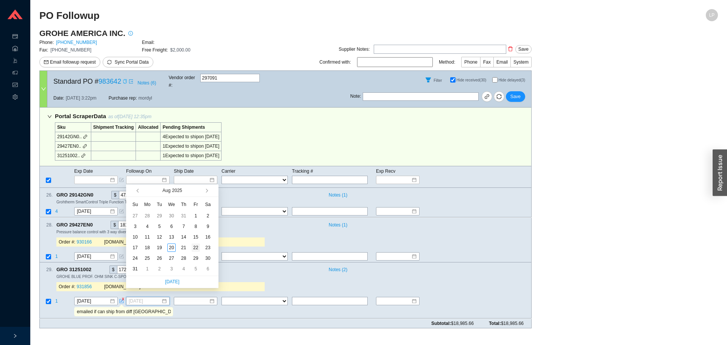
click at [195, 246] on div "22" at bounding box center [196, 248] width 8 height 8
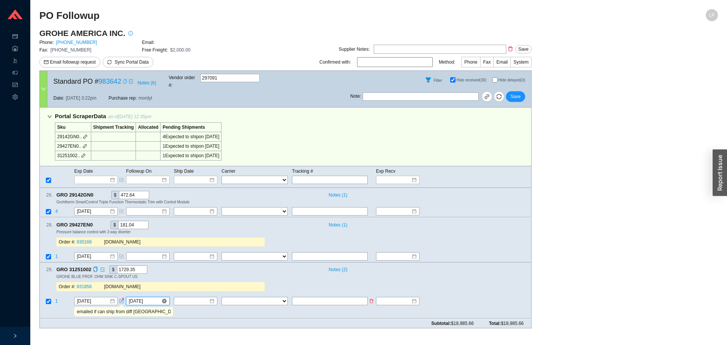
click at [149, 298] on input "8/22/2025" at bounding box center [145, 302] width 33 height 8
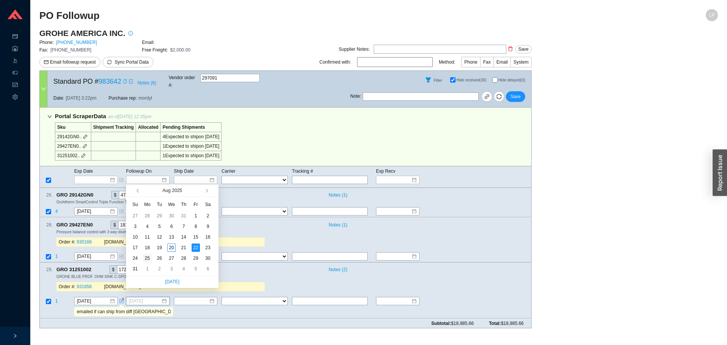
type input "[DATE]"
click at [147, 260] on div "25" at bounding box center [147, 258] width 8 height 8
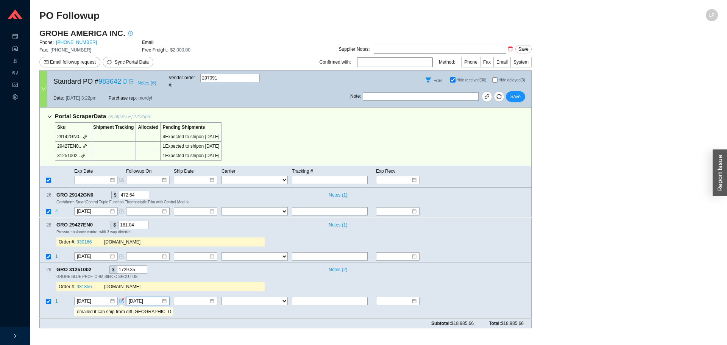
click at [123, 80] on icon "copy" at bounding box center [125, 81] width 5 height 5
click at [56, 299] on span "1" at bounding box center [56, 301] width 3 height 5
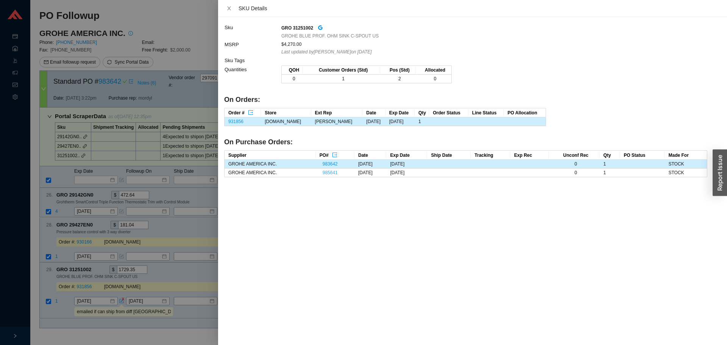
click at [323, 175] on link "985641" at bounding box center [330, 172] width 15 height 5
click at [192, 256] on div at bounding box center [363, 172] width 727 height 345
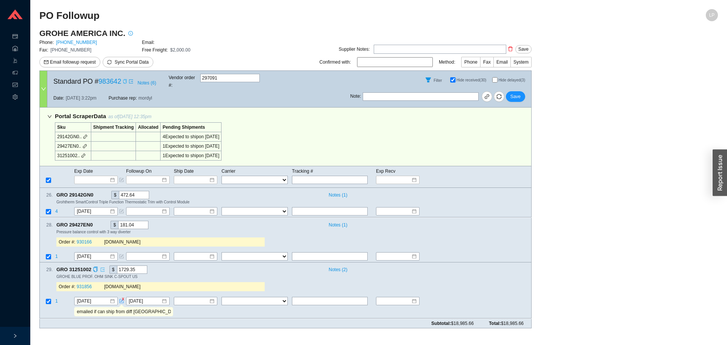
click at [98, 266] on link at bounding box center [101, 270] width 7 height 8
click at [95, 267] on icon "copy" at bounding box center [95, 269] width 5 height 5
click at [511, 91] on button "Save" at bounding box center [515, 96] width 19 height 11
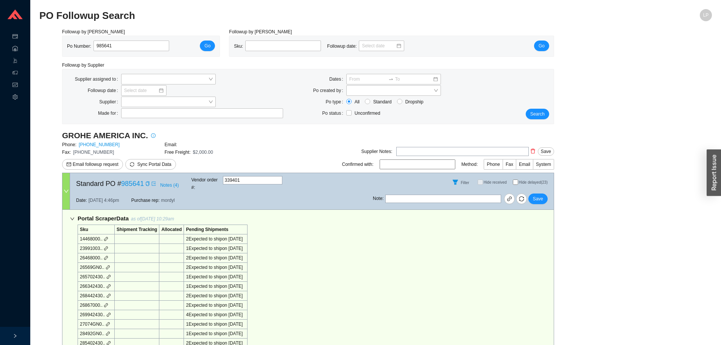
click at [467, 214] on div "Portal Scraper Data as of [DATE] 10:29am Sku Shipment Tracking Allocated Pendin…" at bounding box center [308, 334] width 492 height 248
drag, startPoint x: 567, startPoint y: 295, endPoint x: 566, endPoint y: 287, distance: 7.6
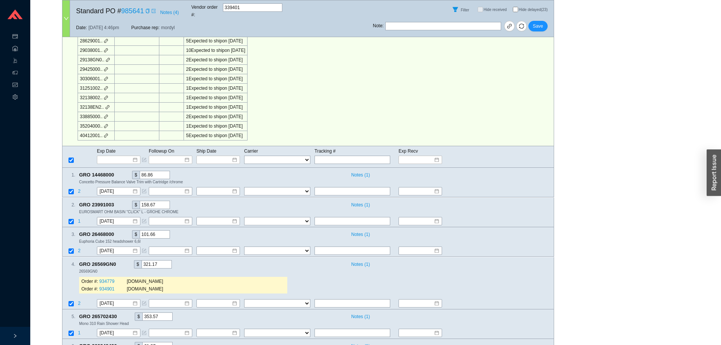
scroll to position [880, 0]
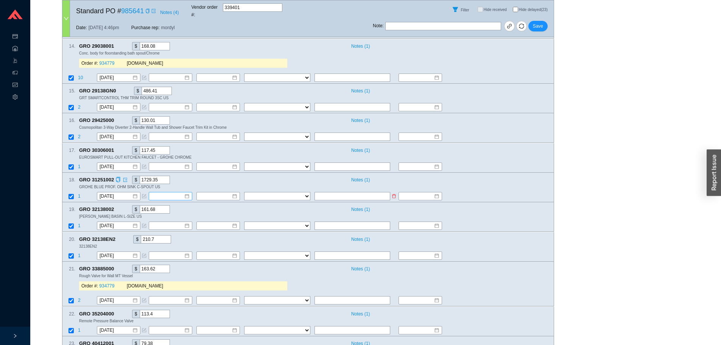
click at [163, 192] on input at bounding box center [167, 196] width 33 height 8
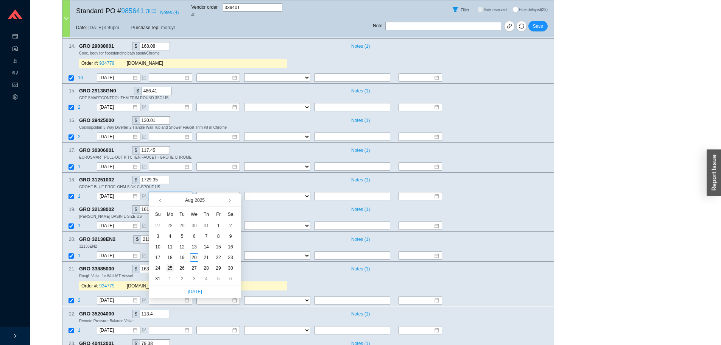
type input "[DATE]"
click at [173, 270] on div "25" at bounding box center [170, 268] width 8 height 8
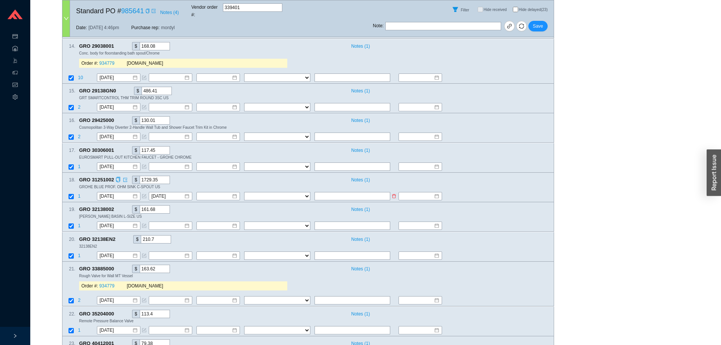
click at [144, 194] on icon "form" at bounding box center [144, 196] width 5 height 5
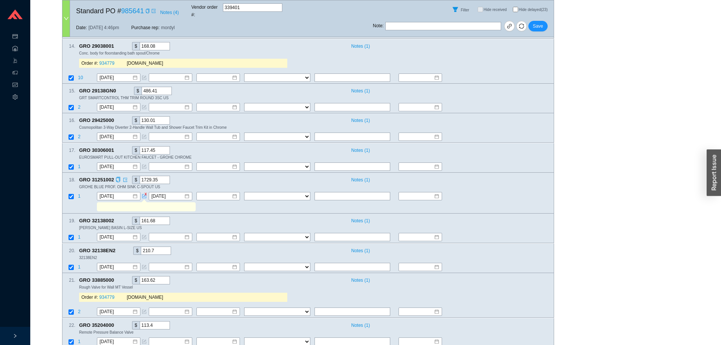
drag, startPoint x: 144, startPoint y: 187, endPoint x: 145, endPoint y: 196, distance: 8.8
click at [145, 203] on input "text" at bounding box center [146, 207] width 96 height 8
type input "emailed if can ship from diff dc"
click at [544, 21] on button "Save" at bounding box center [538, 26] width 19 height 11
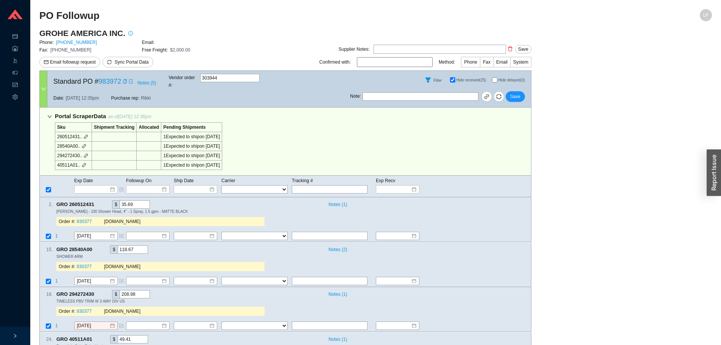
click at [493, 78] on input "Hide delayed (3)" at bounding box center [494, 79] width 5 height 5
checkbox input "true"
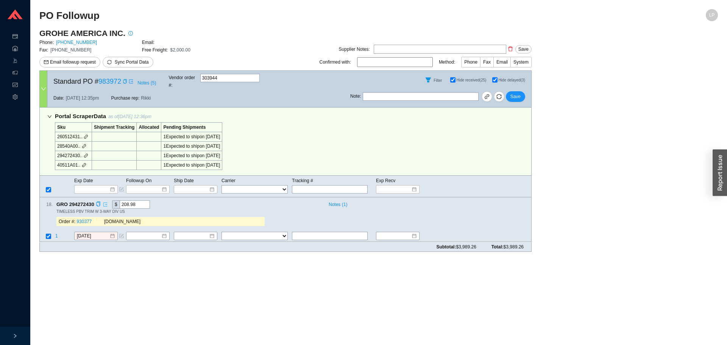
click at [101, 201] on link at bounding box center [104, 205] width 7 height 8
click at [97, 202] on icon "copy" at bounding box center [98, 204] width 4 height 5
click at [116, 294] on main "PO Followup LP GROHE AMERICA INC. Phone: [PHONE_NUMBER] Email: Fax: [PHONE_NUMB…" at bounding box center [378, 177] width 679 height 336
click at [58, 234] on span "1" at bounding box center [56, 236] width 3 height 5
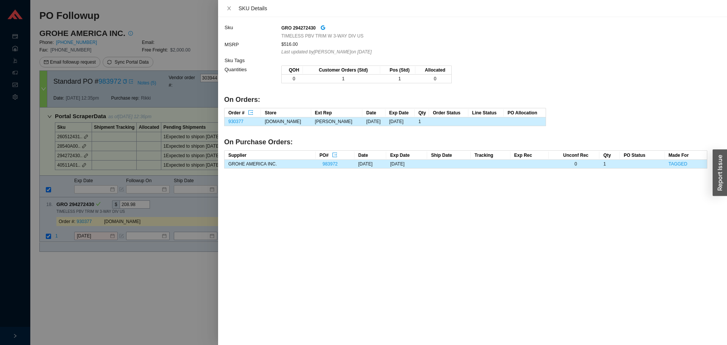
drag, startPoint x: 77, startPoint y: 258, endPoint x: 92, endPoint y: 233, distance: 28.9
click at [77, 258] on div at bounding box center [363, 172] width 727 height 345
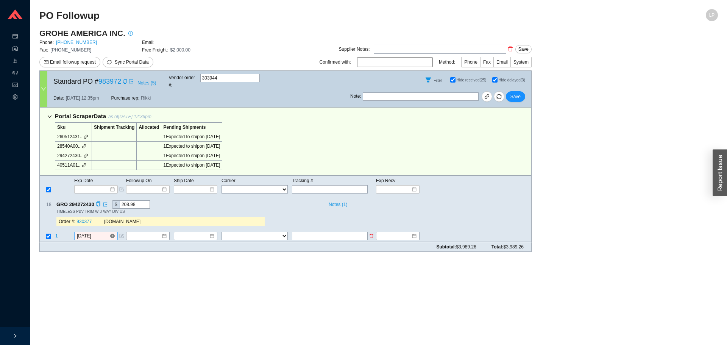
click at [97, 233] on input "[DATE]" at bounding box center [93, 237] width 33 height 8
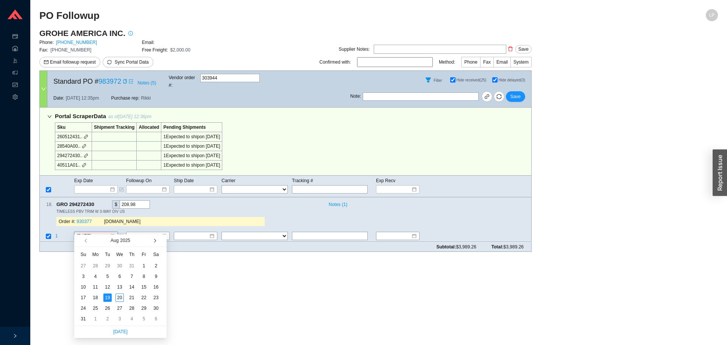
click at [152, 241] on button "button" at bounding box center [154, 240] width 7 height 12
type input "9/8/2025"
click at [98, 276] on div "8" at bounding box center [95, 276] width 8 height 8
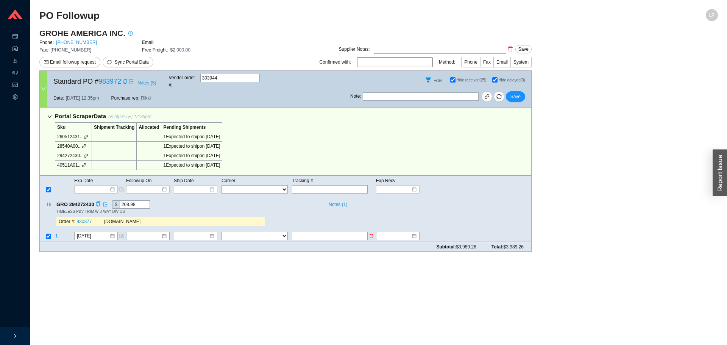
click at [58, 232] on td "1" at bounding box center [64, 237] width 19 height 10
click at [57, 234] on span "1" at bounding box center [56, 236] width 3 height 5
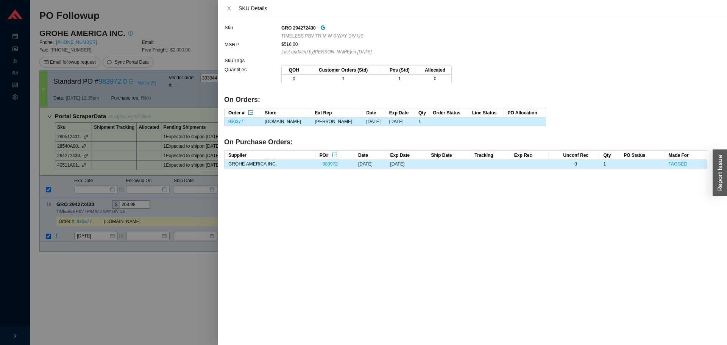
click at [77, 265] on div at bounding box center [363, 172] width 727 height 345
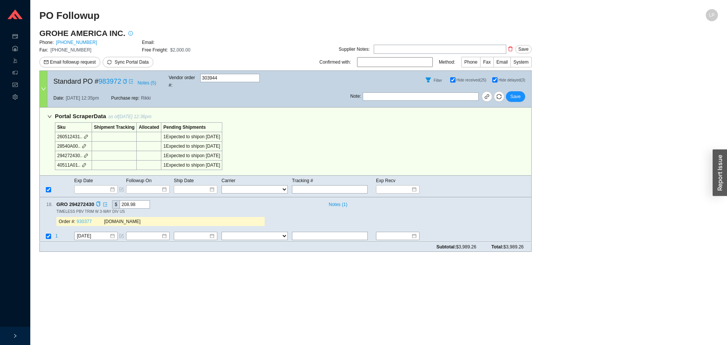
click at [80, 219] on link "930377" at bounding box center [84, 221] width 15 height 5
click at [512, 93] on span "Save" at bounding box center [516, 97] width 10 height 8
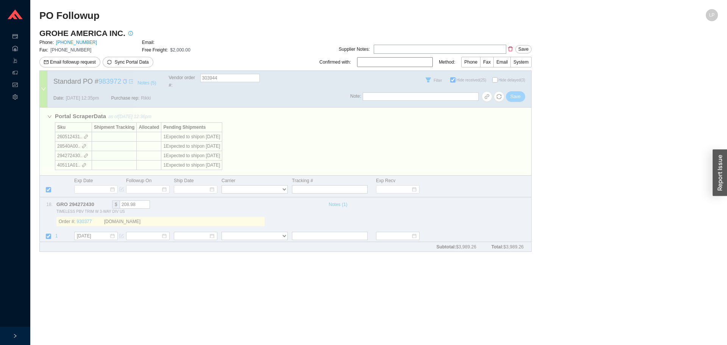
checkbox input "false"
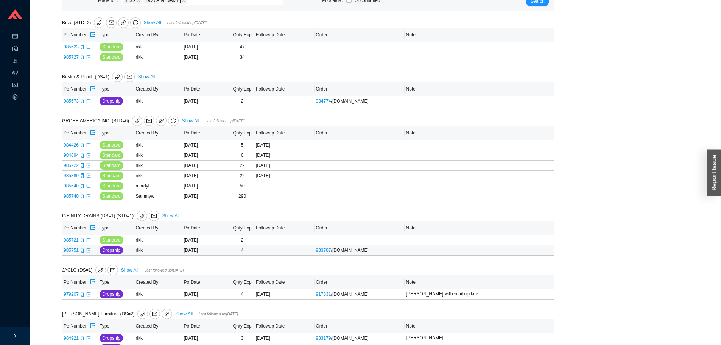
scroll to position [114, 0]
click at [91, 133] on icon "export" at bounding box center [93, 132] width 5 height 5
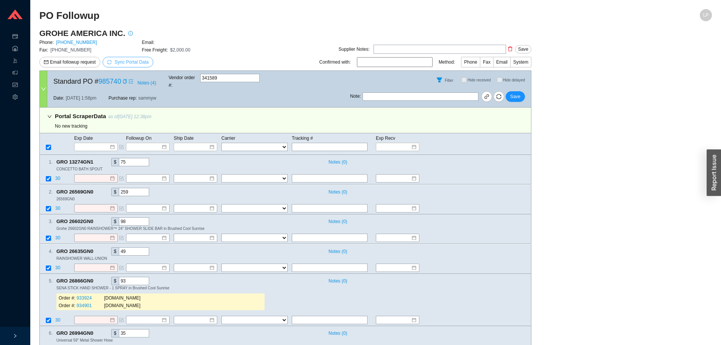
click at [139, 64] on span "Sync Portal Data" at bounding box center [132, 61] width 34 height 5
click at [171, 44] on button "OK" at bounding box center [168, 41] width 12 height 8
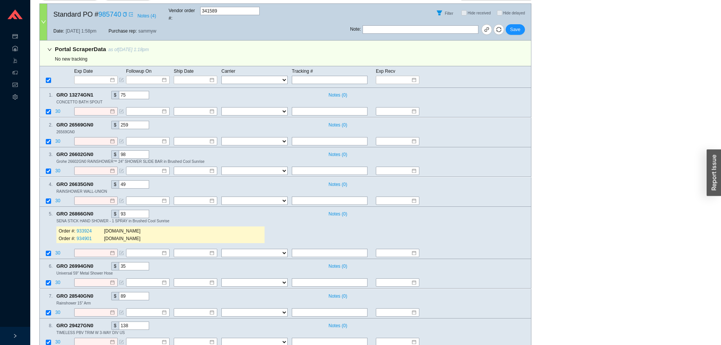
scroll to position [108, 0]
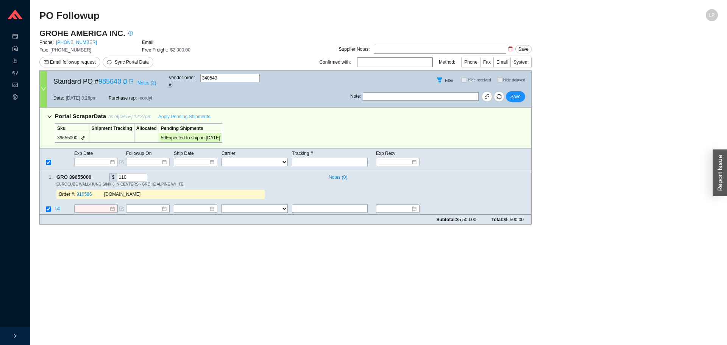
click at [198, 113] on span "Apply Pending Shipments" at bounding box center [184, 117] width 52 height 8
click at [60, 206] on span "50" at bounding box center [58, 208] width 6 height 5
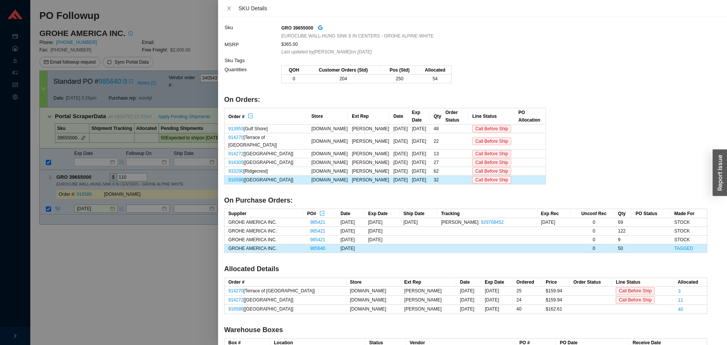
drag, startPoint x: 124, startPoint y: 292, endPoint x: 105, endPoint y: 225, distance: 69.7
click at [123, 286] on div at bounding box center [363, 172] width 727 height 345
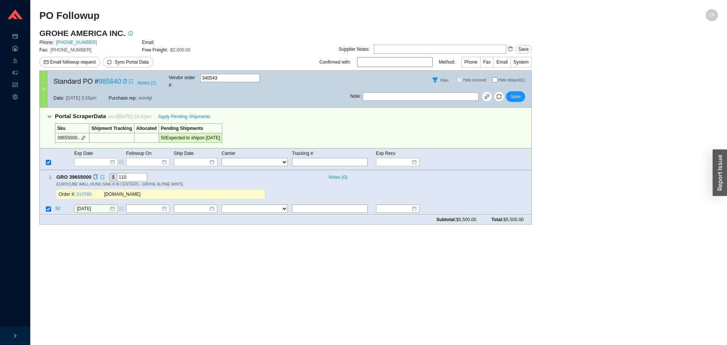
click at [86, 192] on link "916586" at bounding box center [84, 194] width 15 height 5
click at [506, 89] on div "Note : Save" at bounding box center [440, 98] width 181 height 18
click at [515, 93] on span "Save" at bounding box center [516, 97] width 10 height 8
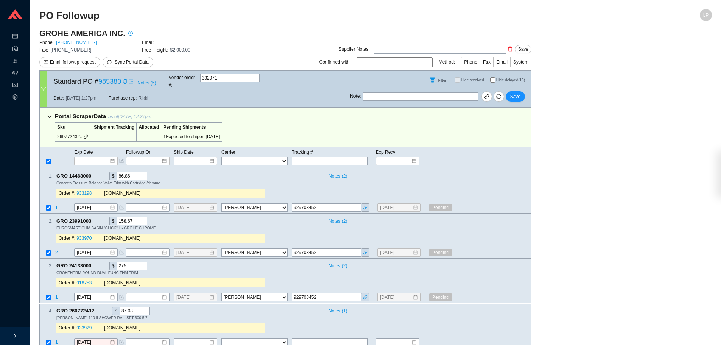
select select "20"
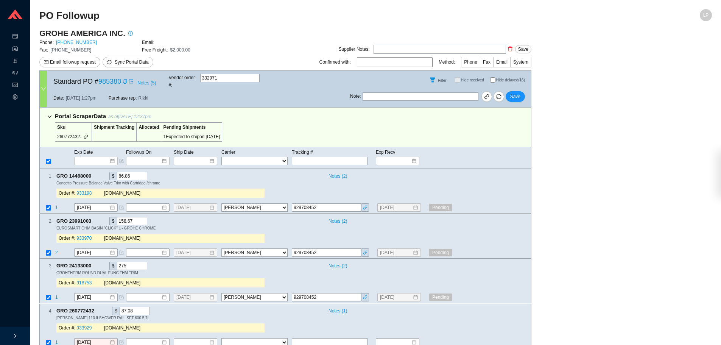
select select "20"
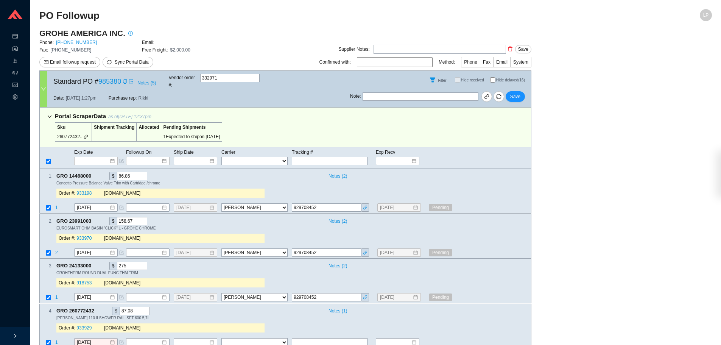
select select "20"
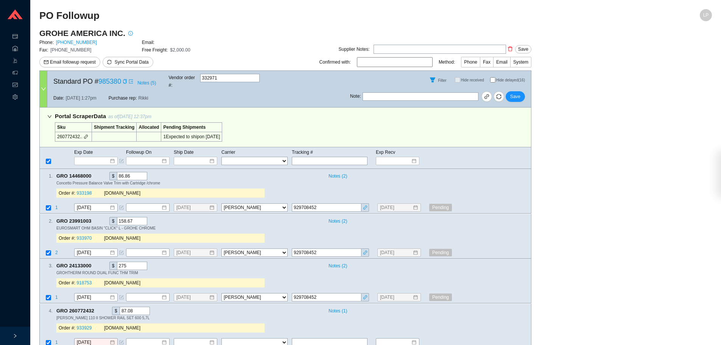
select select "20"
click at [492, 79] on input "Hide delayed (16)" at bounding box center [492, 79] width 5 height 5
checkbox input "true"
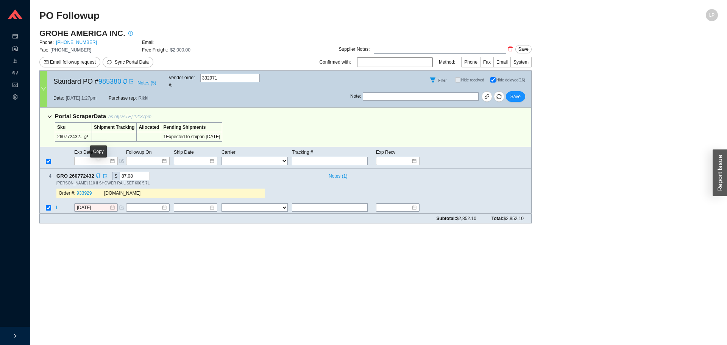
drag, startPoint x: 96, startPoint y: 170, endPoint x: 96, endPoint y: 185, distance: 15.1
click at [96, 173] on icon "copy" at bounding box center [98, 175] width 5 height 5
drag, startPoint x: 100, startPoint y: 265, endPoint x: 95, endPoint y: 258, distance: 8.9
click at [99, 262] on main "PO Followup LP GROHE AMERICA INC. Phone: 800-444-7643 Email: Fax: 800-225-2778 …" at bounding box center [378, 177] width 679 height 336
click at [57, 205] on span "1" at bounding box center [56, 207] width 3 height 5
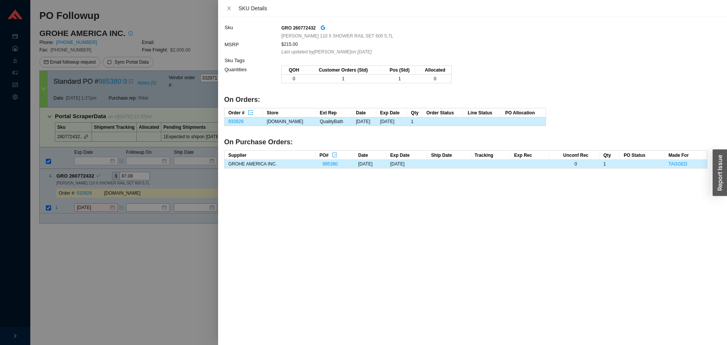
drag, startPoint x: 70, startPoint y: 240, endPoint x: 86, endPoint y: 201, distance: 41.8
click at [71, 237] on div at bounding box center [363, 172] width 727 height 345
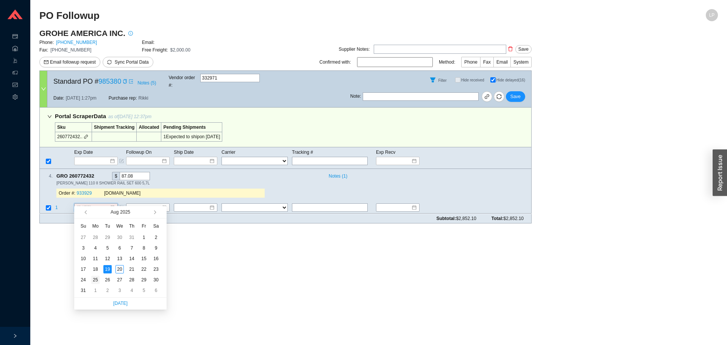
type input "[DATE]"
drag, startPoint x: 96, startPoint y: 279, endPoint x: 113, endPoint y: 236, distance: 46.4
click at [96, 278] on div "25" at bounding box center [95, 280] width 8 height 8
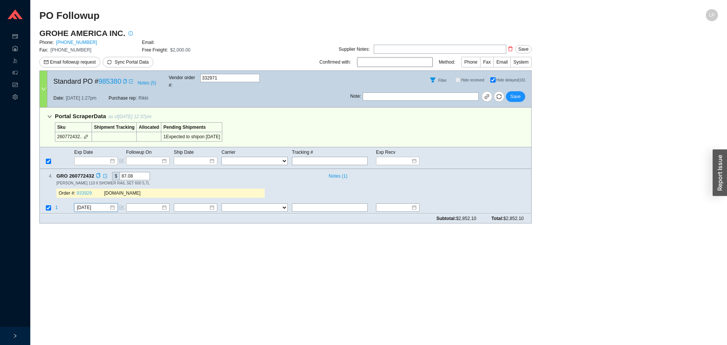
click at [80, 191] on link "933929" at bounding box center [84, 193] width 15 height 5
click at [515, 98] on div "Note : Save" at bounding box center [440, 98] width 181 height 18
click at [519, 93] on span "Save" at bounding box center [516, 97] width 10 height 8
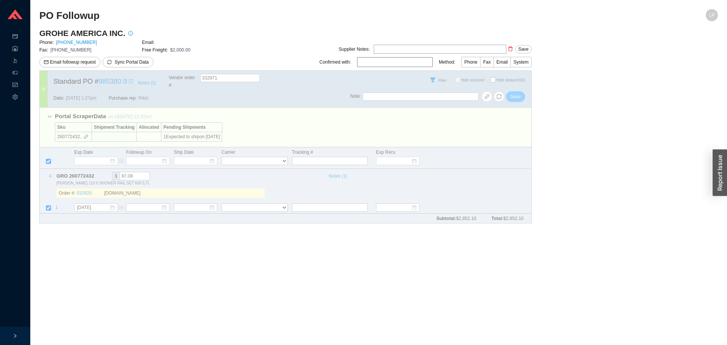
checkbox input "false"
select select "20"
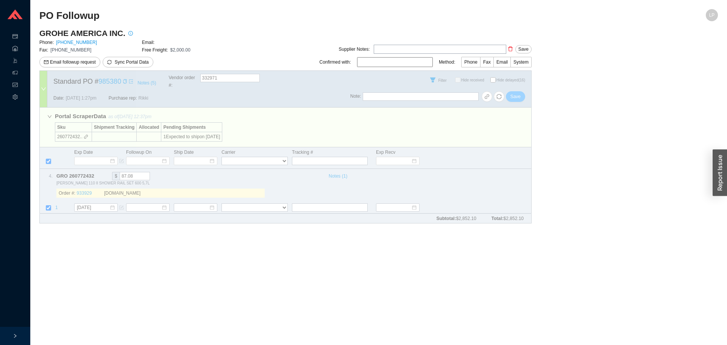
select select "20"
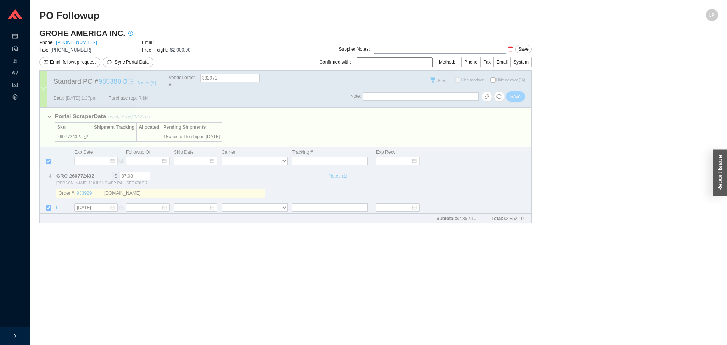
select select "20"
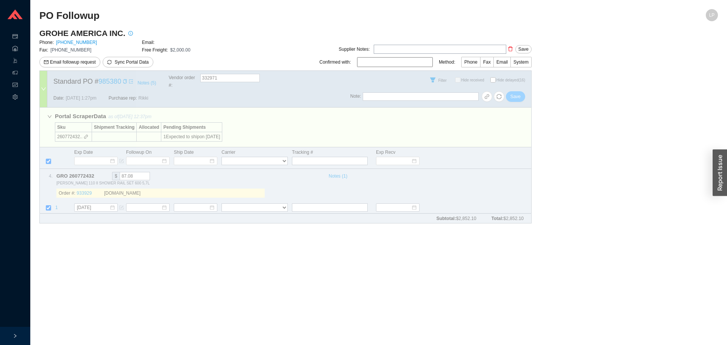
select select "20"
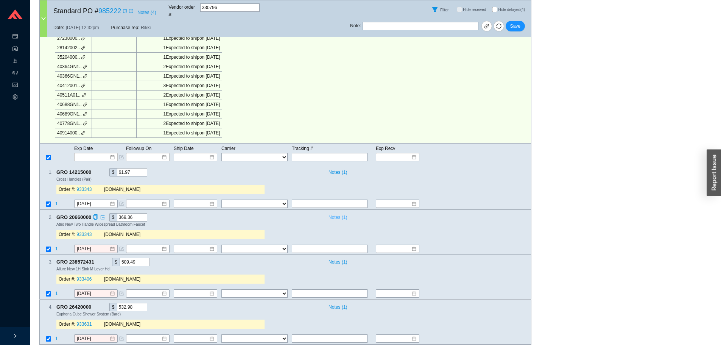
scroll to position [38, 0]
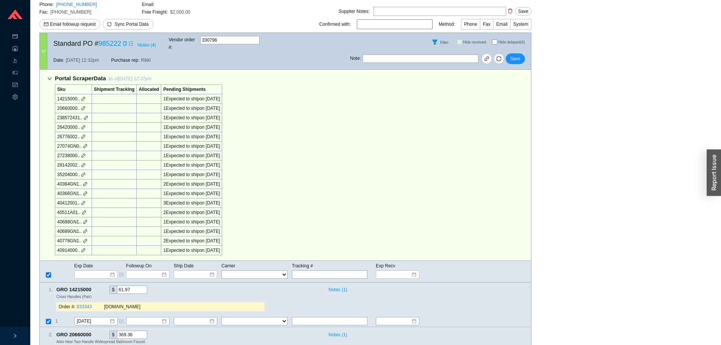
click at [495, 41] on input "Hide delayed (4)" at bounding box center [494, 41] width 5 height 5
checkbox input "true"
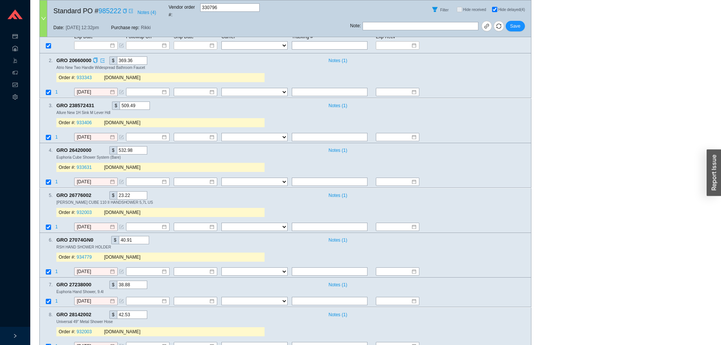
scroll to position [265, 0]
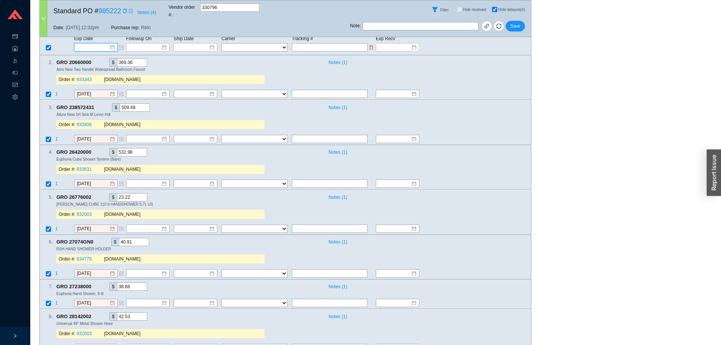
click at [98, 44] on input at bounding box center [93, 48] width 32 height 8
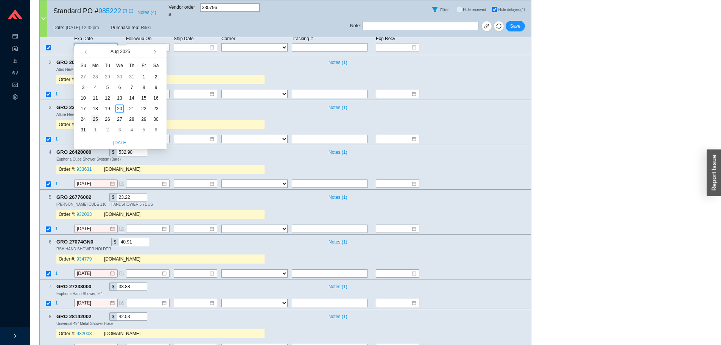
type input "[DATE]"
click at [91, 120] on td "25" at bounding box center [95, 119] width 12 height 11
type input "[DATE]"
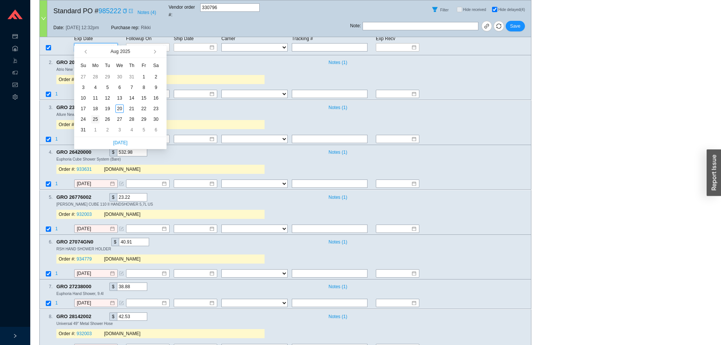
type input "[DATE]"
type input "8/25/2025"
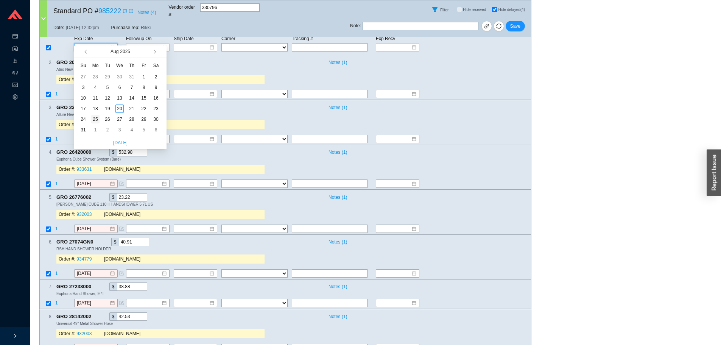
type input "8/25/2025"
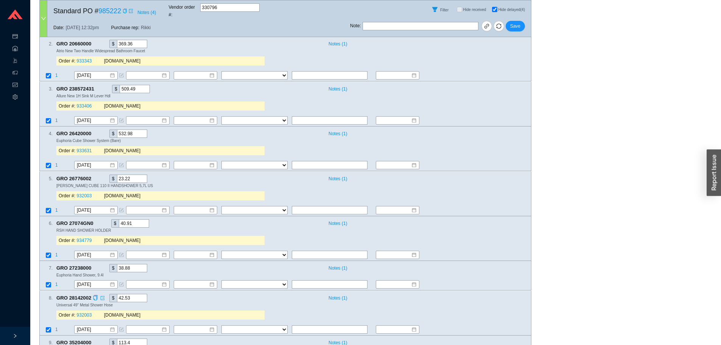
scroll to position [567, 0]
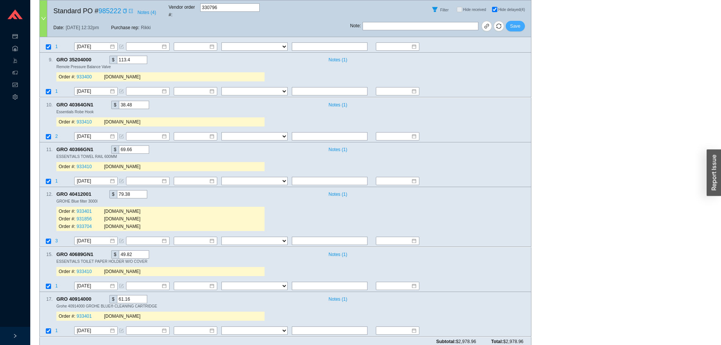
click at [517, 23] on span "Save" at bounding box center [516, 26] width 10 height 8
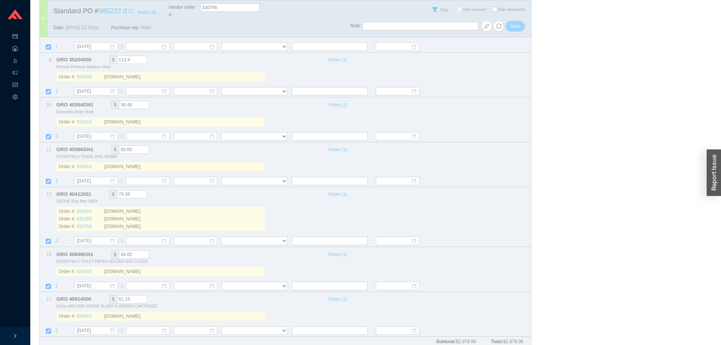
checkbox input "false"
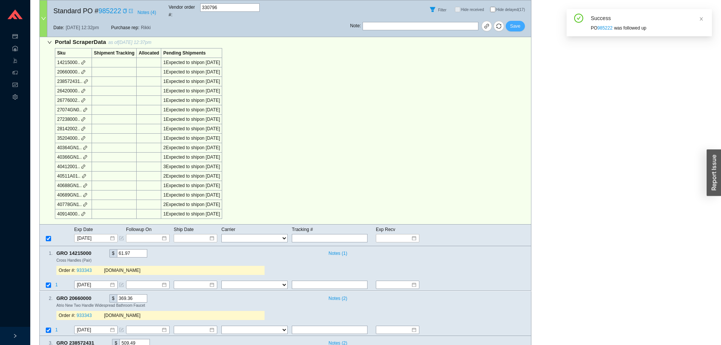
scroll to position [0, 0]
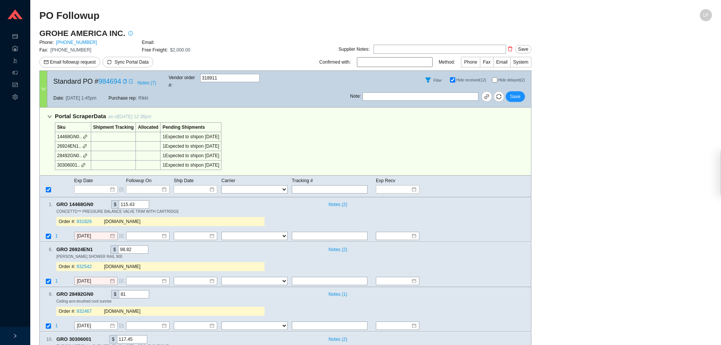
select select "20"
click at [494, 78] on input "Hide delayed (2)" at bounding box center [494, 79] width 5 height 5
checkbox input "true"
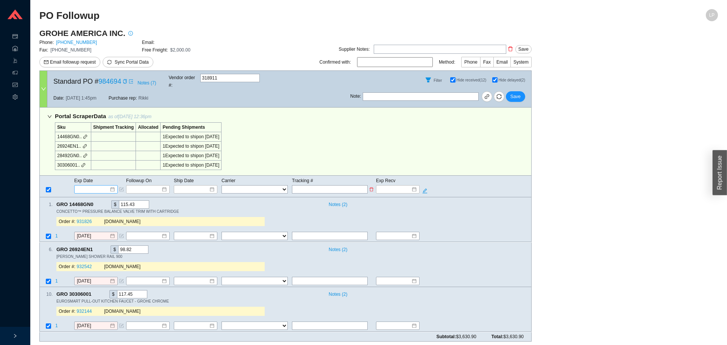
click at [90, 186] on input at bounding box center [93, 190] width 32 height 8
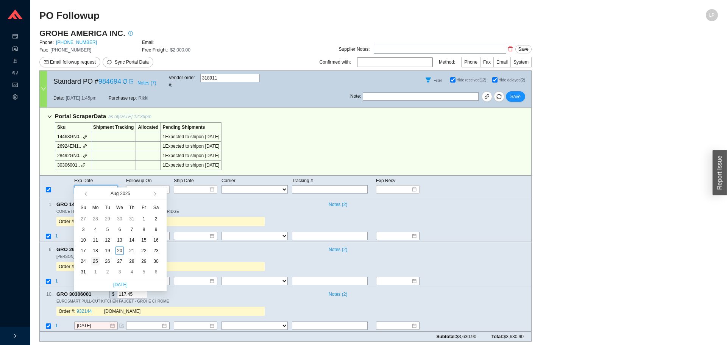
type input "[DATE]"
click at [96, 262] on div "25" at bounding box center [95, 261] width 8 height 8
type input "[DATE]"
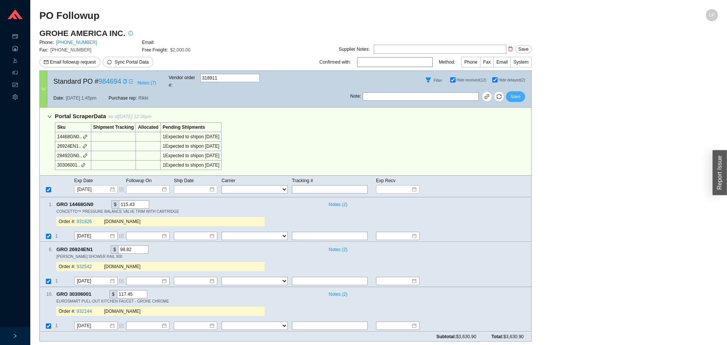
click at [515, 93] on span "Save" at bounding box center [516, 97] width 10 height 8
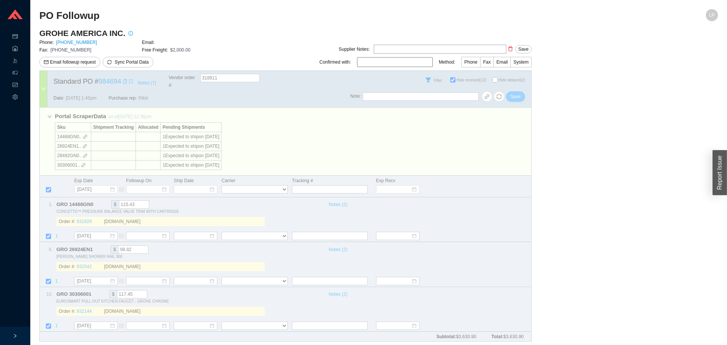
checkbox input "false"
select select "20"
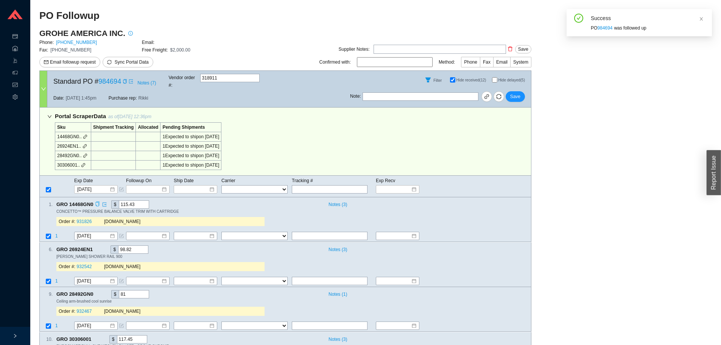
click at [96, 200] on div "Copy" at bounding box center [97, 204] width 5 height 8
click at [97, 202] on icon "check" at bounding box center [97, 204] width 5 height 5
click at [90, 219] on link "931826" at bounding box center [84, 221] width 15 height 5
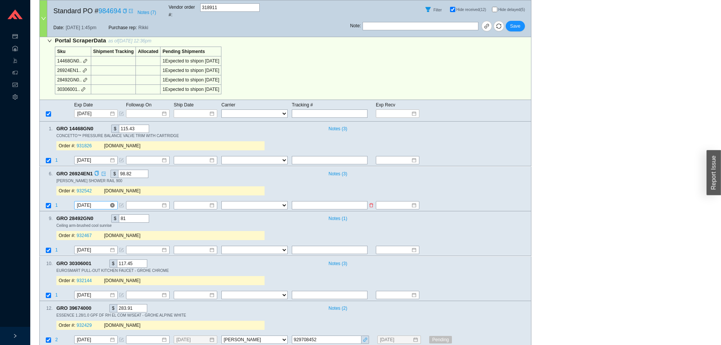
scroll to position [84, 0]
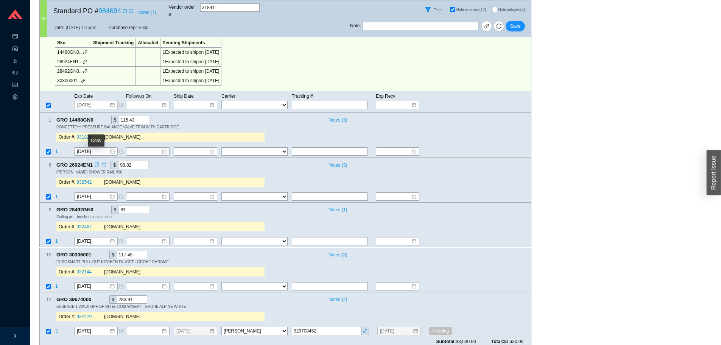
click at [94, 162] on icon "copy" at bounding box center [96, 164] width 5 height 5
click at [81, 180] on link "932542" at bounding box center [84, 182] width 15 height 5
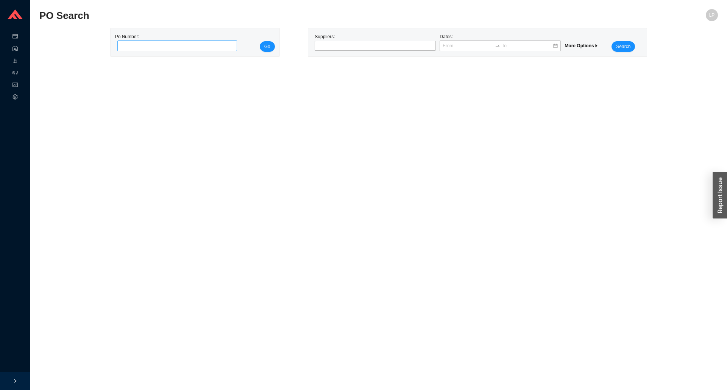
click at [172, 50] on input "tel" at bounding box center [177, 46] width 120 height 11
type input "985684"
click at [267, 47] on span "Go" at bounding box center [267, 47] width 6 height 8
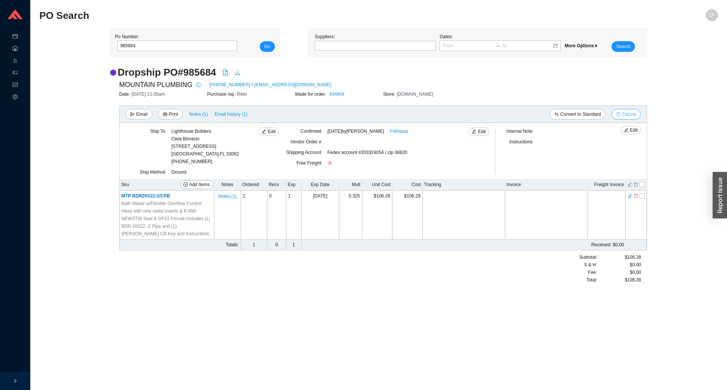
click at [622, 111] on button "Cancel" at bounding box center [626, 114] width 29 height 11
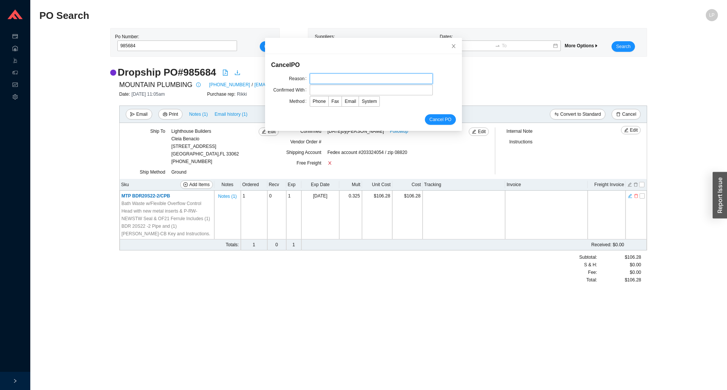
click at [321, 75] on input "text" at bounding box center [371, 78] width 123 height 11
type input "lead time"
click at [327, 86] on input "text" at bounding box center [371, 90] width 123 height 11
click at [323, 90] on input "text" at bounding box center [371, 90] width 123 height 11
type input "lurie"
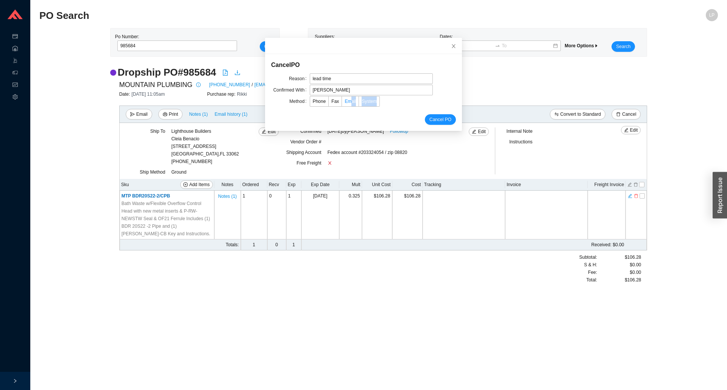
click at [345, 106] on div "Phone Fax Email System" at bounding box center [371, 101] width 123 height 11
click at [345, 101] on span "Email" at bounding box center [350, 101] width 11 height 5
click at [342, 103] on input "Email" at bounding box center [342, 103] width 0 height 0
click at [432, 120] on span "Cancel PO" at bounding box center [440, 120] width 22 height 8
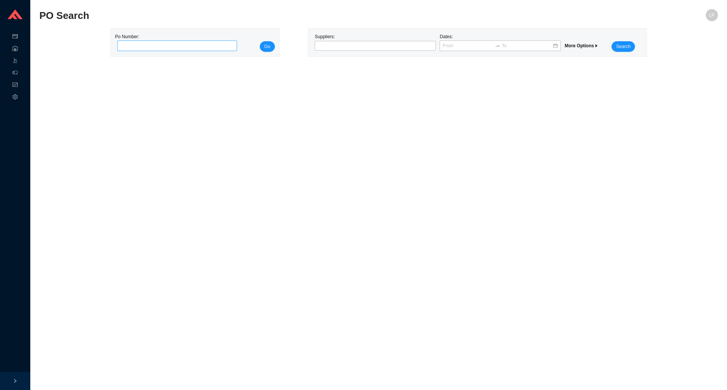
click at [137, 45] on input "tel" at bounding box center [177, 46] width 120 height 11
type input "985684"
click at [267, 45] on span "Go" at bounding box center [267, 47] width 6 height 8
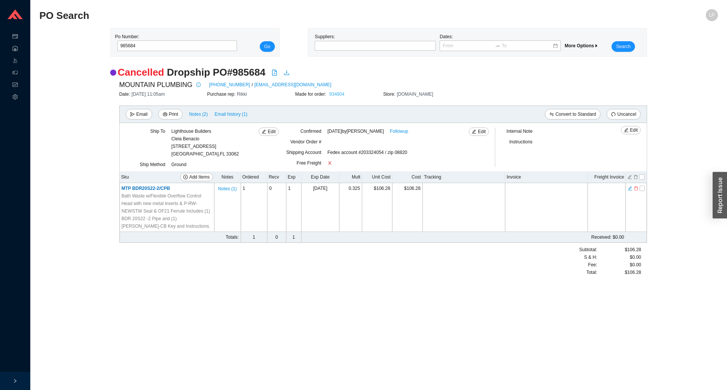
click at [339, 95] on link "934804" at bounding box center [336, 94] width 15 height 5
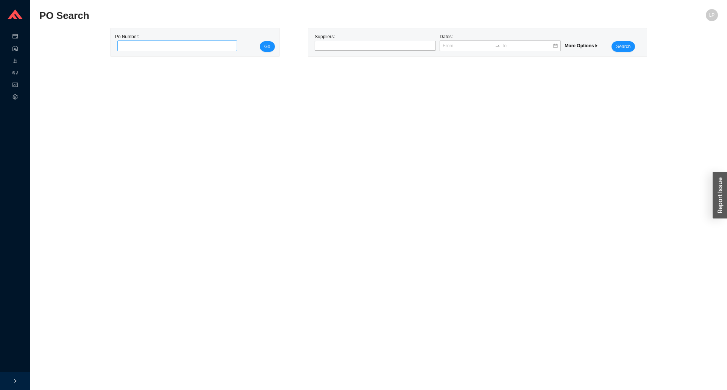
click at [138, 46] on input "tel" at bounding box center [177, 46] width 120 height 11
type input "985479"
click at [264, 47] on button "Go" at bounding box center [267, 46] width 15 height 11
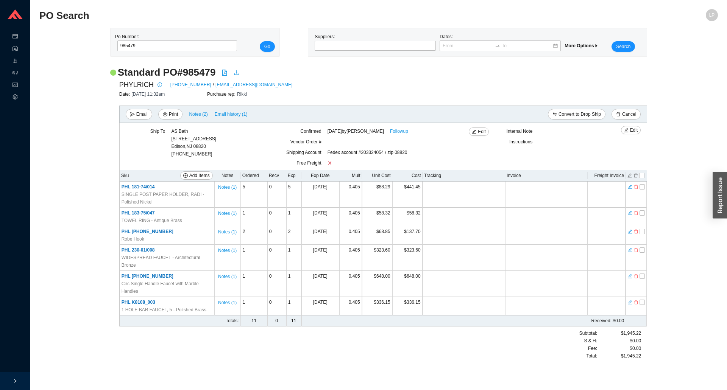
click at [82, 119] on div "Standard PO # 985479 PHYLRICH [PHONE_NUMBER] / [EMAIL_ADDRESS][DOMAIN_NAME] Dat…" at bounding box center [378, 217] width 679 height 302
click at [643, 234] on input "checkbox" at bounding box center [642, 231] width 5 height 5
checkbox input "true"
click at [660, 181] on div "Standard PO # 985479 PHYLRICH 714-361-4800 / orders@phylrich.com Date: 8/15/25 …" at bounding box center [378, 217] width 679 height 302
click at [643, 214] on input "checkbox" at bounding box center [642, 213] width 5 height 5
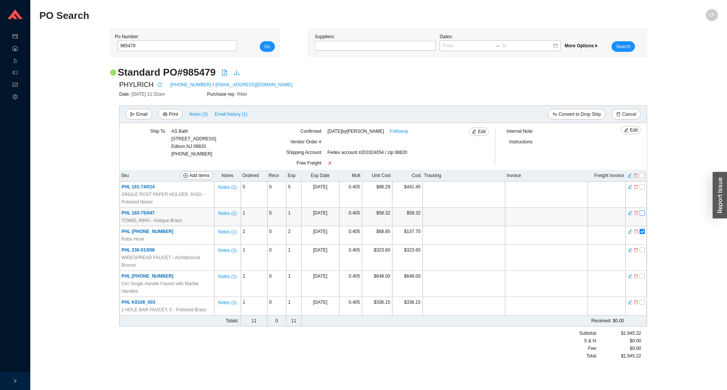
checkbox input "true"
click at [635, 176] on icon "delete" at bounding box center [636, 175] width 5 height 5
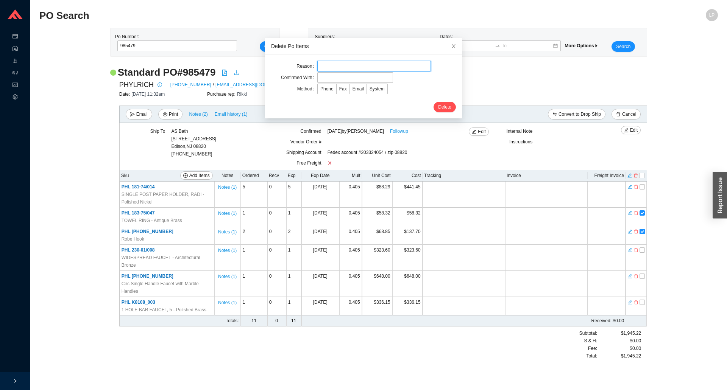
click at [348, 66] on input "text" at bounding box center [374, 66] width 114 height 11
type input "cancellation"
click at [337, 79] on input "text" at bounding box center [355, 77] width 76 height 11
type input "confirmation"
click at [353, 90] on span "Email" at bounding box center [358, 88] width 11 height 5
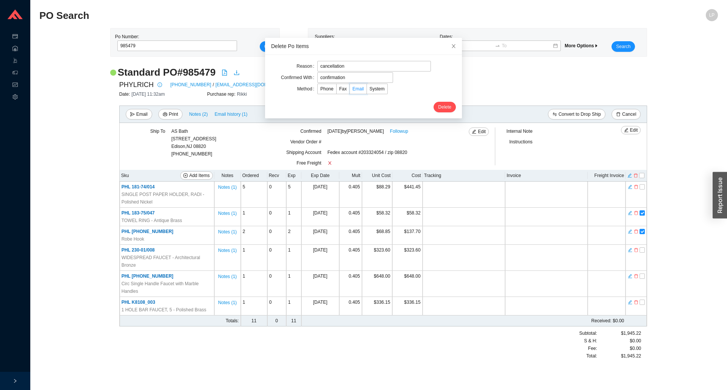
click at [350, 91] on input "Email" at bounding box center [350, 91] width 0 height 0
click at [438, 106] on span "Delete" at bounding box center [444, 107] width 13 height 8
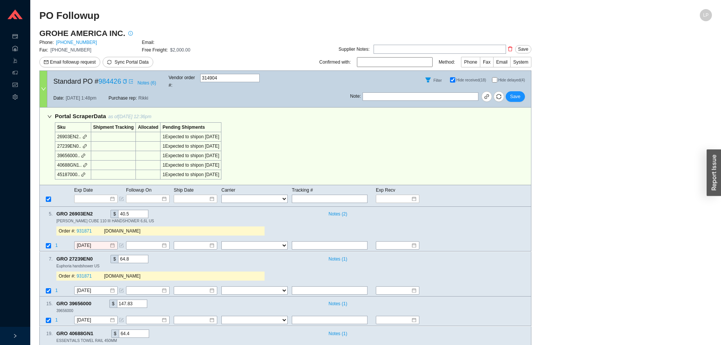
click at [493, 77] on input "Hide delayed (4)" at bounding box center [494, 79] width 5 height 5
checkbox input "true"
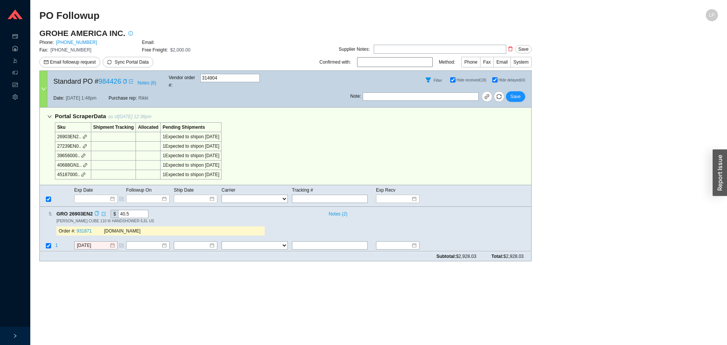
click at [96, 211] on icon "copy" at bounding box center [96, 213] width 5 height 5
click at [80, 263] on main "PO Followup LP GROHE AMERICA INC. Phone: 800-444-7643 Email: Fax: 800-225-2778 …" at bounding box center [378, 177] width 679 height 336
click at [50, 241] on td at bounding box center [47, 246] width 15 height 10
click at [54, 241] on td at bounding box center [47, 246] width 15 height 10
click at [55, 243] on span "1" at bounding box center [56, 245] width 3 height 5
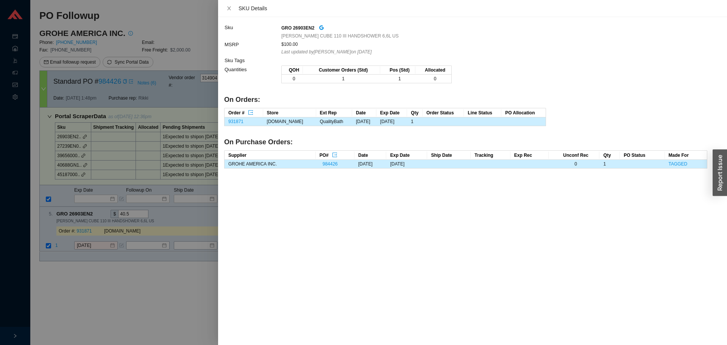
click at [63, 259] on div at bounding box center [363, 172] width 727 height 345
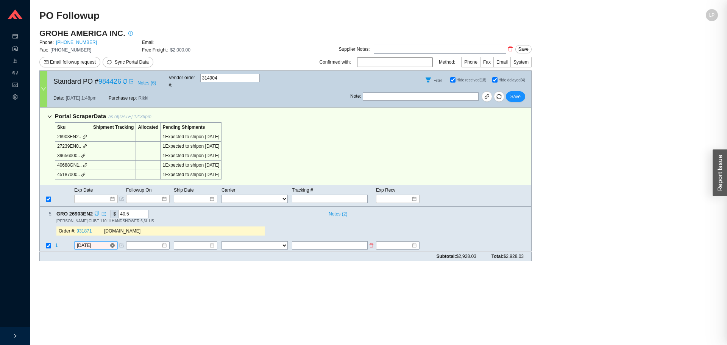
click at [89, 242] on input "8/19/2025" at bounding box center [93, 246] width 33 height 8
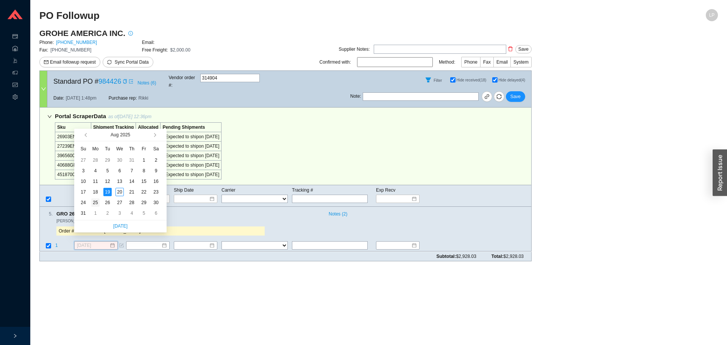
type input "8/25/2025"
drag, startPoint x: 107, startPoint y: 201, endPoint x: 99, endPoint y: 203, distance: 8.6
click at [99, 203] on tr "24 25 26 27 28 29 30" at bounding box center [119, 202] width 85 height 11
click at [98, 203] on div "25" at bounding box center [95, 202] width 8 height 8
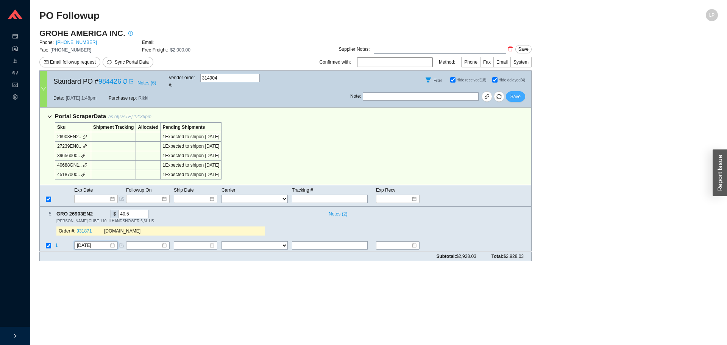
click at [512, 93] on span "Save" at bounding box center [516, 97] width 10 height 8
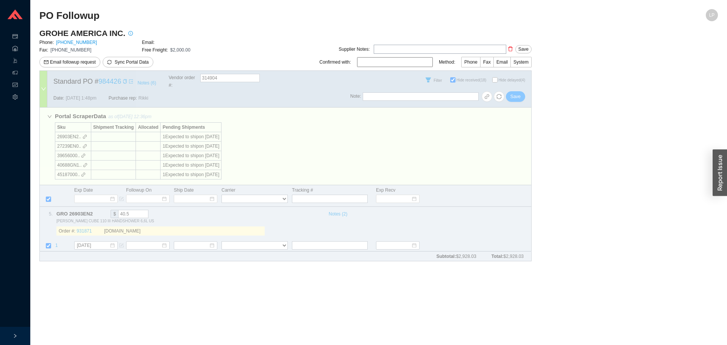
checkbox input "false"
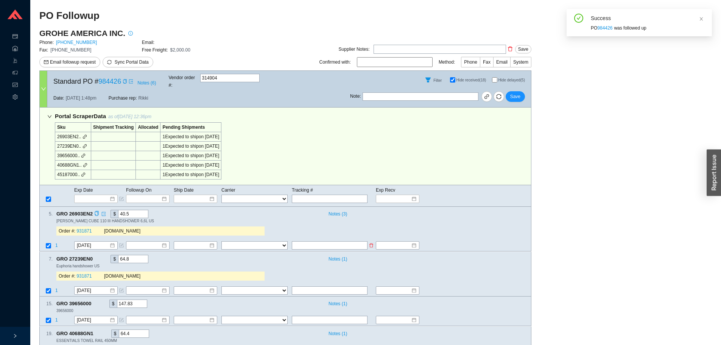
click at [53, 241] on td at bounding box center [47, 246] width 15 height 10
click at [56, 243] on span "1" at bounding box center [56, 245] width 3 height 5
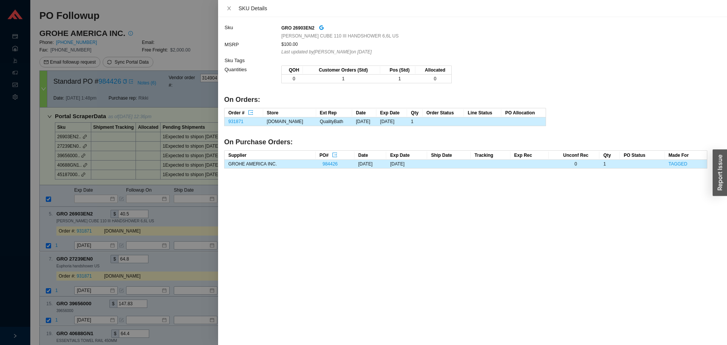
click at [86, 222] on div at bounding box center [363, 172] width 727 height 345
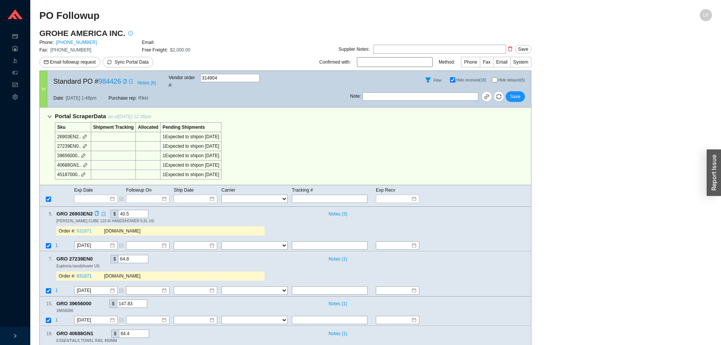
click at [84, 229] on link "931871" at bounding box center [84, 231] width 15 height 5
click at [514, 96] on button "Save" at bounding box center [515, 96] width 19 height 11
click at [492, 76] on div "Filter Hide received (18) Hide delayed (5)" at bounding box center [440, 80] width 181 height 18
click at [493, 79] on input "Hide delayed (5)" at bounding box center [494, 79] width 5 height 5
checkbox input "true"
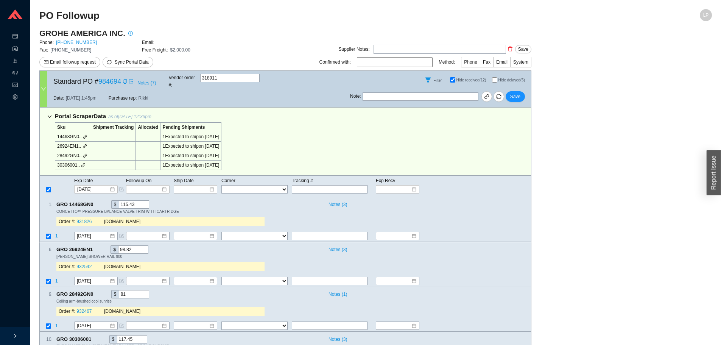
select select "20"
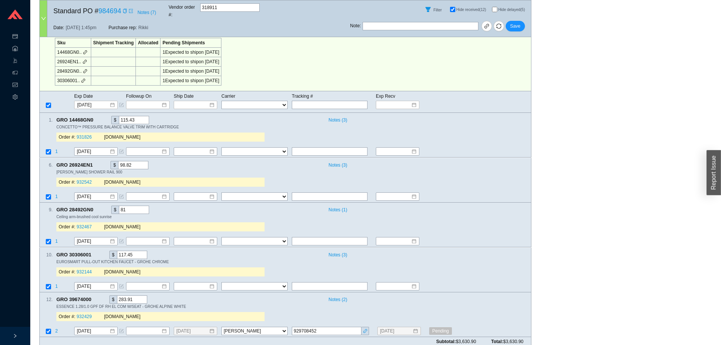
click at [497, 8] on label "Hide delayed (5)" at bounding box center [511, 9] width 39 height 5
click at [497, 8] on input "Hide delayed (5)" at bounding box center [494, 9] width 5 height 5
checkbox input "true"
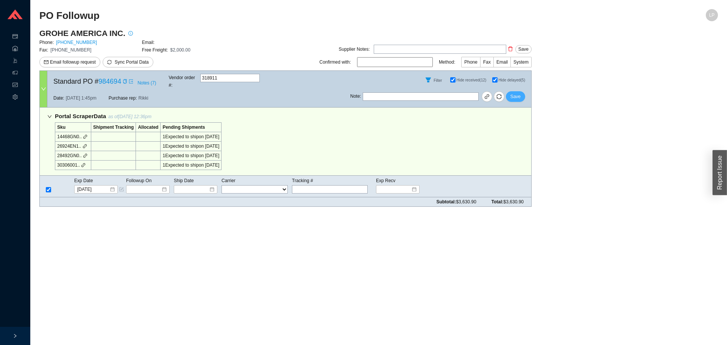
drag, startPoint x: 516, startPoint y: 91, endPoint x: 556, endPoint y: 3, distance: 96.1
click at [517, 93] on span "Save" at bounding box center [516, 97] width 10 height 8
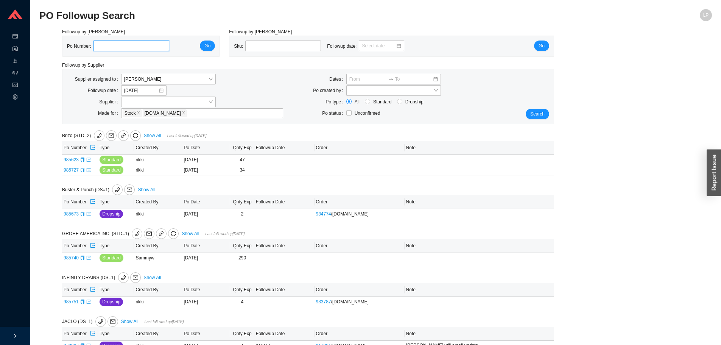
scroll to position [114, 0]
